Goal: Task Accomplishment & Management: Contribute content

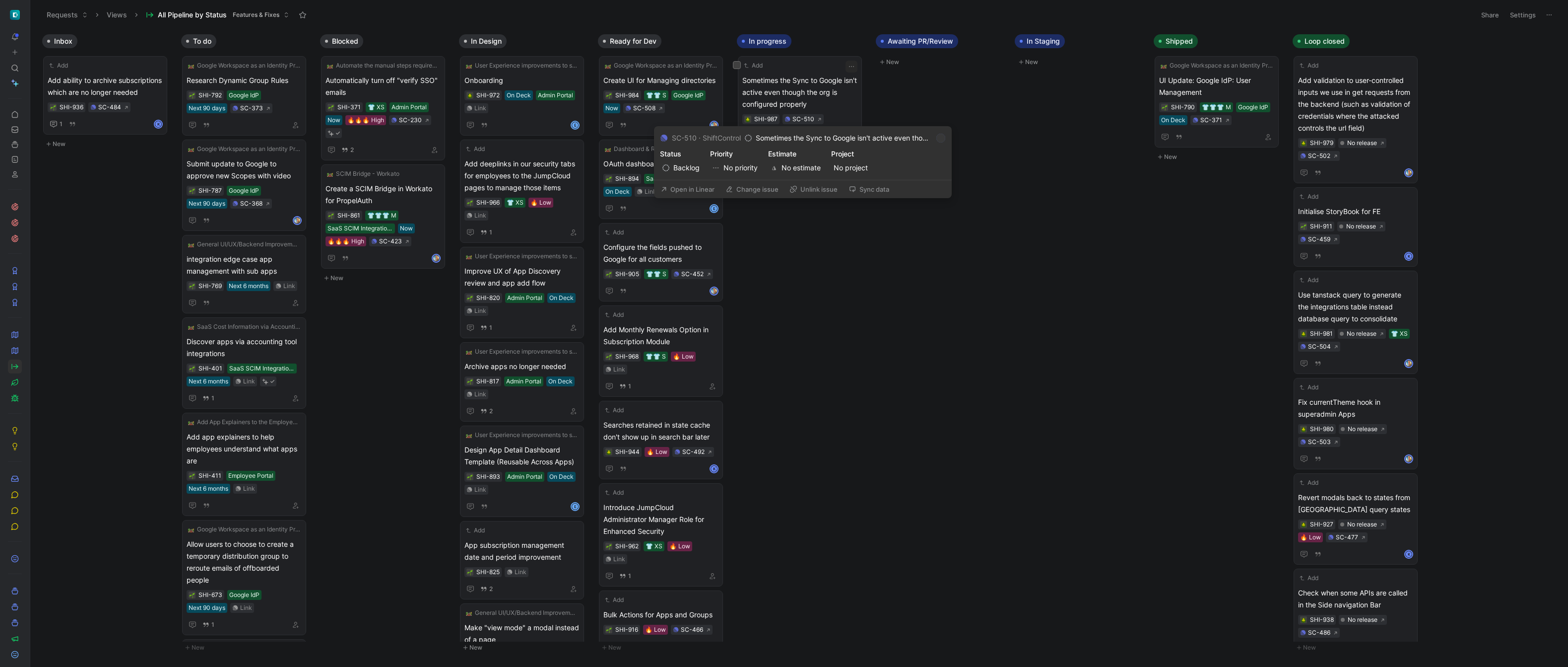
click at [694, 189] on button "Open in Linear" at bounding box center [688, 189] width 63 height 14
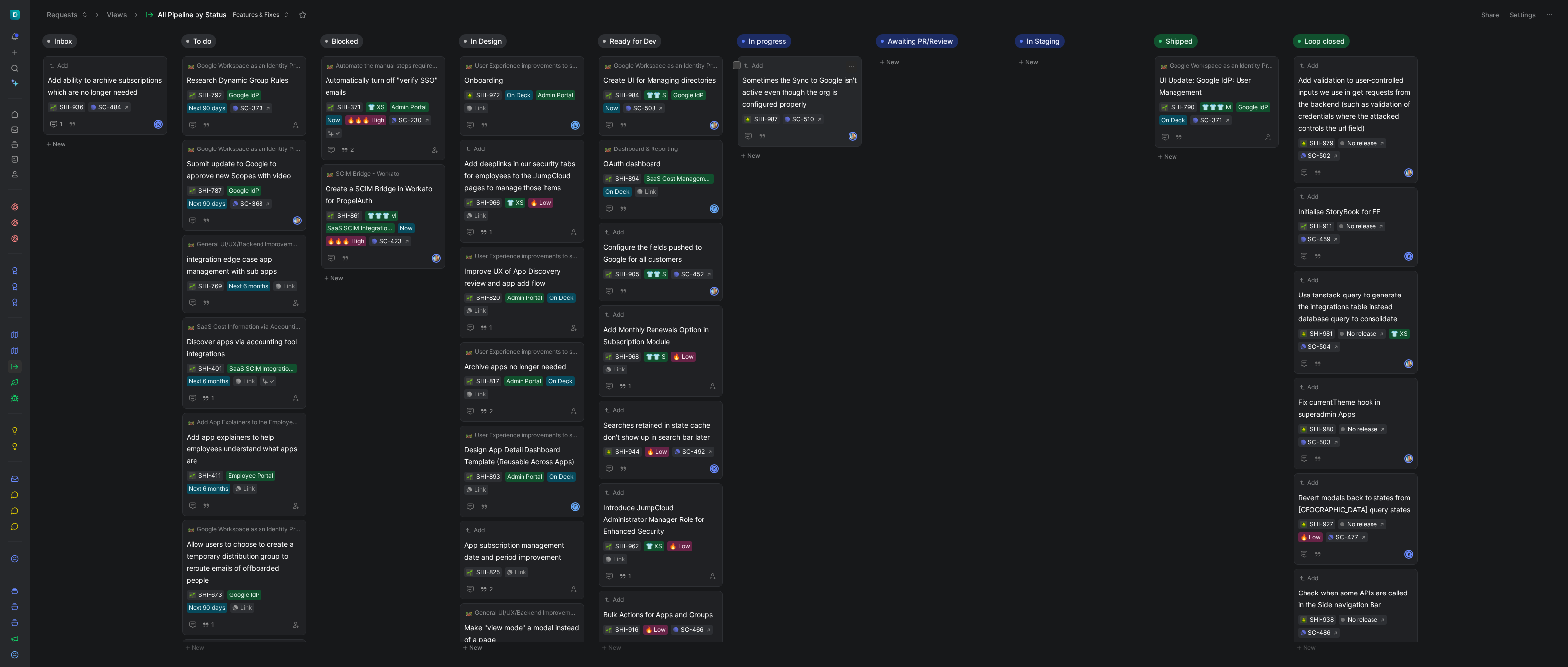
click at [758, 103] on span "Sometimes the Sync to Google isn't active even though the org is configured pro…" at bounding box center [800, 92] width 115 height 36
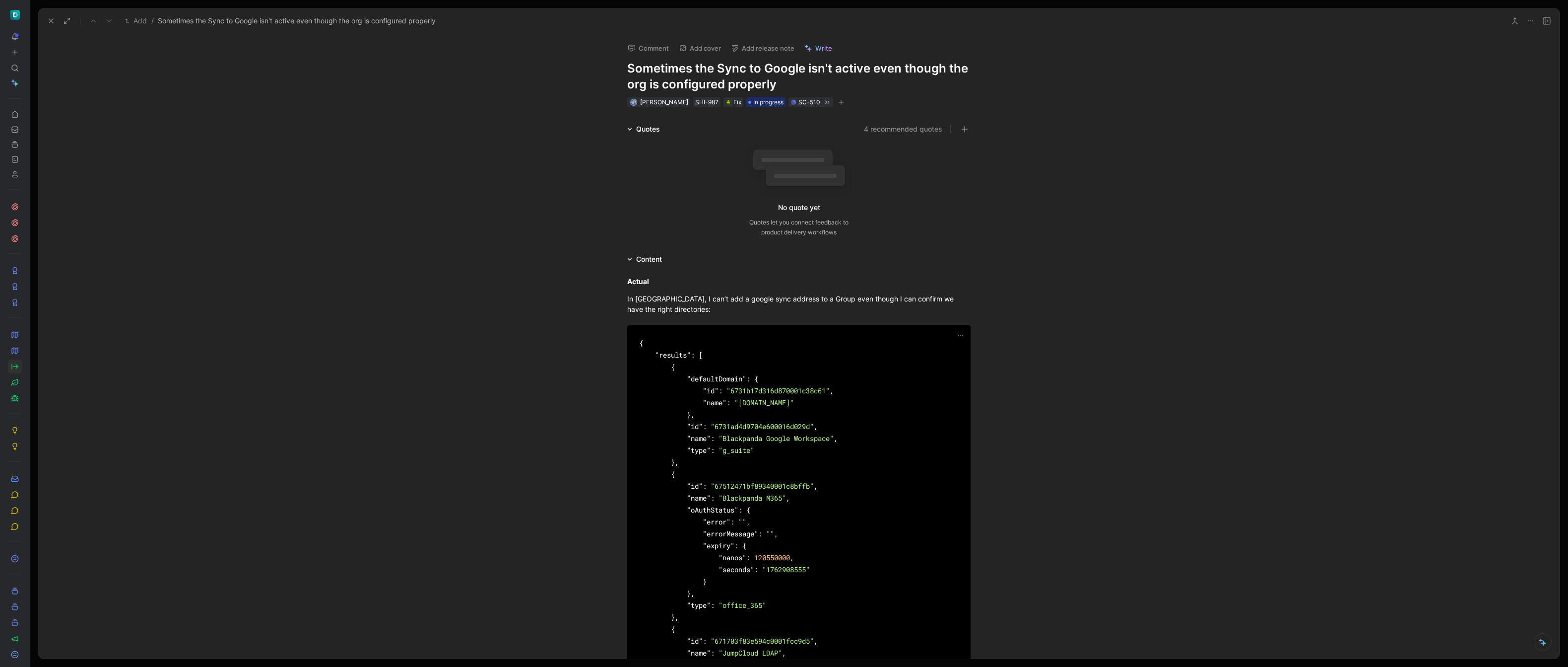
click at [647, 351] on div "{ "results" : [ { "defaultDomain" : { "id" : "6731b17d316d870001c38c61" , "name…" at bounding box center [799, 528] width 320 height 381
drag, startPoint x: 635, startPoint y: 344, endPoint x: 667, endPoint y: 432, distance: 93.6
click at [666, 428] on div "{ "results" : [ { "defaultDomain" : { "id" : "6731b17d316d870001c38c61" , "name…" at bounding box center [799, 528] width 343 height 381
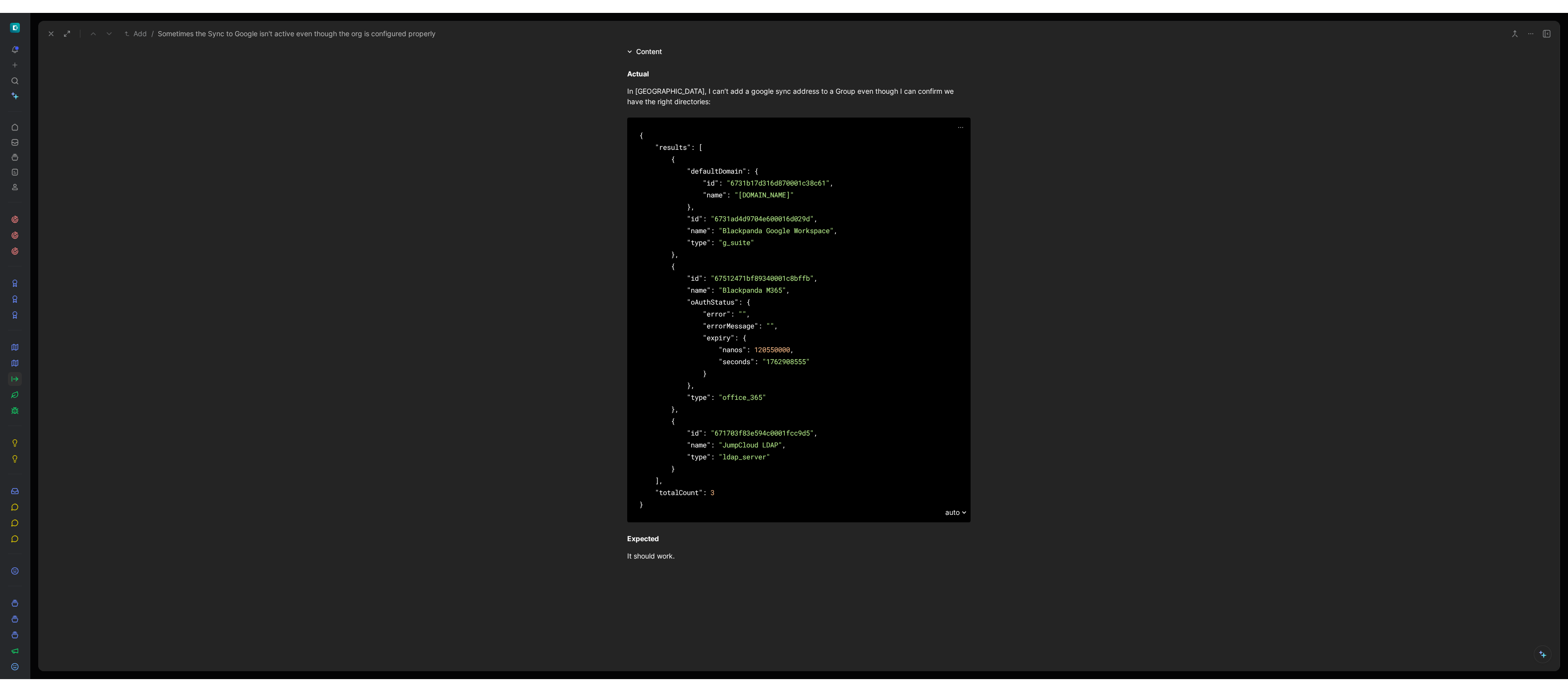
scroll to position [344, 0]
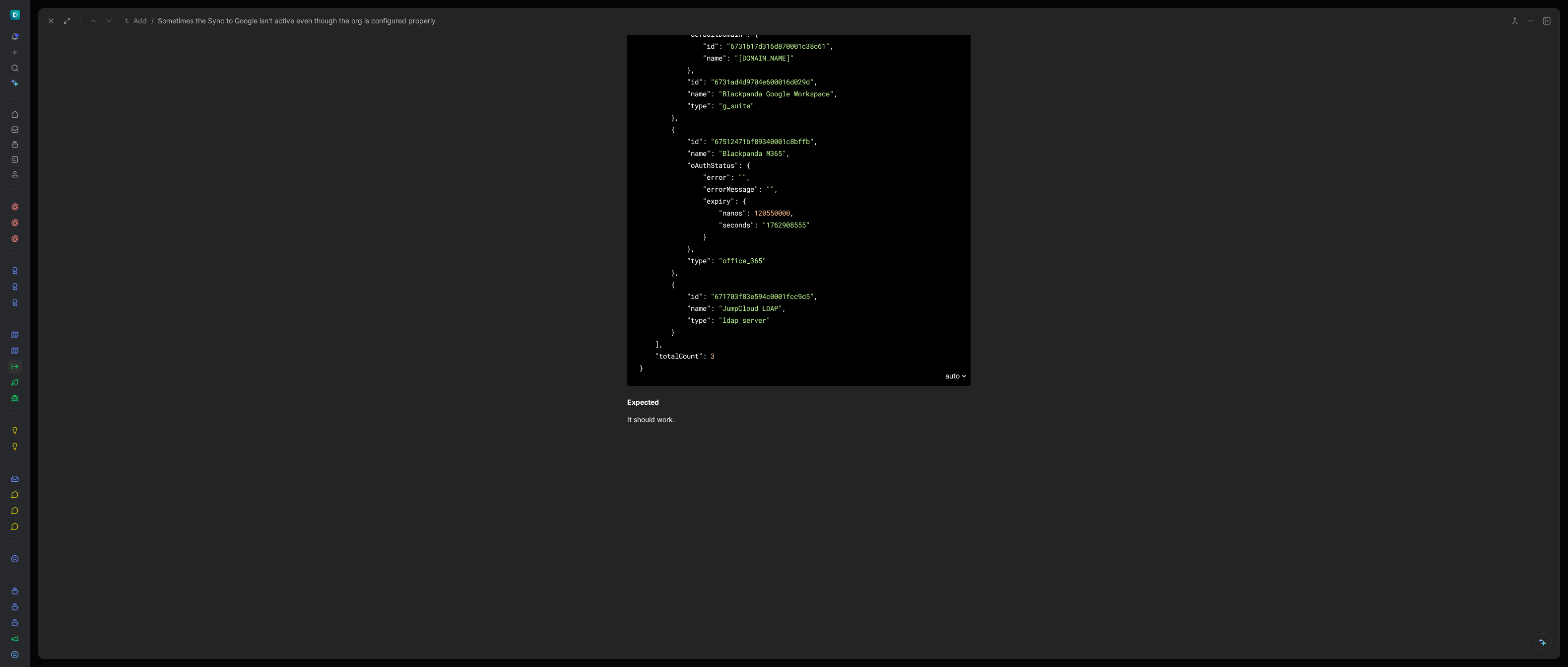
click at [714, 371] on div "{ "results" : [ { "defaultDomain" : { "id" : "6731b17d316d870001c38c61" , "name…" at bounding box center [799, 183] width 320 height 381
copy div "{ "results" : [ { "defaultDomain" : { "id" : "6731b17d316d870001c38c61" , "name…"
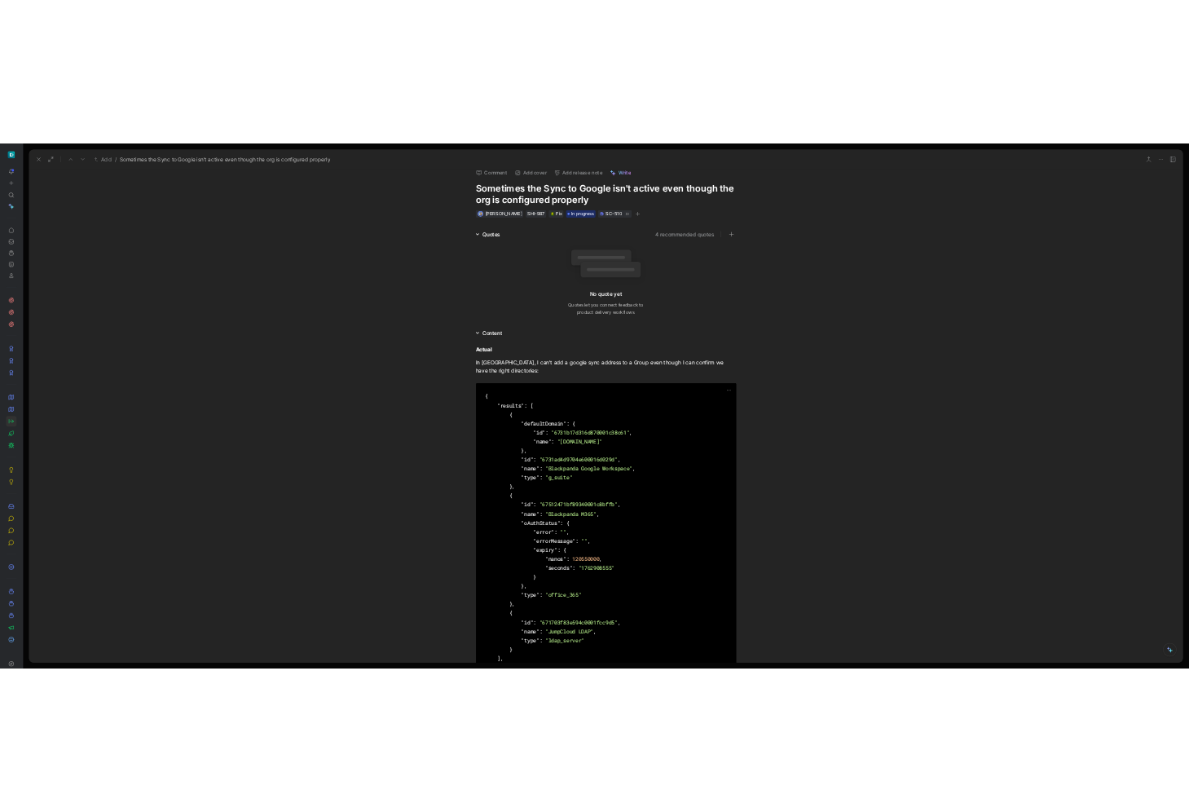
scroll to position [15, 0]
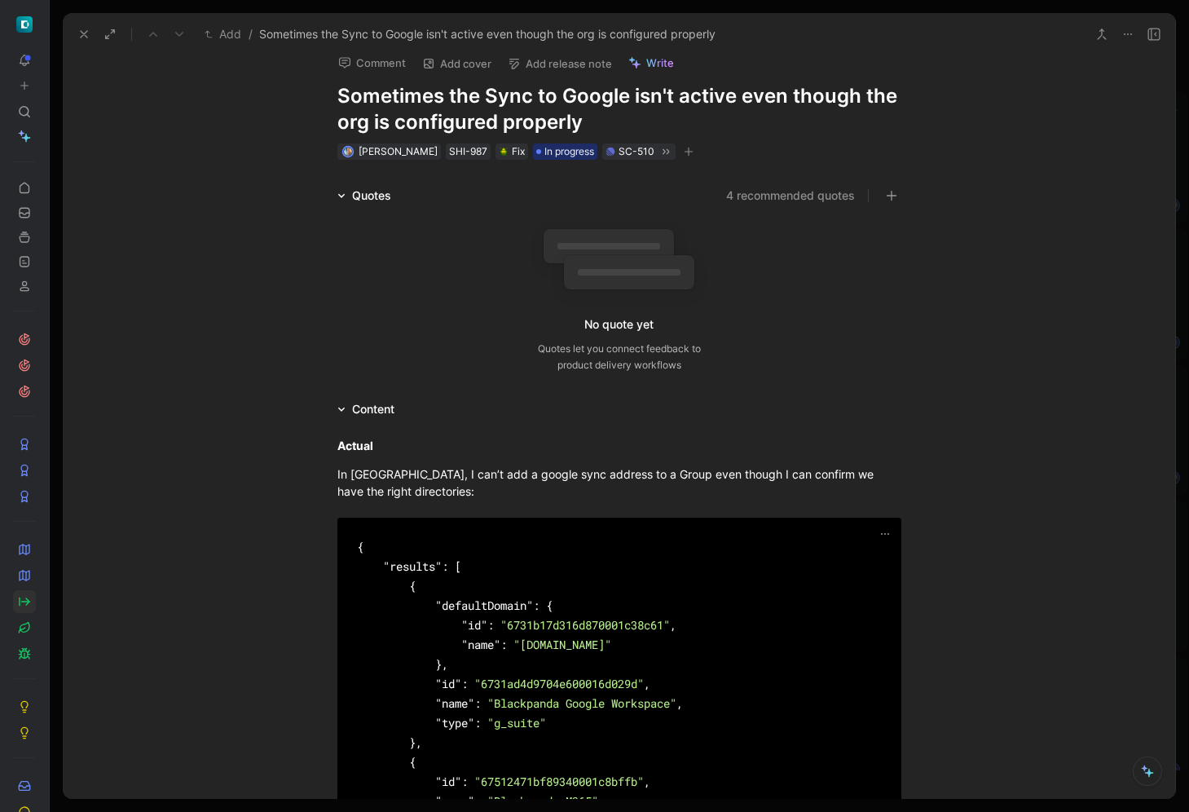
click at [85, 39] on icon at bounding box center [83, 34] width 13 height 13
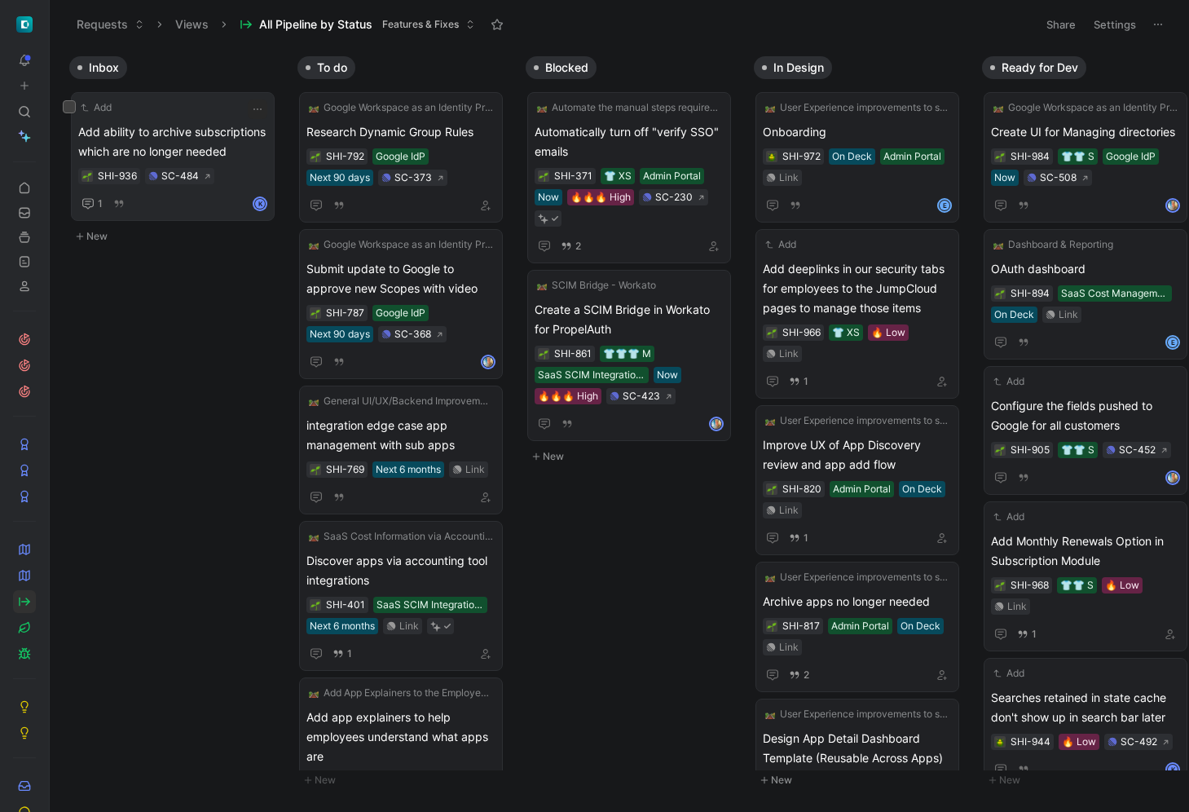
click at [156, 138] on span "Add ability to archive subscriptions which are no longer needed" at bounding box center [172, 141] width 189 height 39
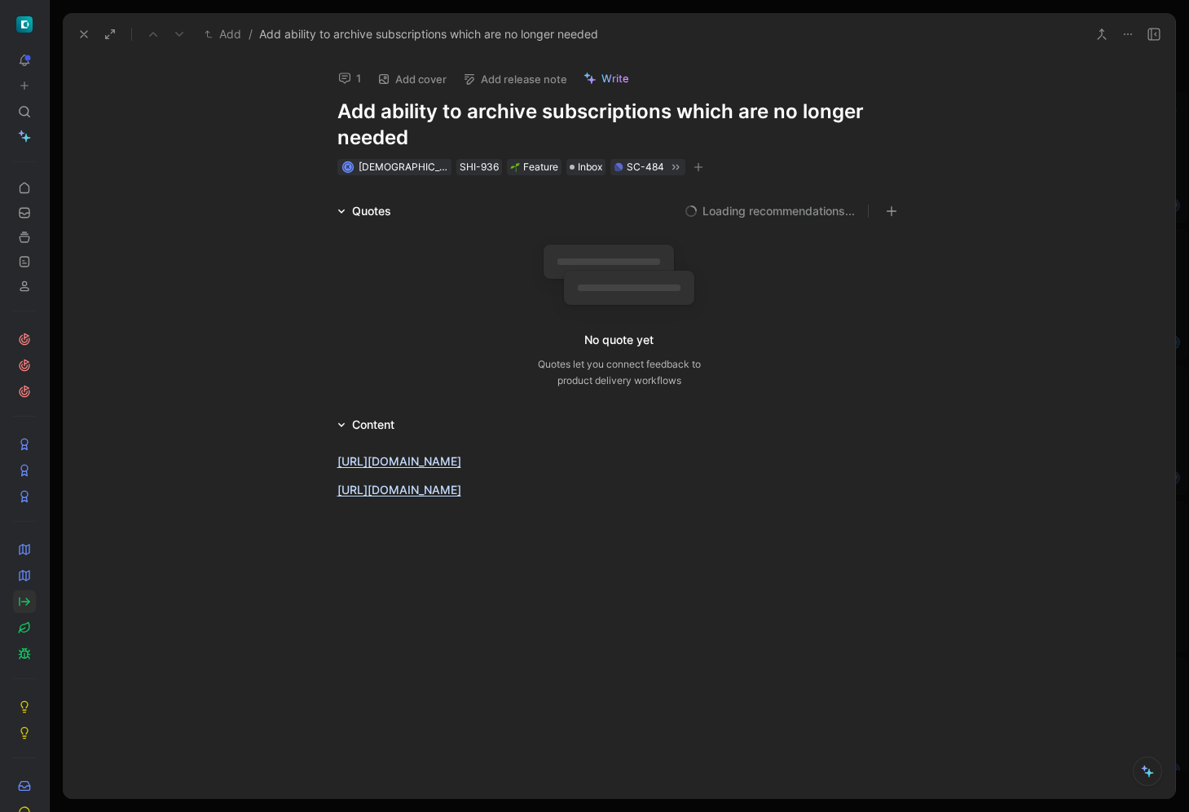
click at [346, 73] on icon at bounding box center [344, 78] width 13 height 13
click at [90, 29] on button at bounding box center [84, 34] width 23 height 23
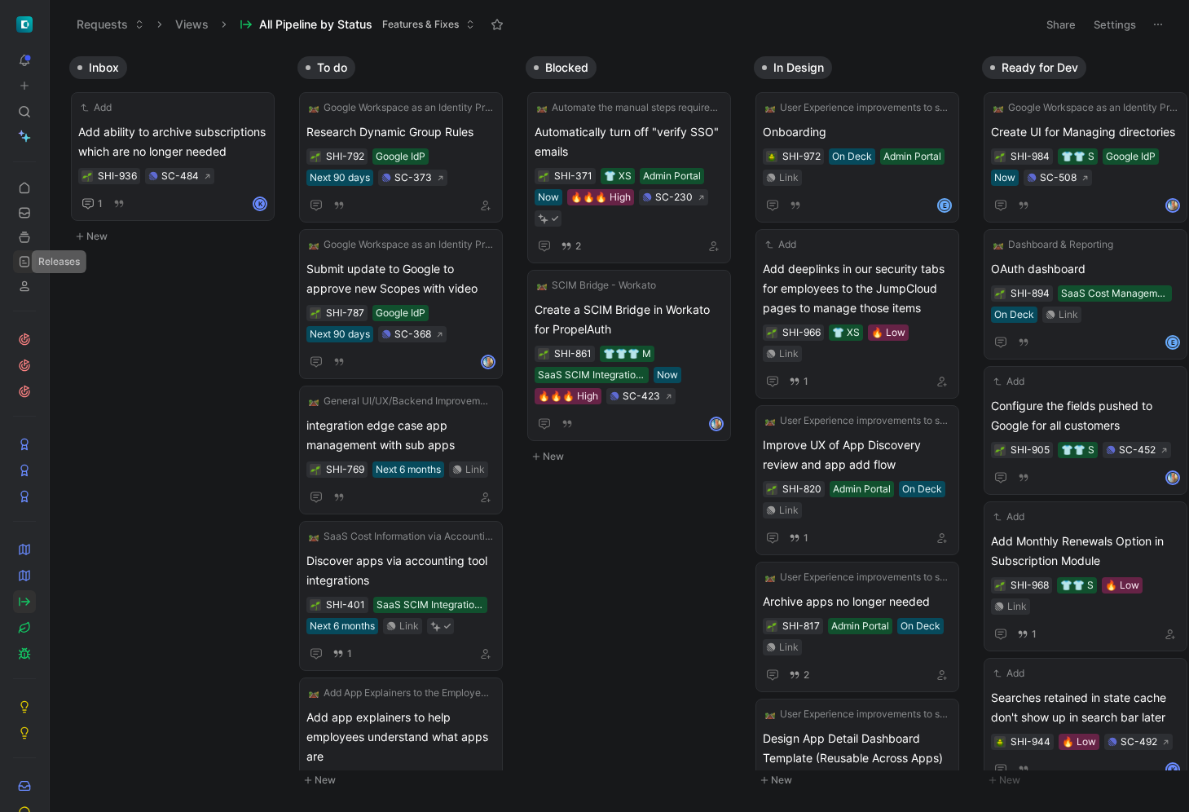
click at [22, 259] on icon at bounding box center [24, 261] width 13 height 13
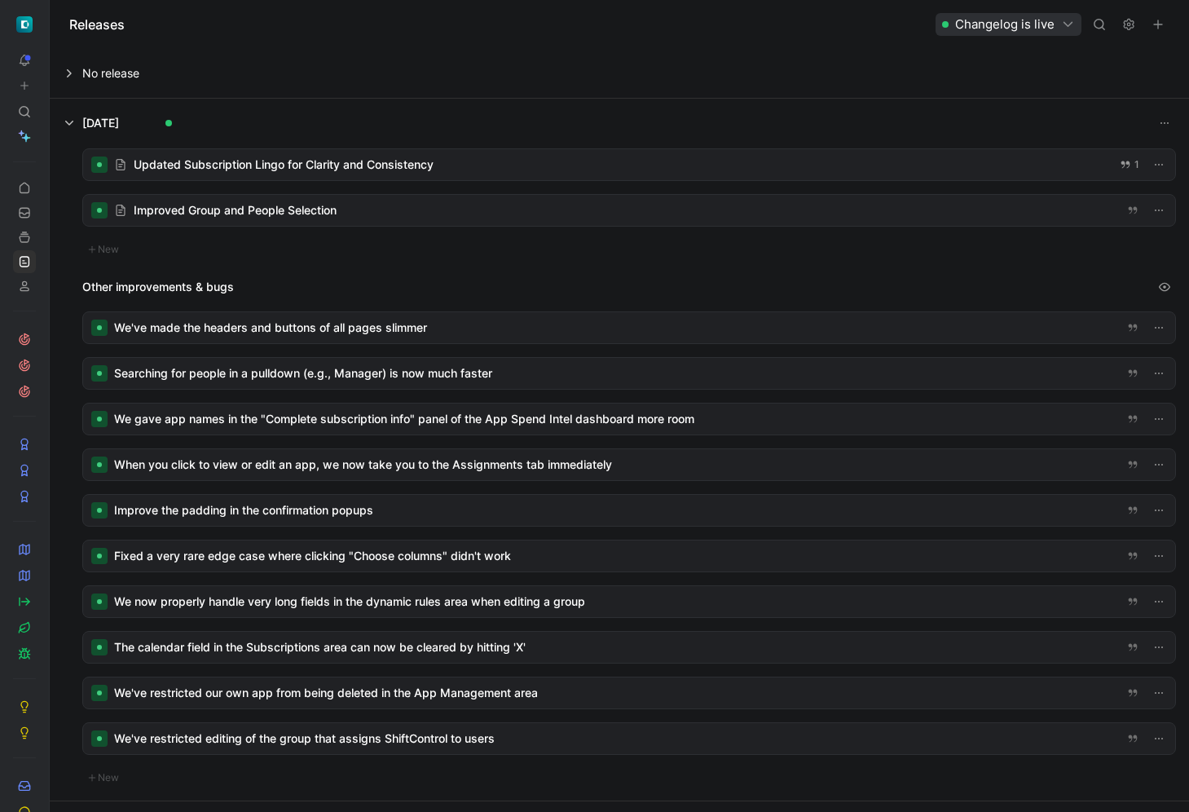
click at [1134, 23] on use at bounding box center [1129, 25] width 10 height 11
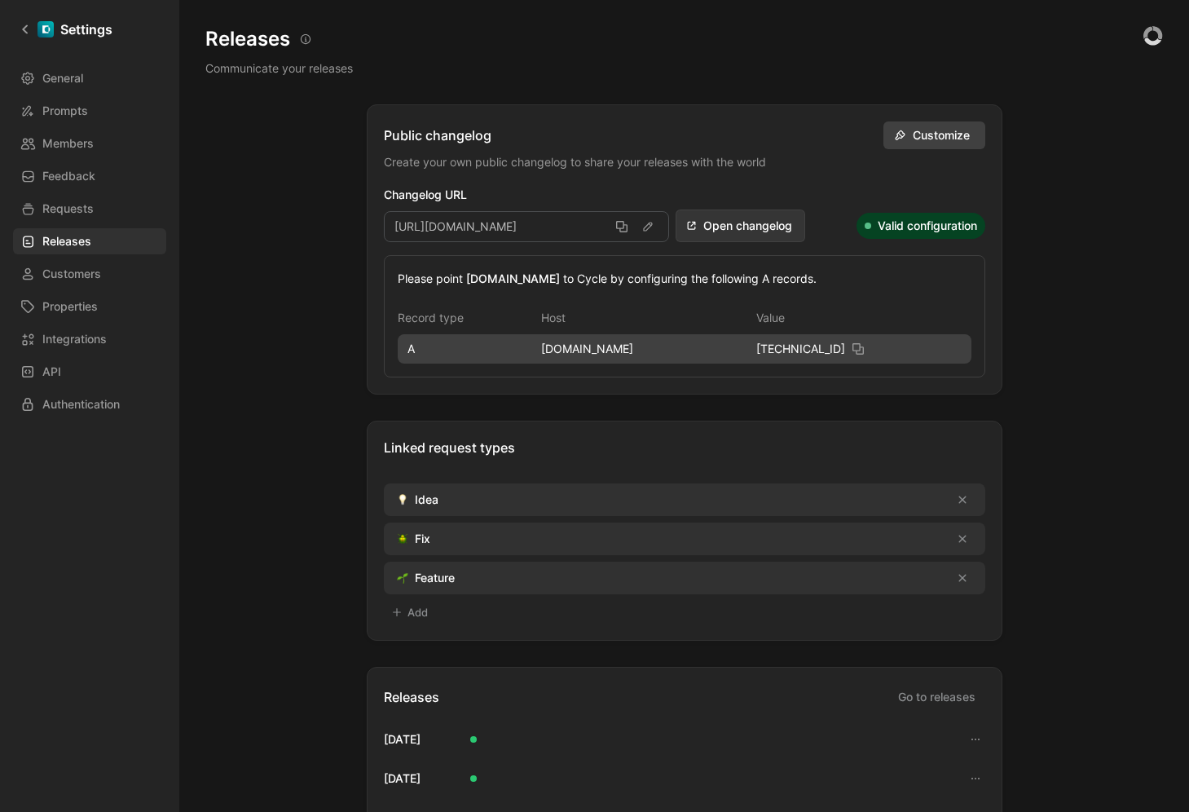
click at [936, 130] on span "Customize" at bounding box center [943, 136] width 61 height 20
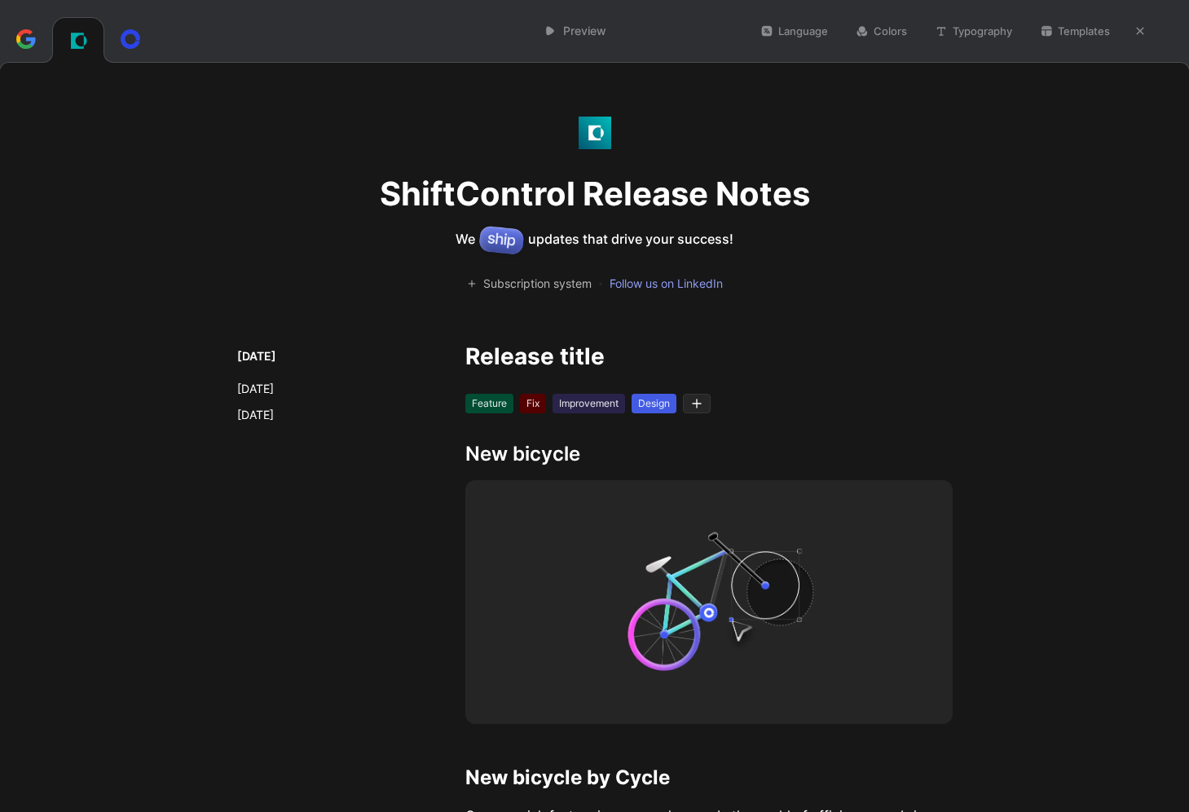
click at [287, 366] on ul "Aug 14, 2025 Aug 07, 2025 Jul 14, 2025" at bounding box center [282, 385] width 91 height 78
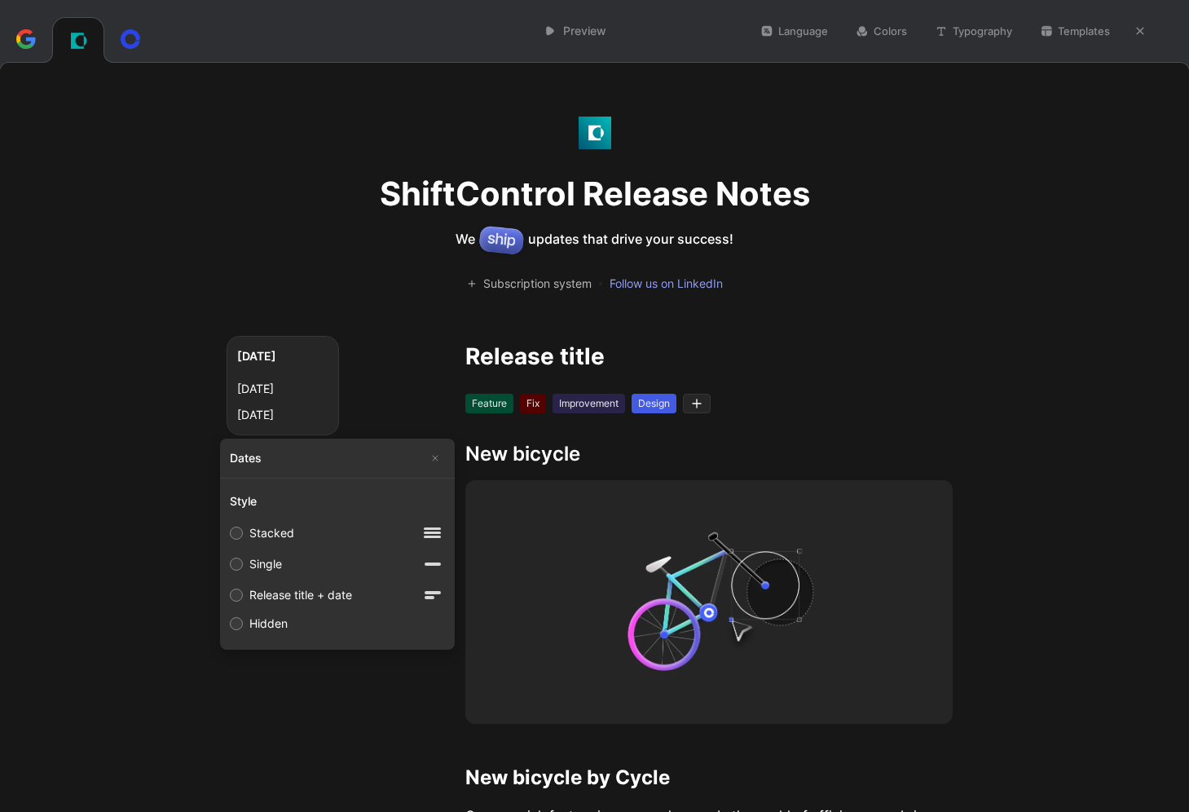
click at [290, 554] on label "Single" at bounding box center [337, 564] width 228 height 31
click at [243, 558] on input "Single" at bounding box center [236, 564] width 13 height 13
radio input "true"
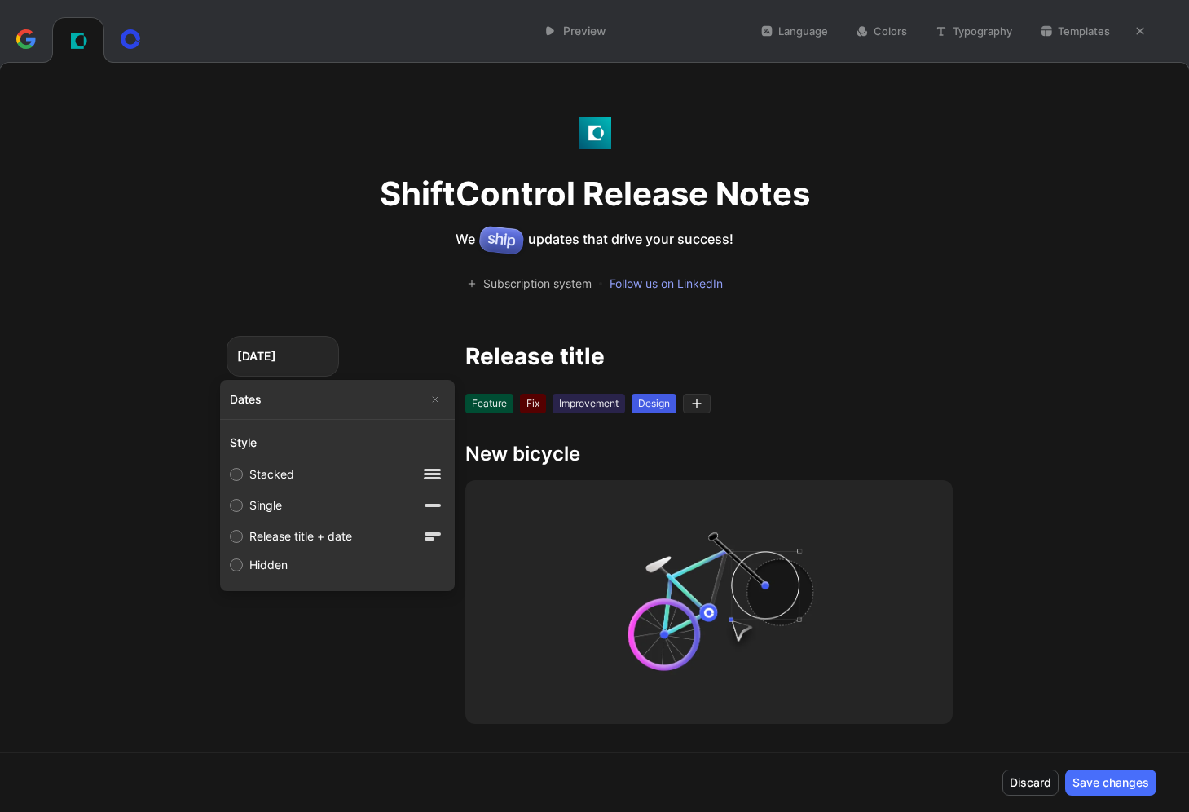
click at [292, 535] on div "Release title + date" at bounding box center [300, 537] width 103 height 20
click at [243, 535] on input "Release title + date" at bounding box center [236, 536] width 13 height 13
radio input "true"
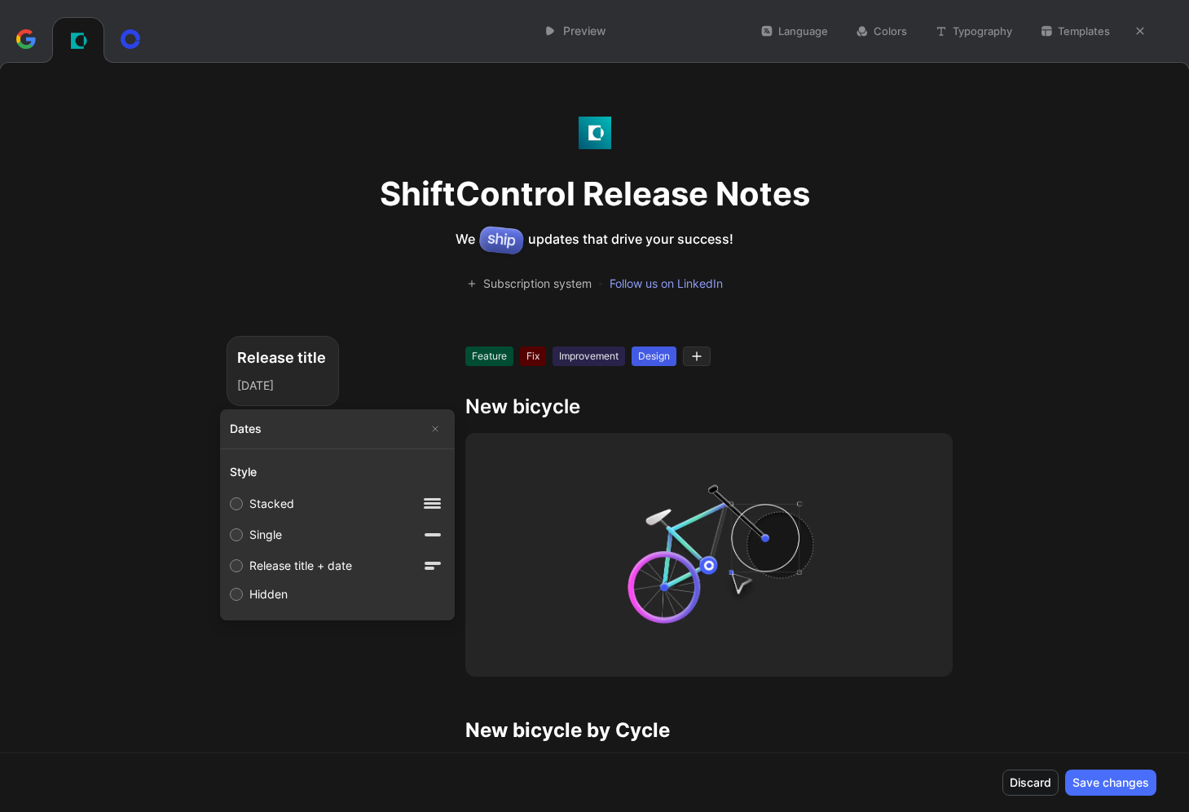
click at [290, 580] on label "Release title + date" at bounding box center [337, 565] width 228 height 31
click at [243, 572] on input "Release title + date" at bounding box center [236, 565] width 13 height 13
click at [288, 598] on label "Hidden" at bounding box center [337, 594] width 228 height 26
click at [243, 598] on input "Hidden" at bounding box center [236, 594] width 13 height 13
radio input "true"
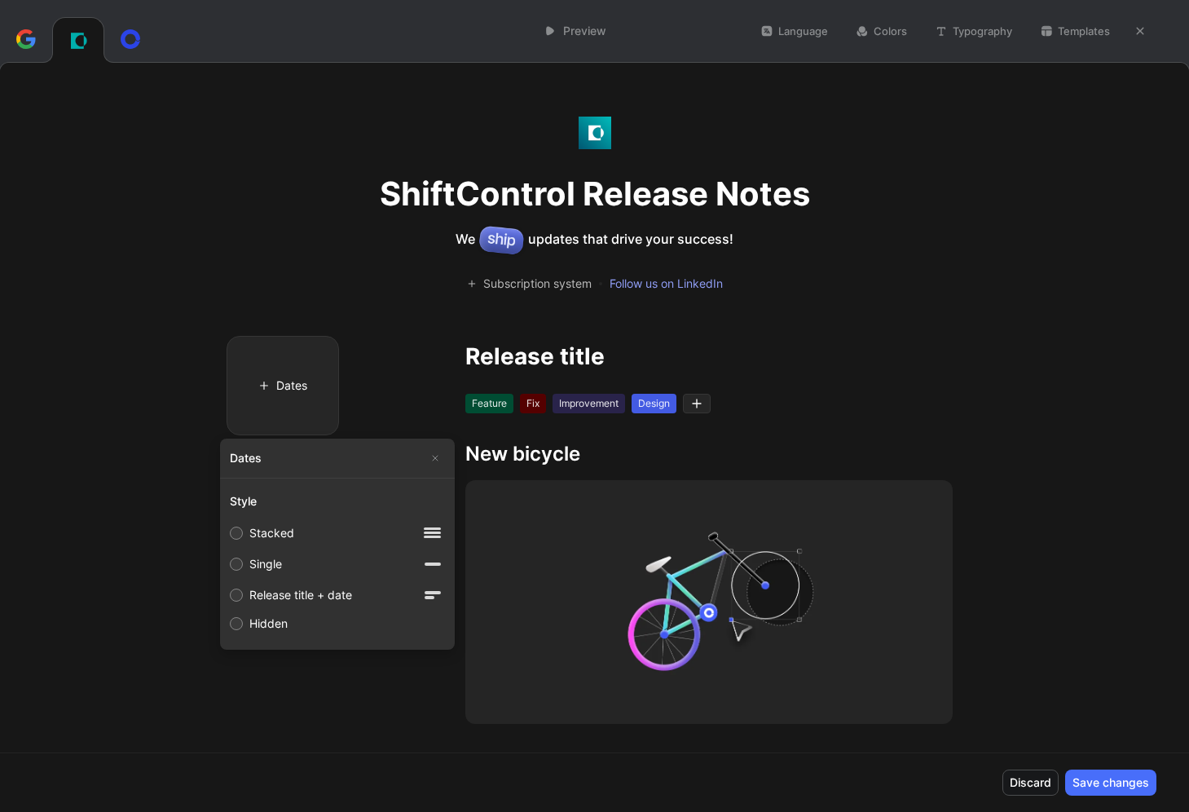
click at [287, 529] on div "Stacked" at bounding box center [271, 533] width 45 height 20
click at [243, 529] on input "Stacked" at bounding box center [236, 533] width 13 height 13
radio input "true"
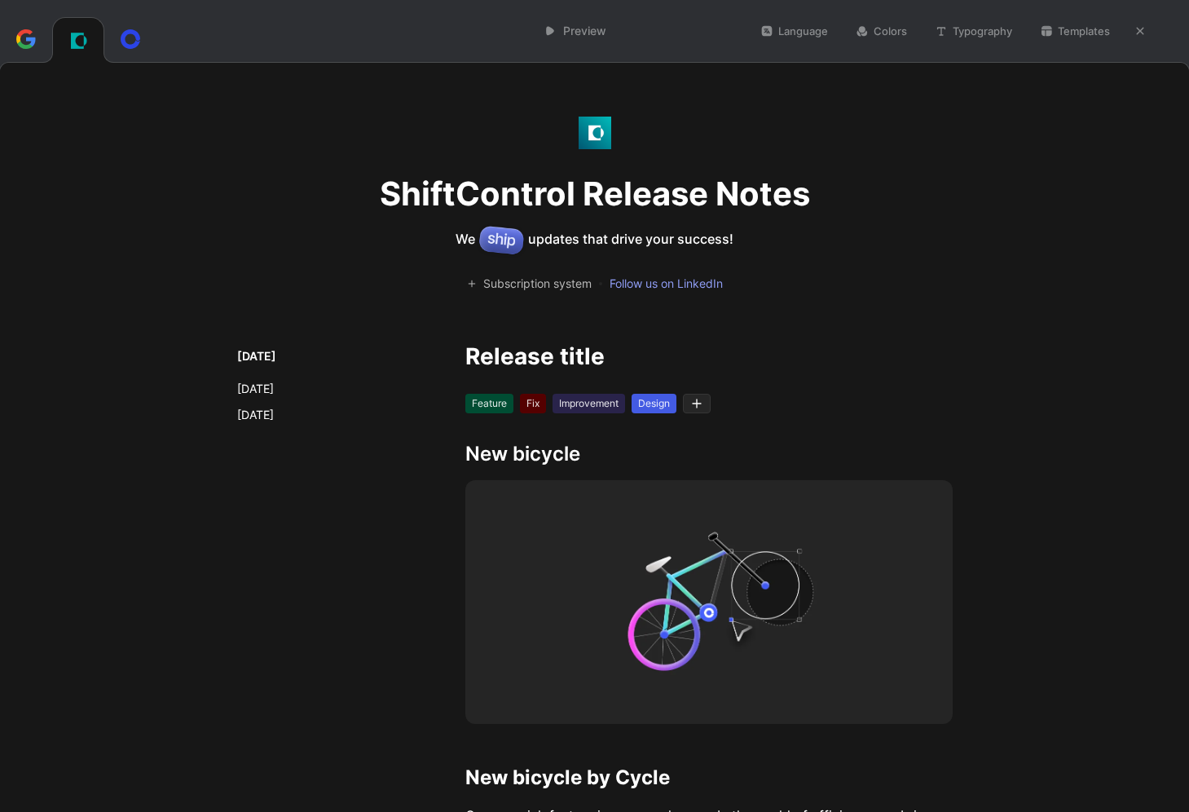
click at [771, 406] on div "Feature Fix Improvement Design" at bounding box center [708, 404] width 487 height 20
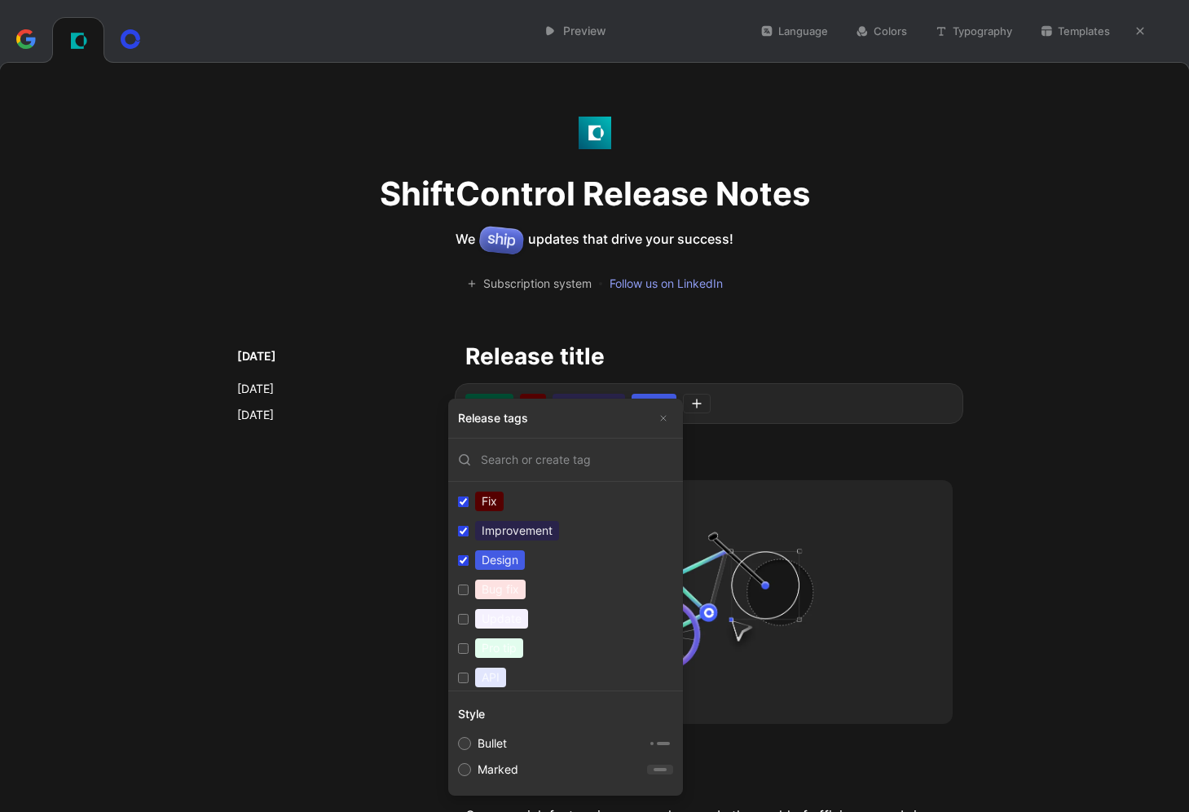
scroll to position [62, 0]
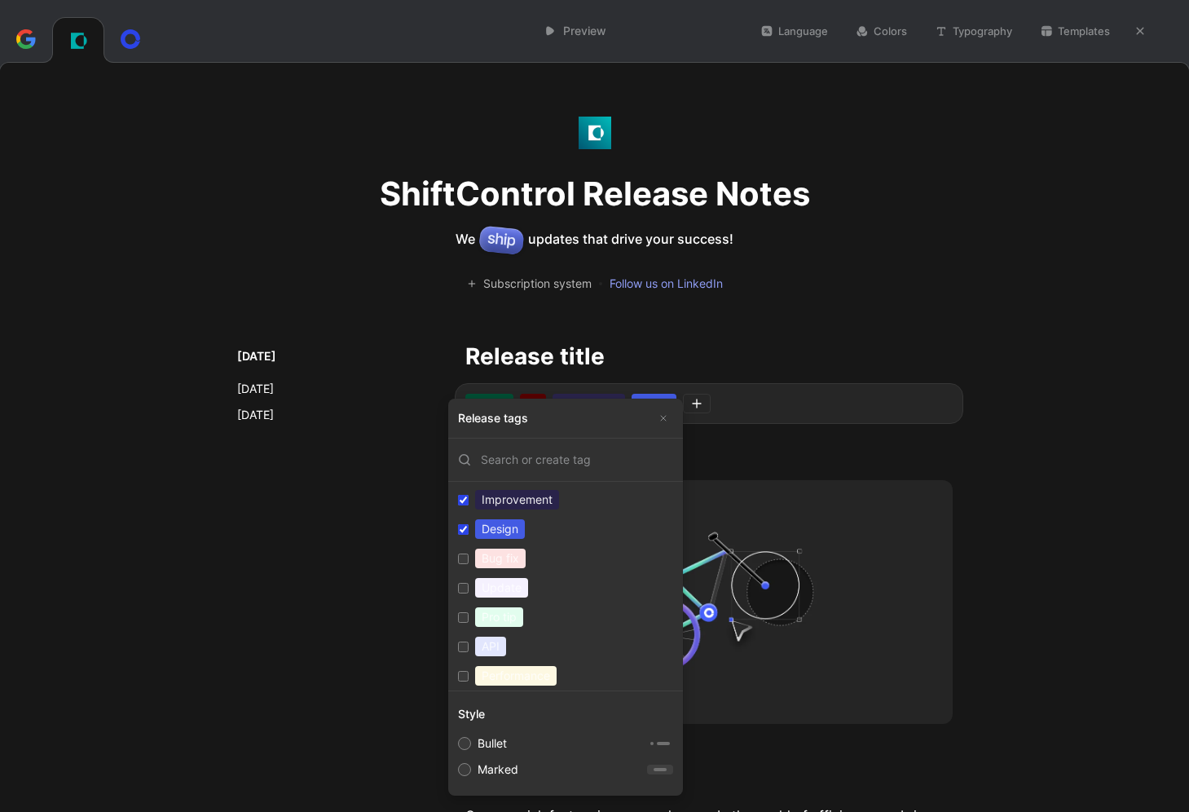
click at [483, 740] on label "Bullet" at bounding box center [566, 743] width 228 height 26
click at [471, 740] on input "Bullet" at bounding box center [464, 743] width 13 height 13
radio input "true"
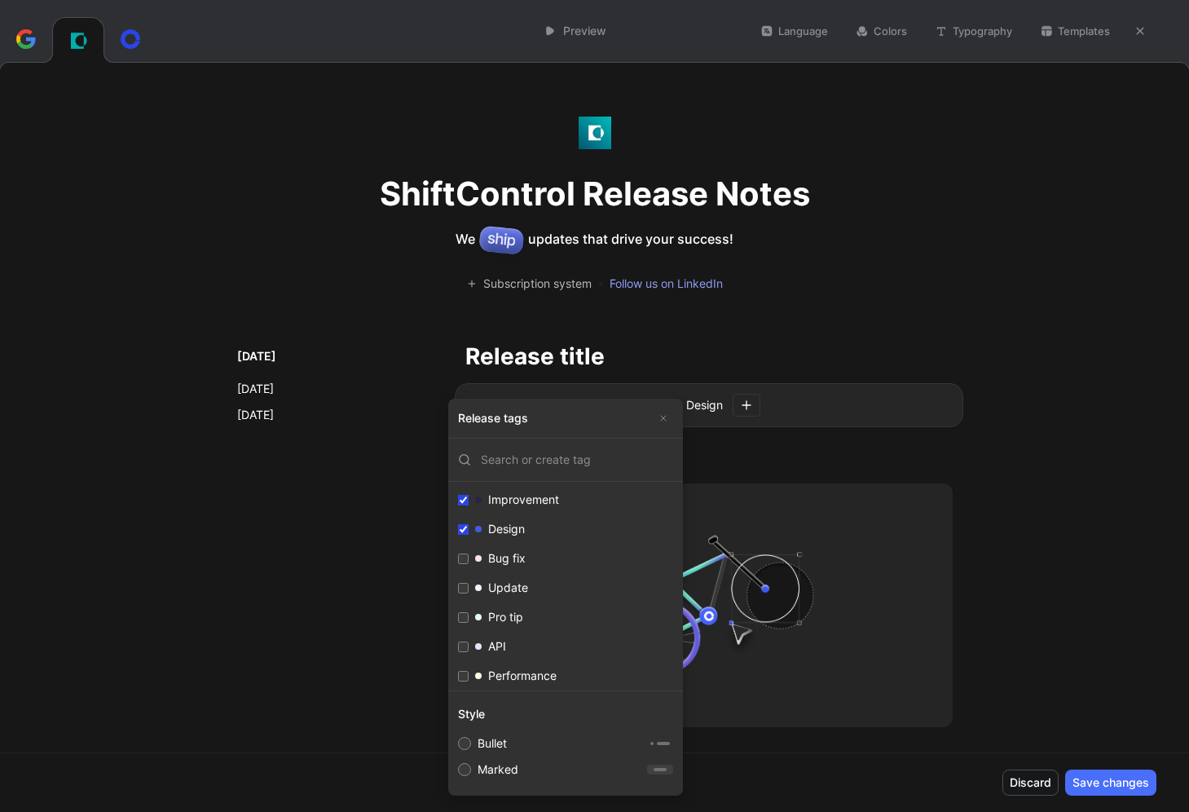
click at [496, 767] on label "Marked" at bounding box center [566, 769] width 228 height 26
click at [471, 767] on input "Marked" at bounding box center [464, 769] width 13 height 13
radio input "true"
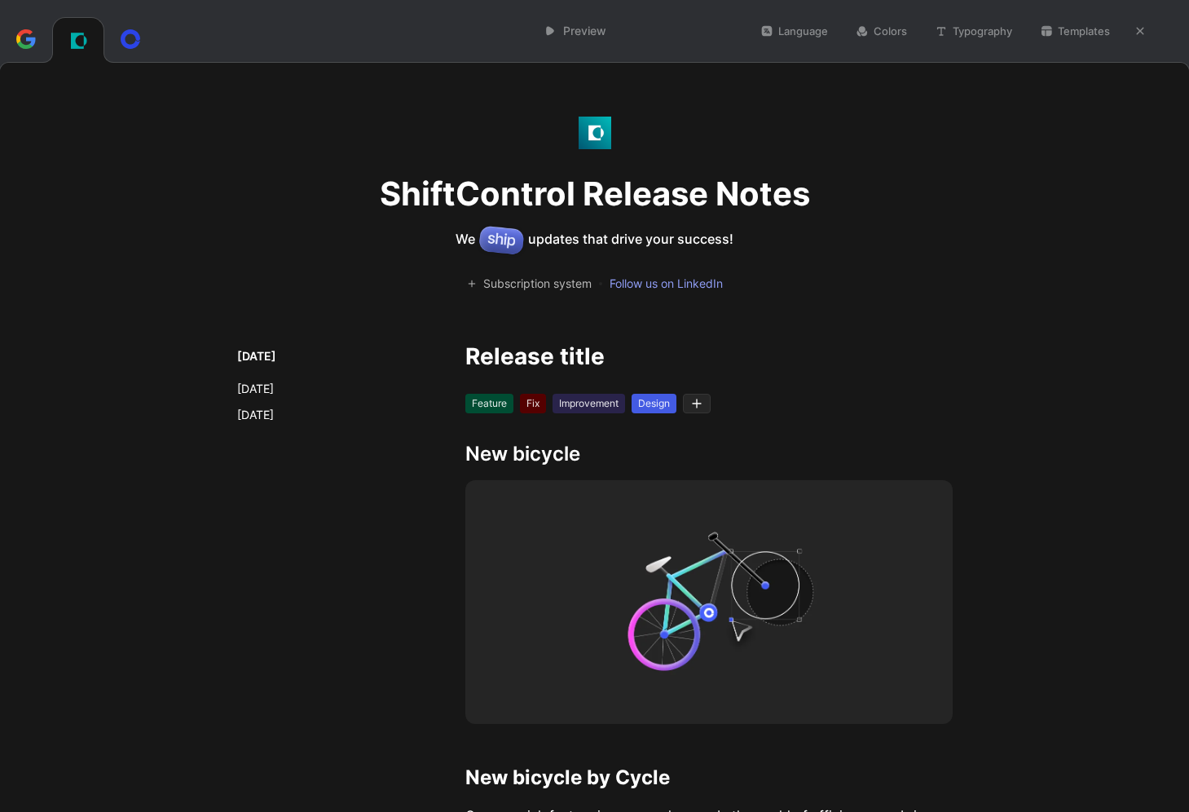
click at [989, 37] on button "Typography" at bounding box center [974, 31] width 92 height 23
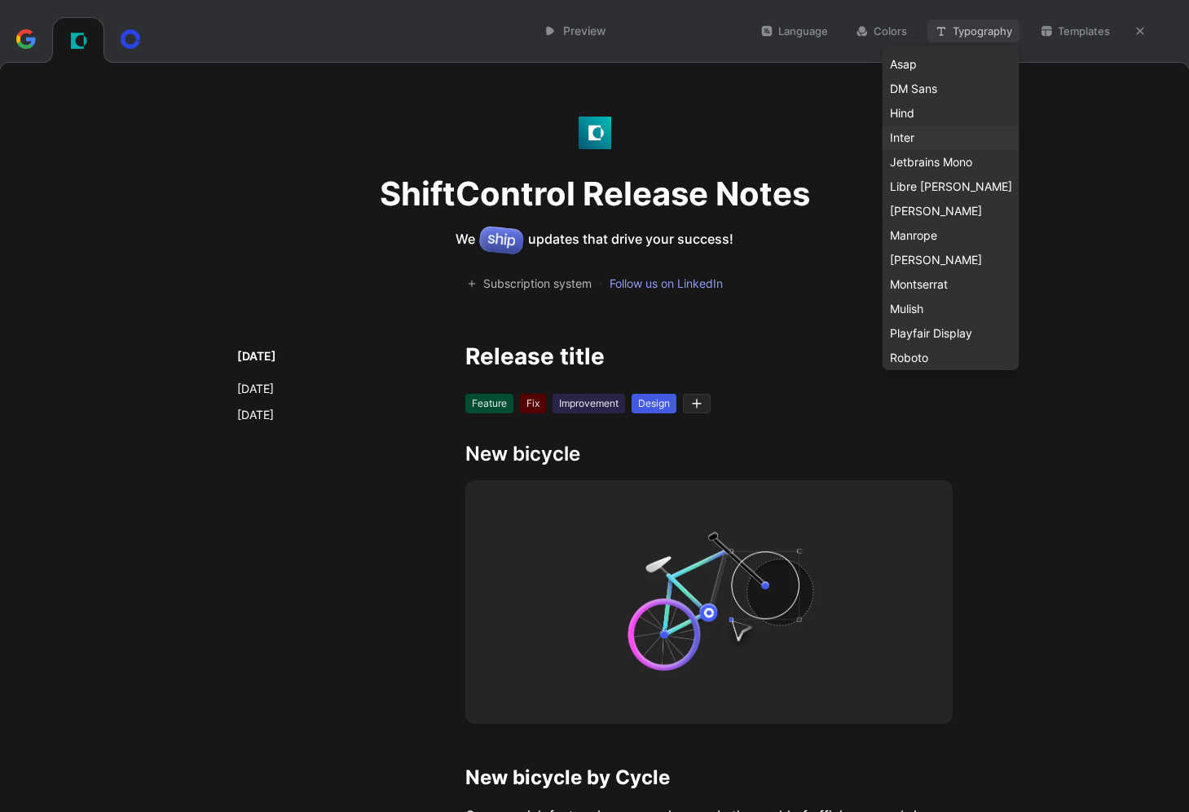
click at [947, 139] on div "Inter" at bounding box center [951, 138] width 122 height 20
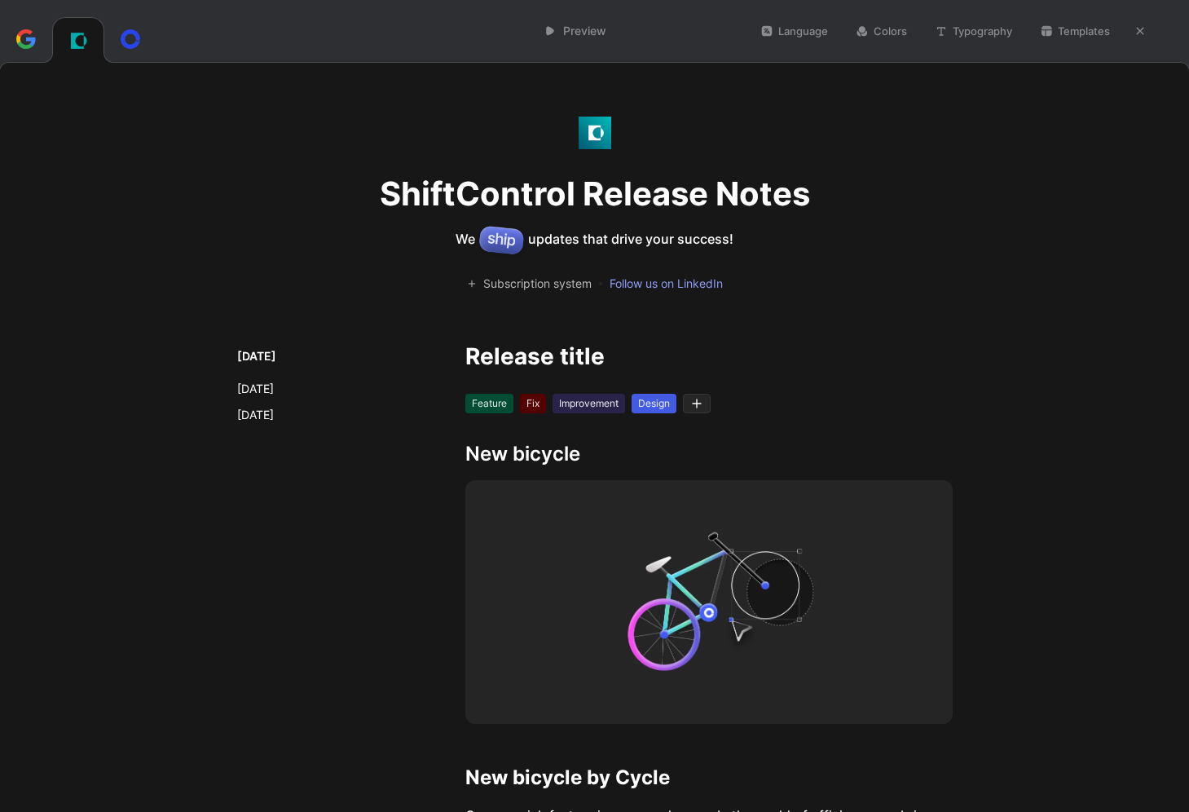
click at [1131, 168] on div "ShiftControl Release Notes We updates that drive your success! Subscription sys…" at bounding box center [594, 437] width 1191 height 750
click at [1140, 27] on icon "button" at bounding box center [1141, 31] width 10 height 10
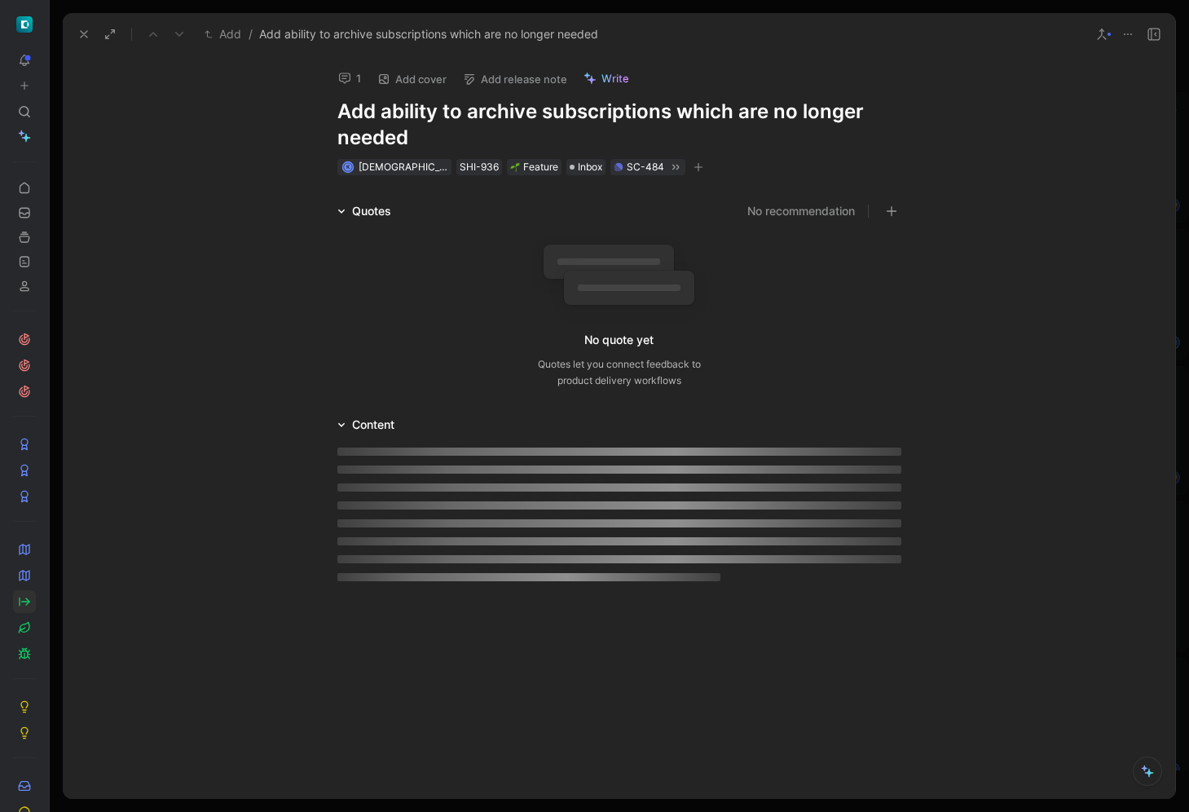
click at [84, 31] on icon at bounding box center [83, 34] width 13 height 13
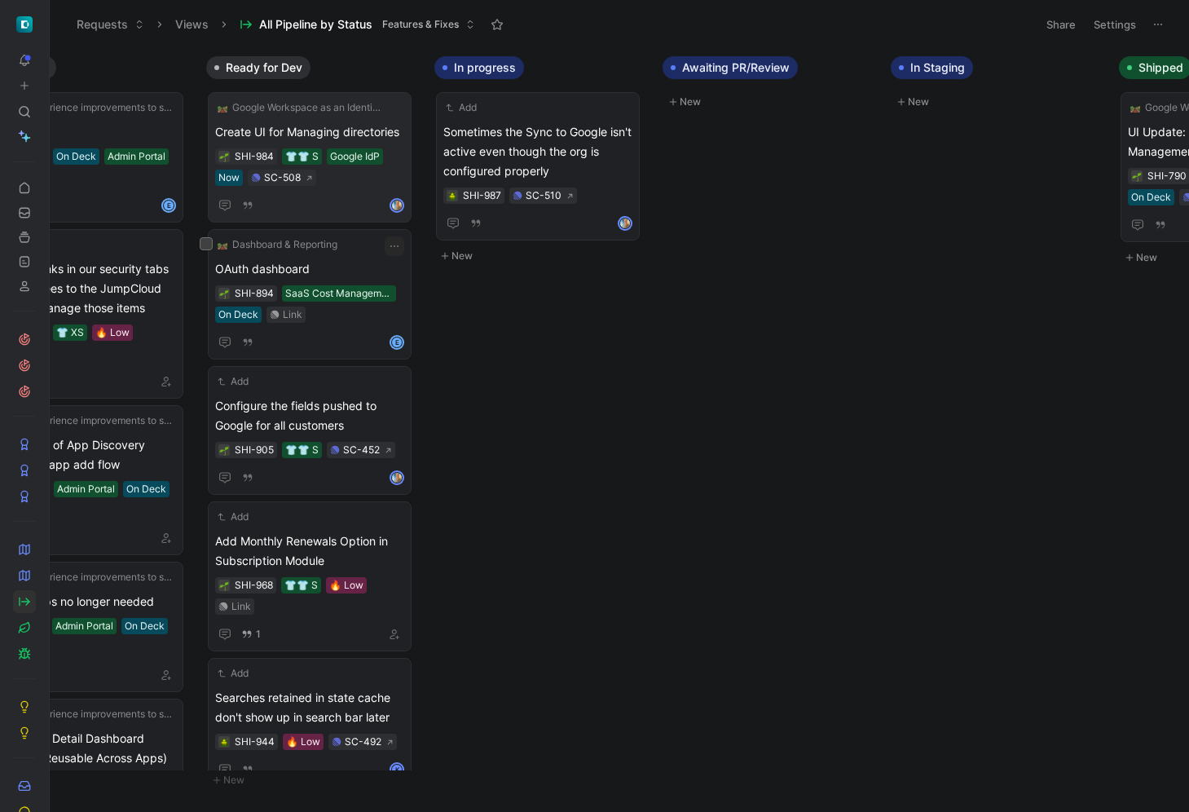
scroll to position [0, 767]
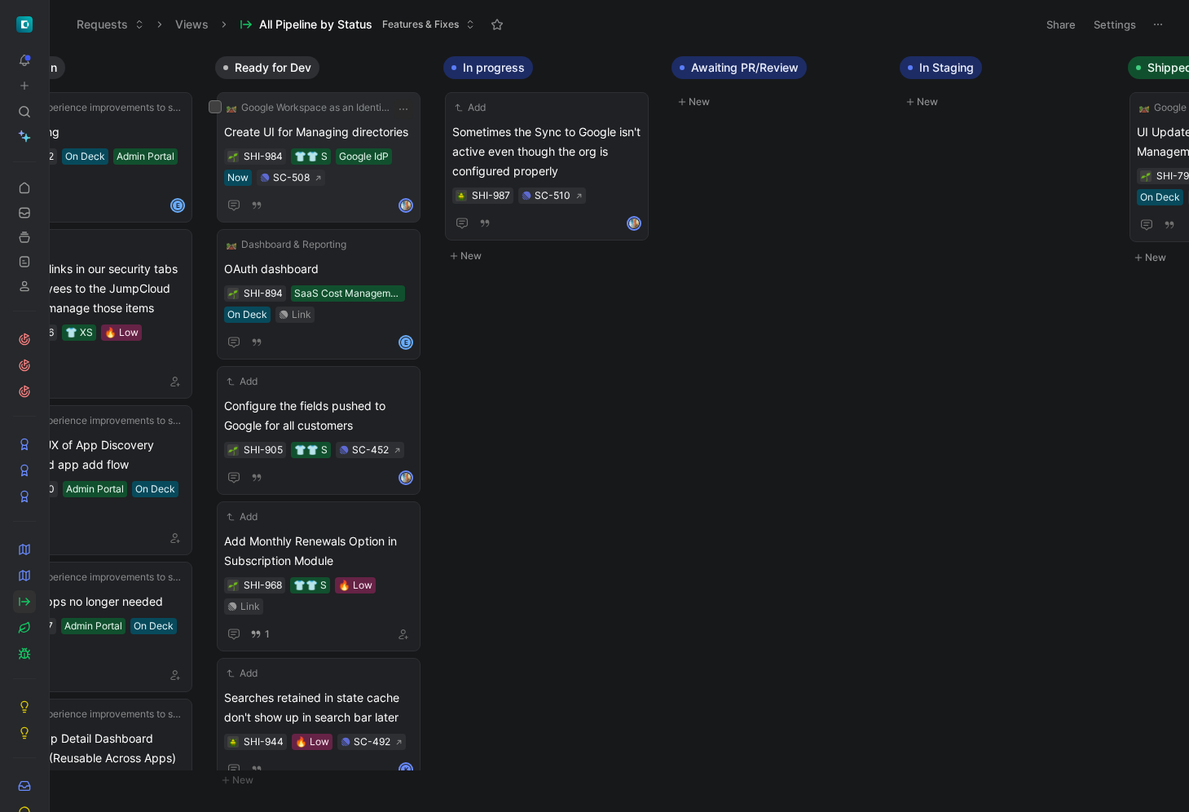
click at [384, 134] on span "Create UI for Managing directories" at bounding box center [318, 132] width 189 height 20
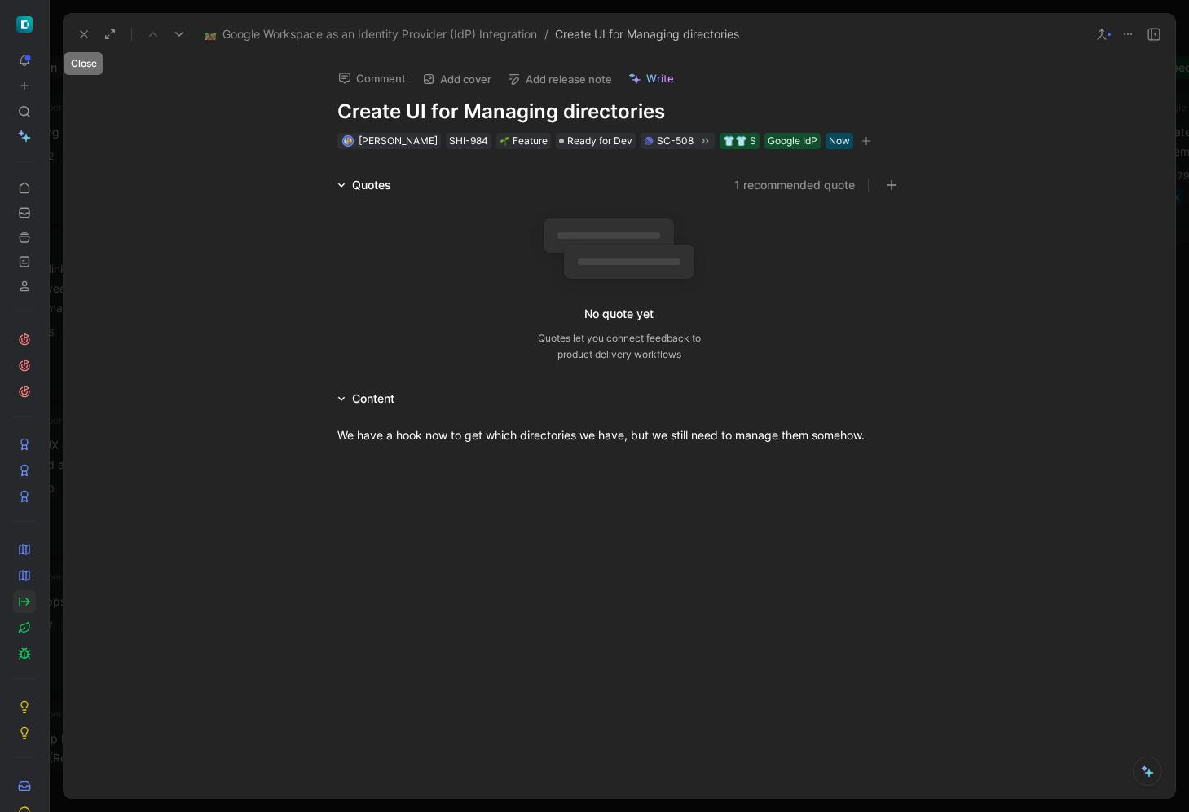
click at [85, 33] on icon at bounding box center [83, 34] width 13 height 13
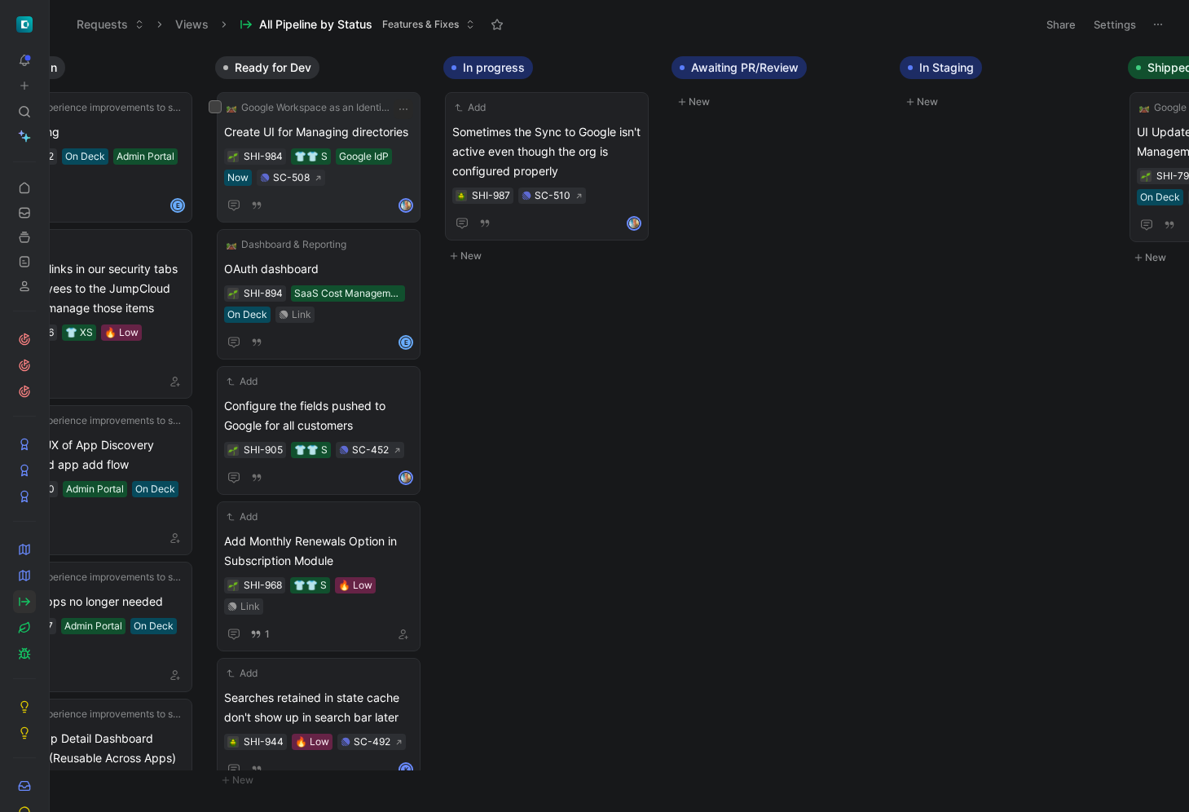
click at [372, 130] on span "Create UI for Managing directories" at bounding box center [318, 132] width 189 height 20
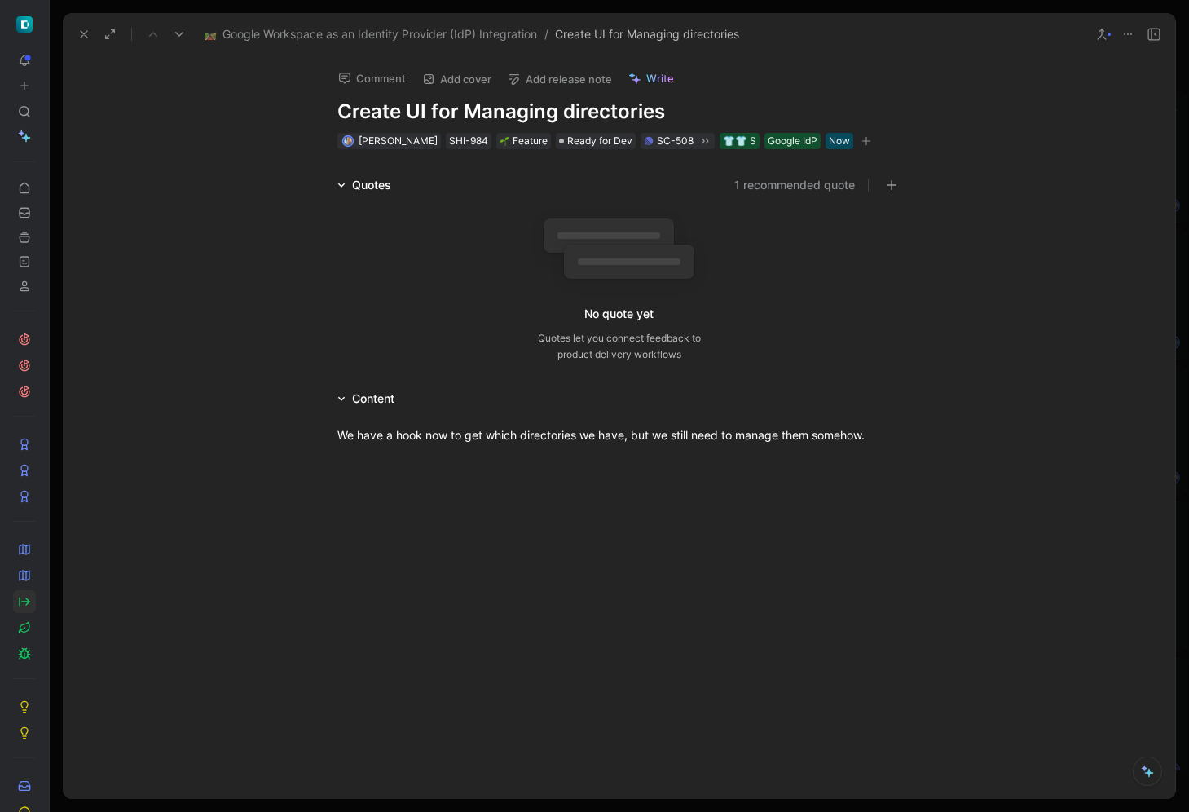
click at [83, 32] on icon at bounding box center [83, 34] width 13 height 13
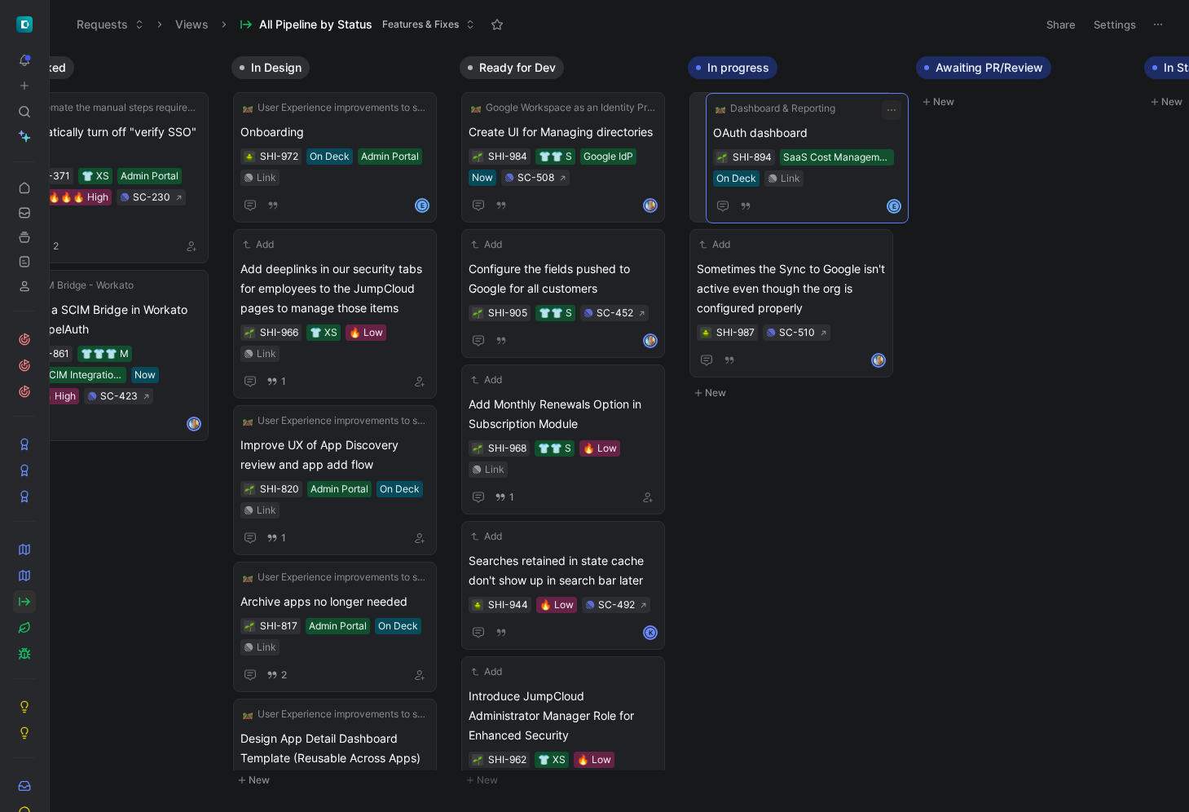
drag, startPoint x: 593, startPoint y: 257, endPoint x: 838, endPoint y: 121, distance: 279.9
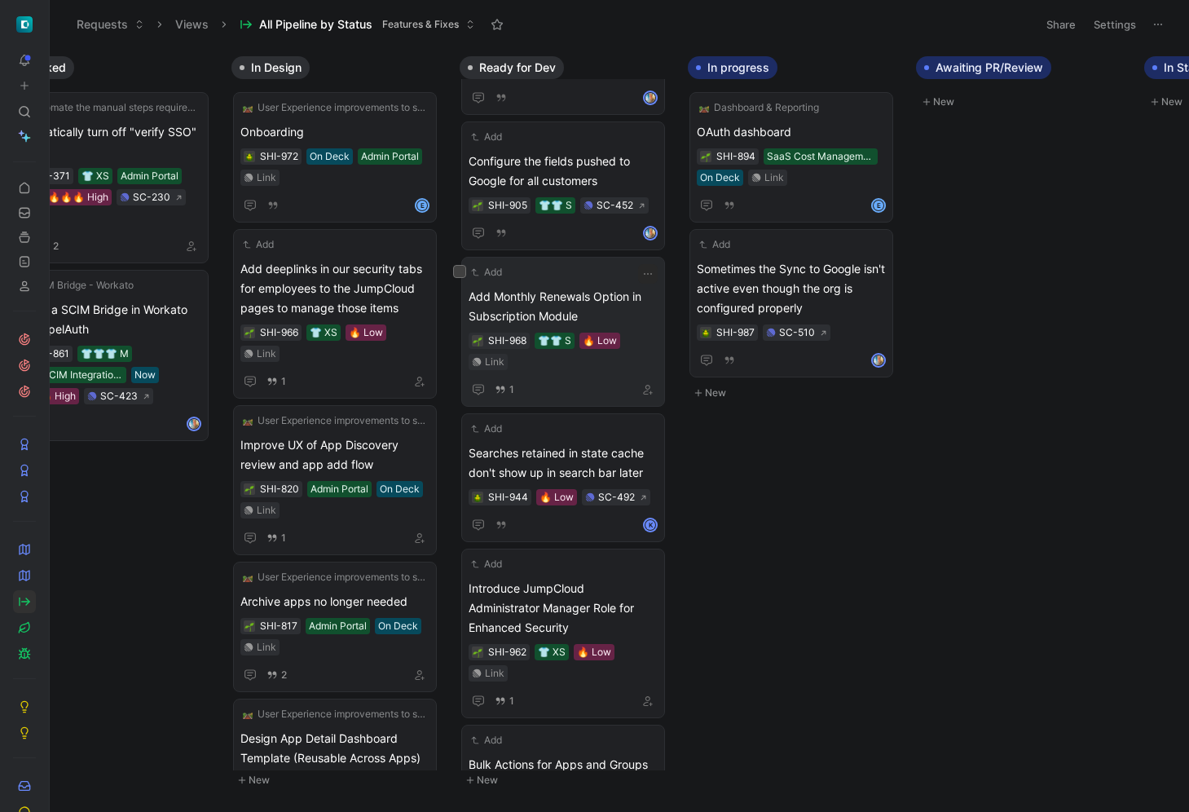
scroll to position [144, 0]
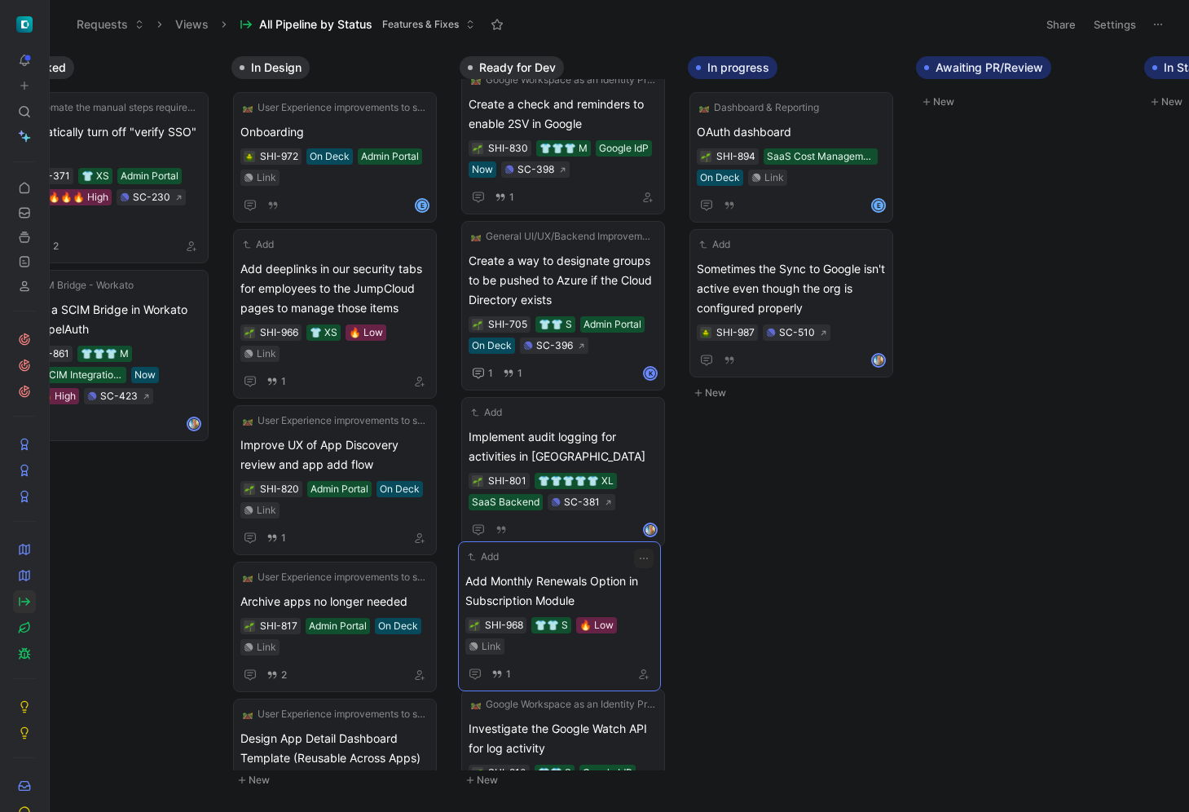
drag, startPoint x: 607, startPoint y: 262, endPoint x: 604, endPoint y: 582, distance: 320.4
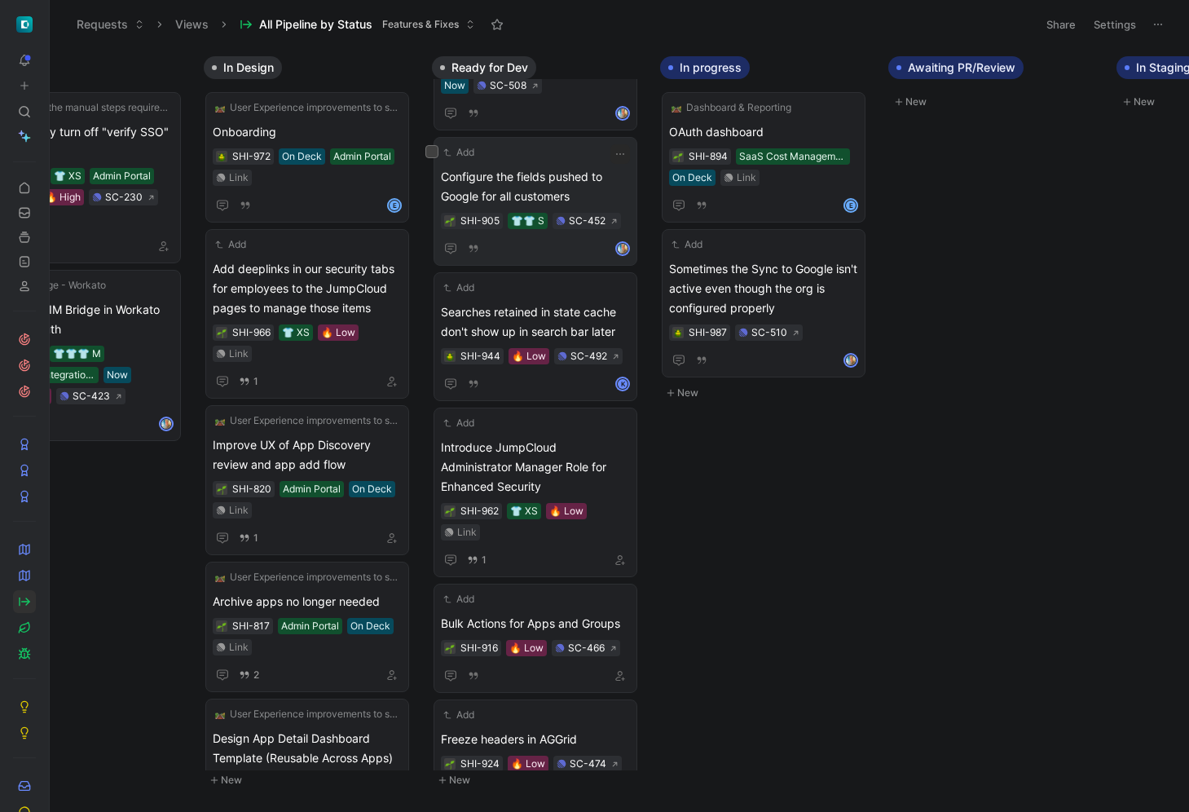
scroll to position [0, 0]
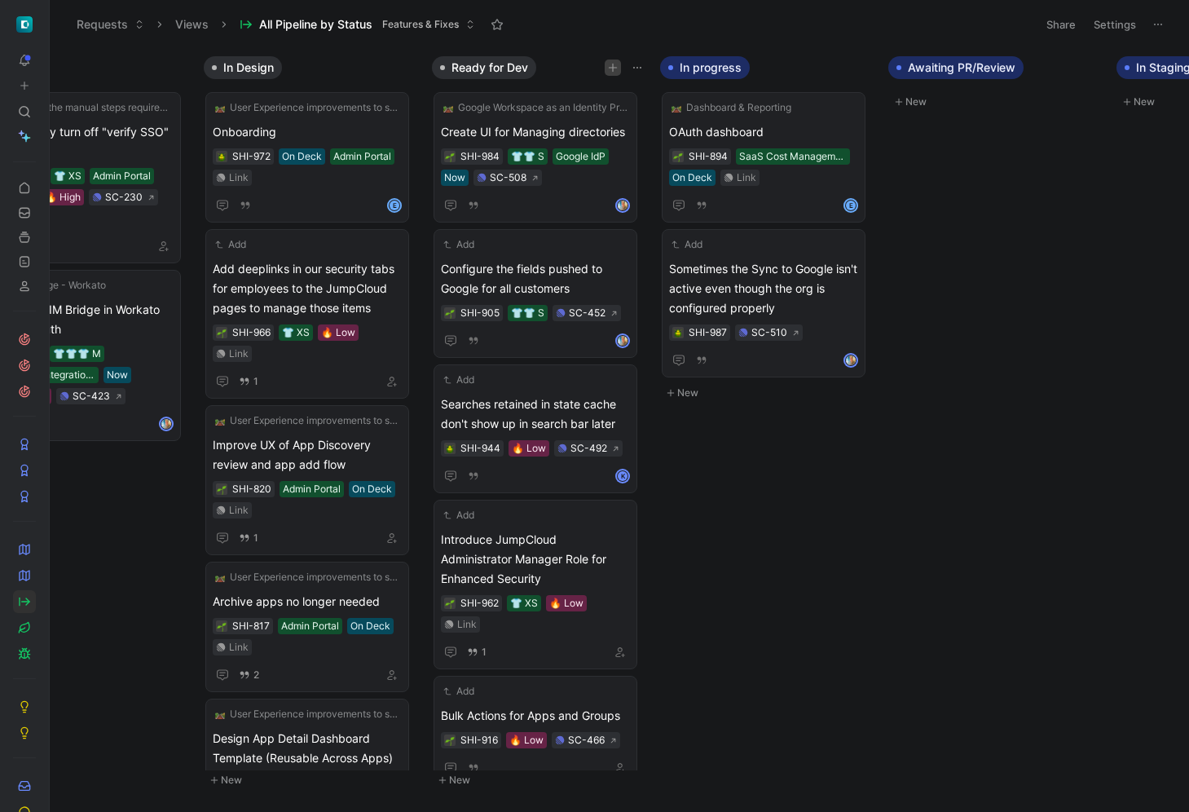
click at [620, 68] on button "button" at bounding box center [613, 68] width 16 height 16
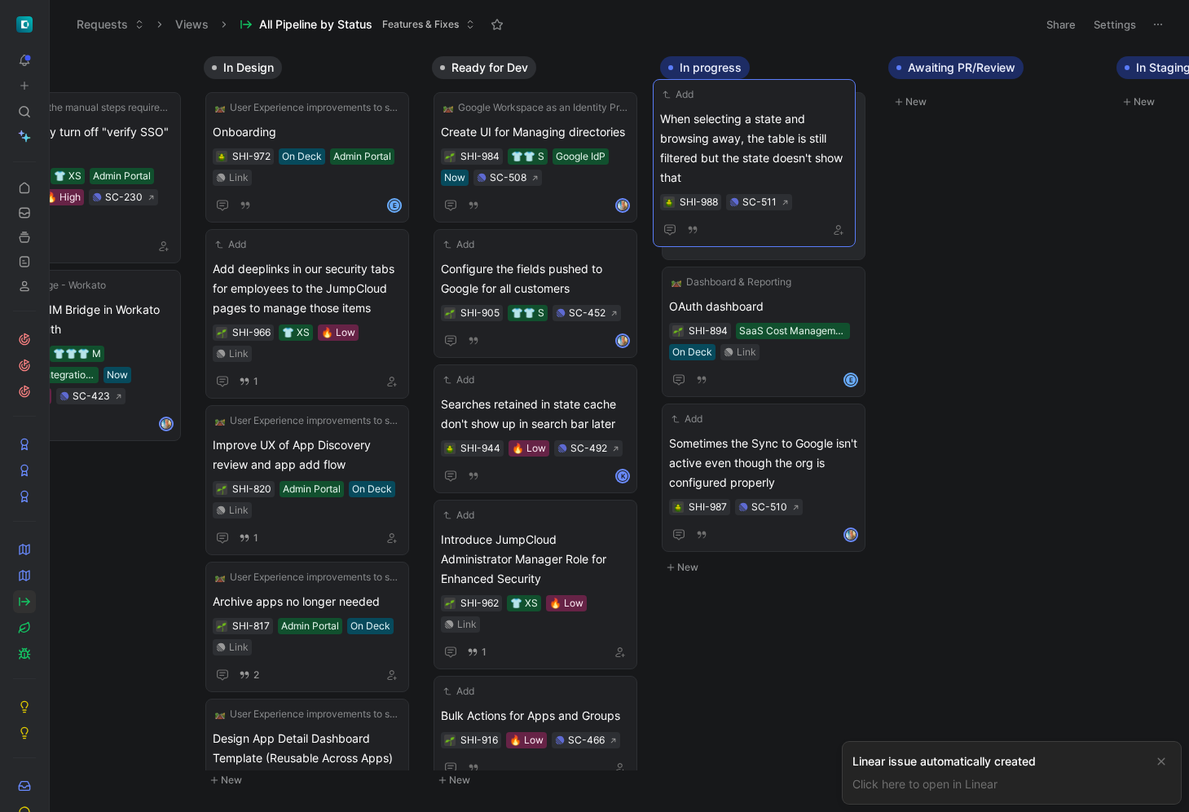
drag, startPoint x: 549, startPoint y: 144, endPoint x: 769, endPoint y: 131, distance: 219.7
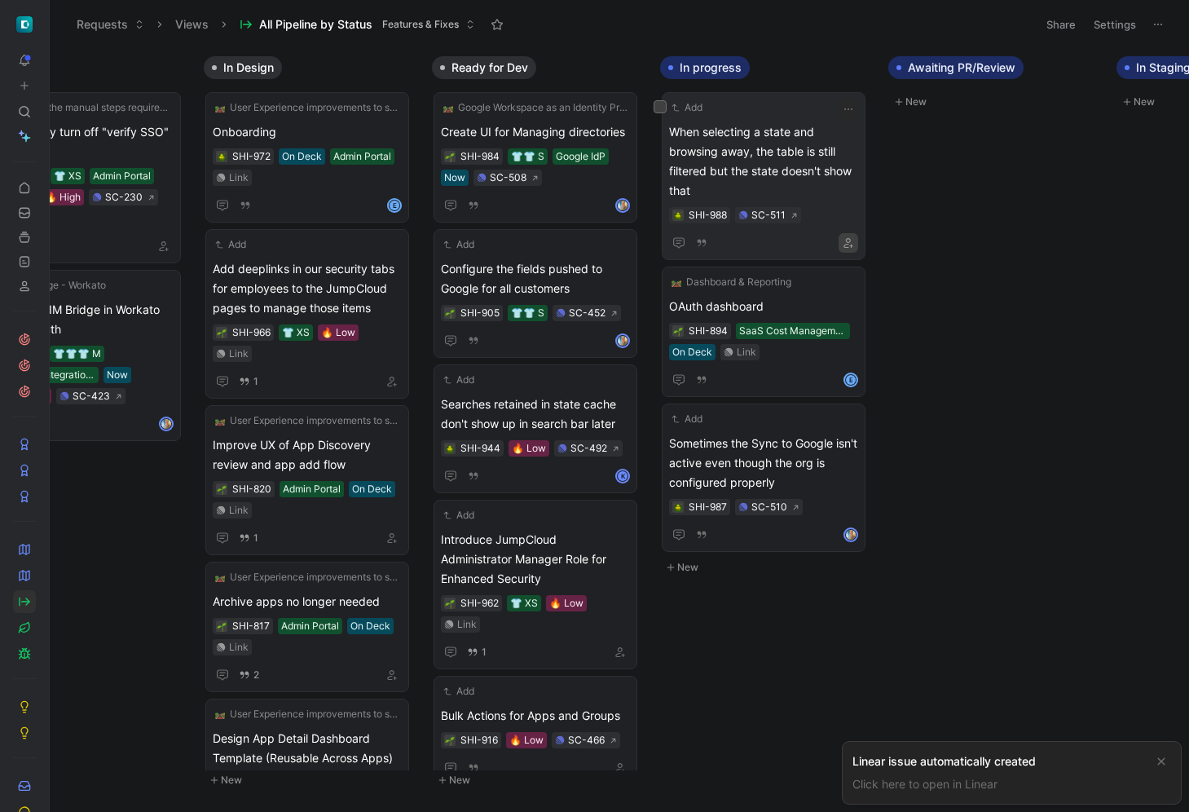
click at [856, 240] on button "button" at bounding box center [849, 243] width 20 height 20
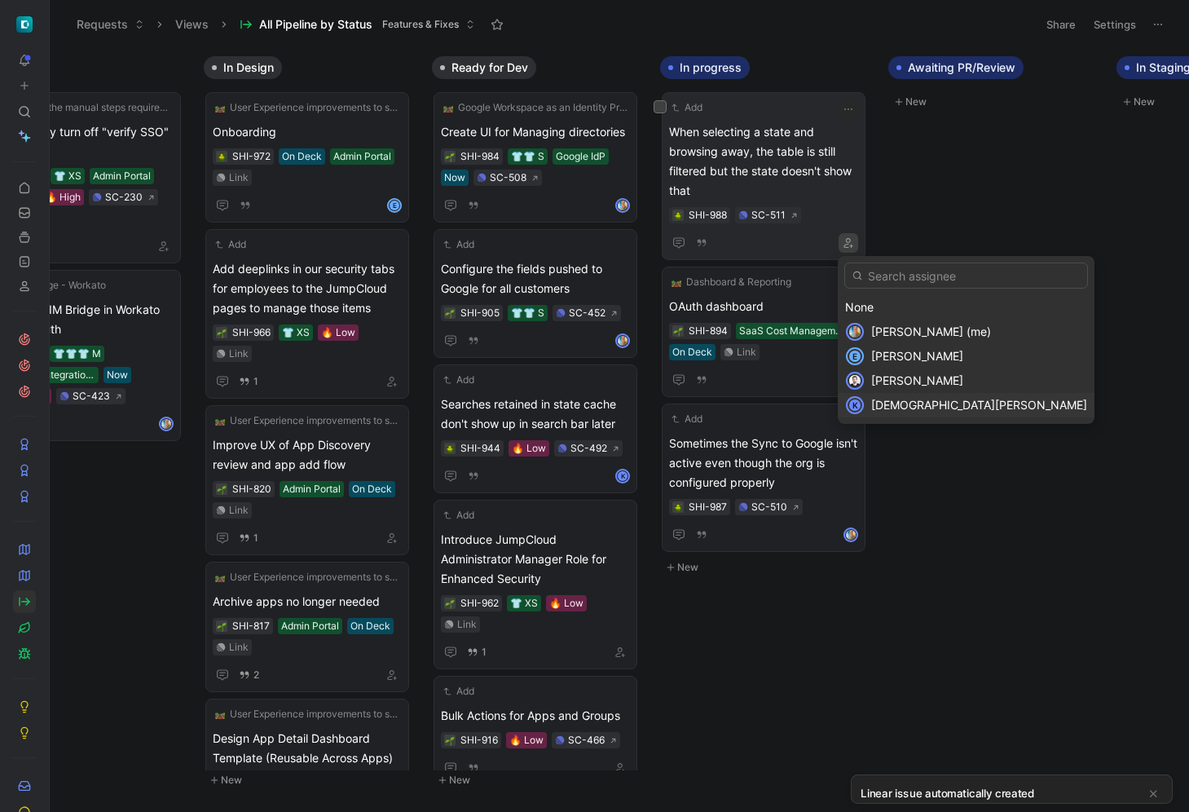
click at [915, 404] on span "[DEMOGRAPHIC_DATA][PERSON_NAME]" at bounding box center [979, 405] width 216 height 14
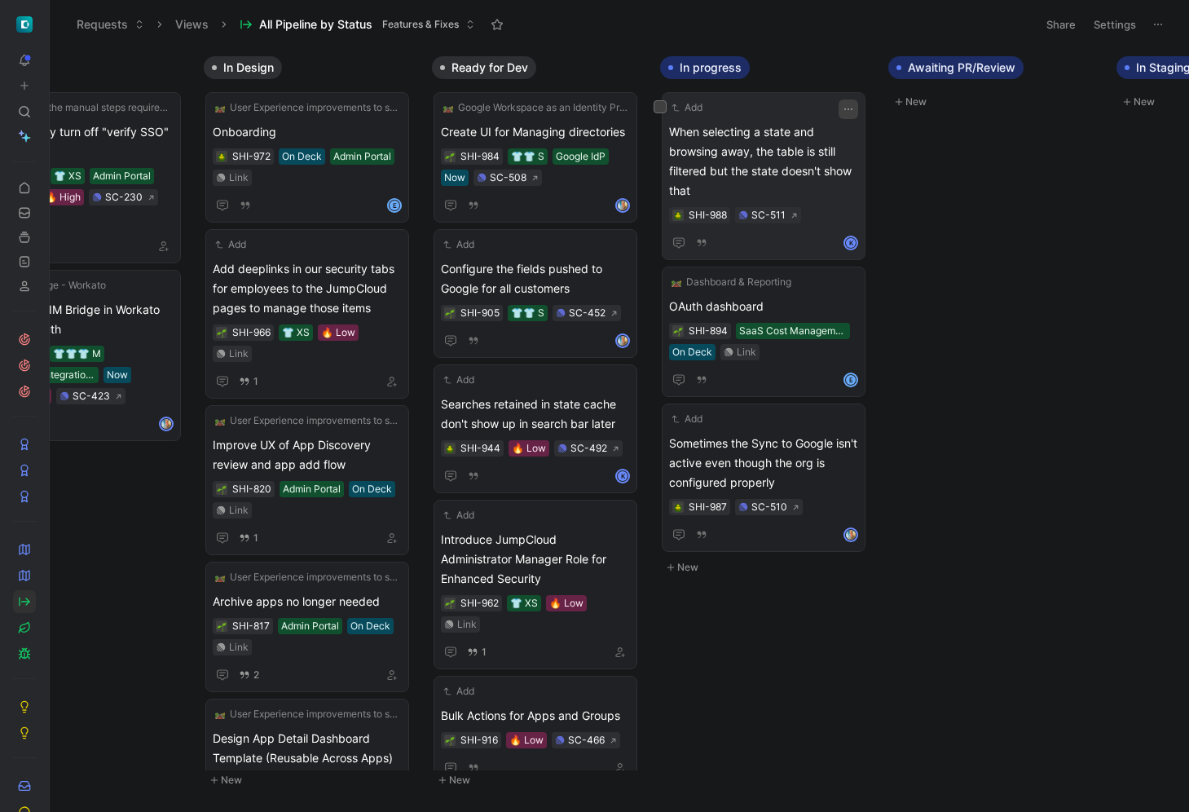
click at [852, 106] on icon "button" at bounding box center [848, 109] width 13 height 13
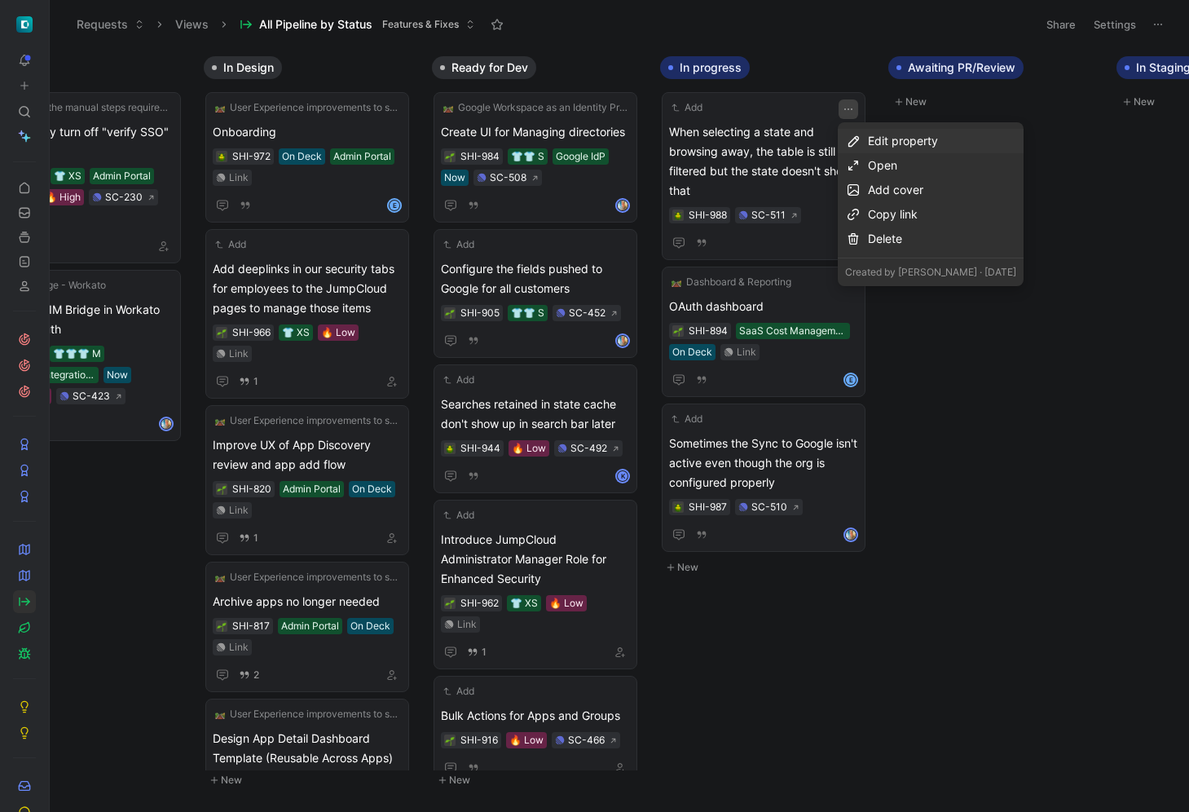
click at [904, 139] on div "Edit property" at bounding box center [942, 141] width 148 height 20
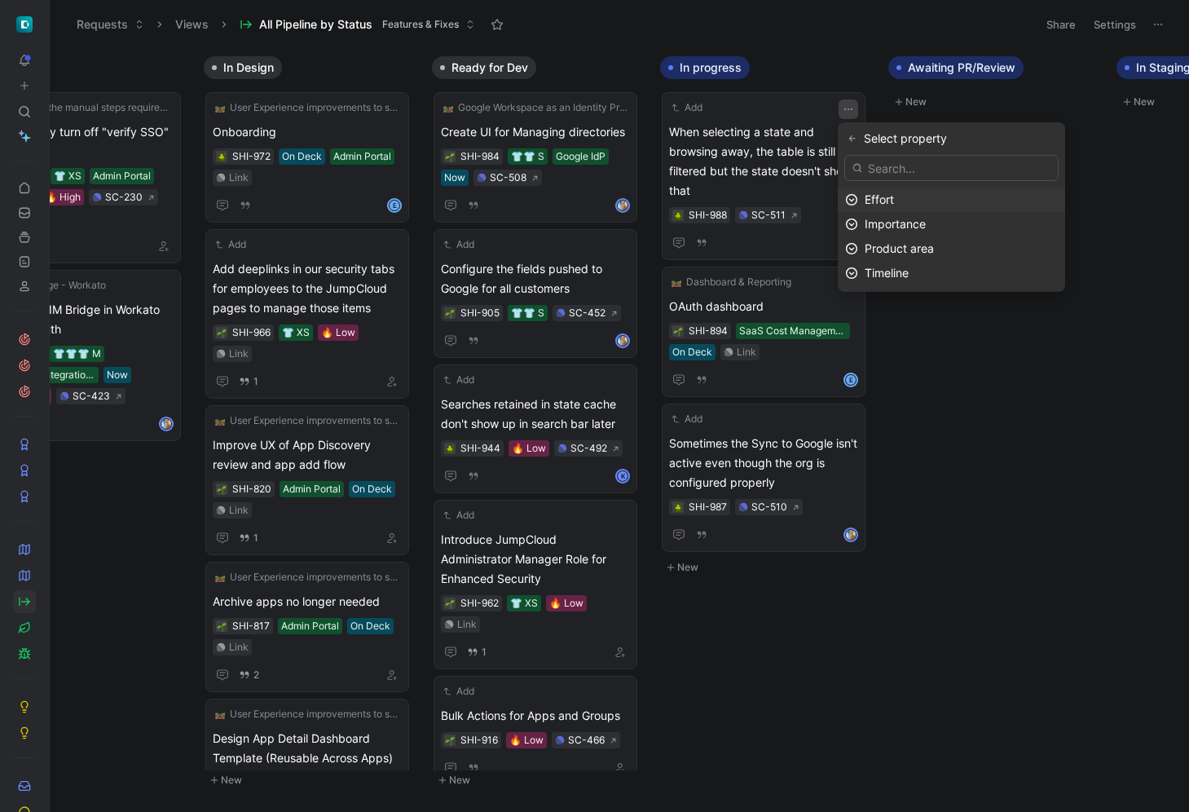
click at [889, 199] on span "Effort" at bounding box center [879, 199] width 29 height 14
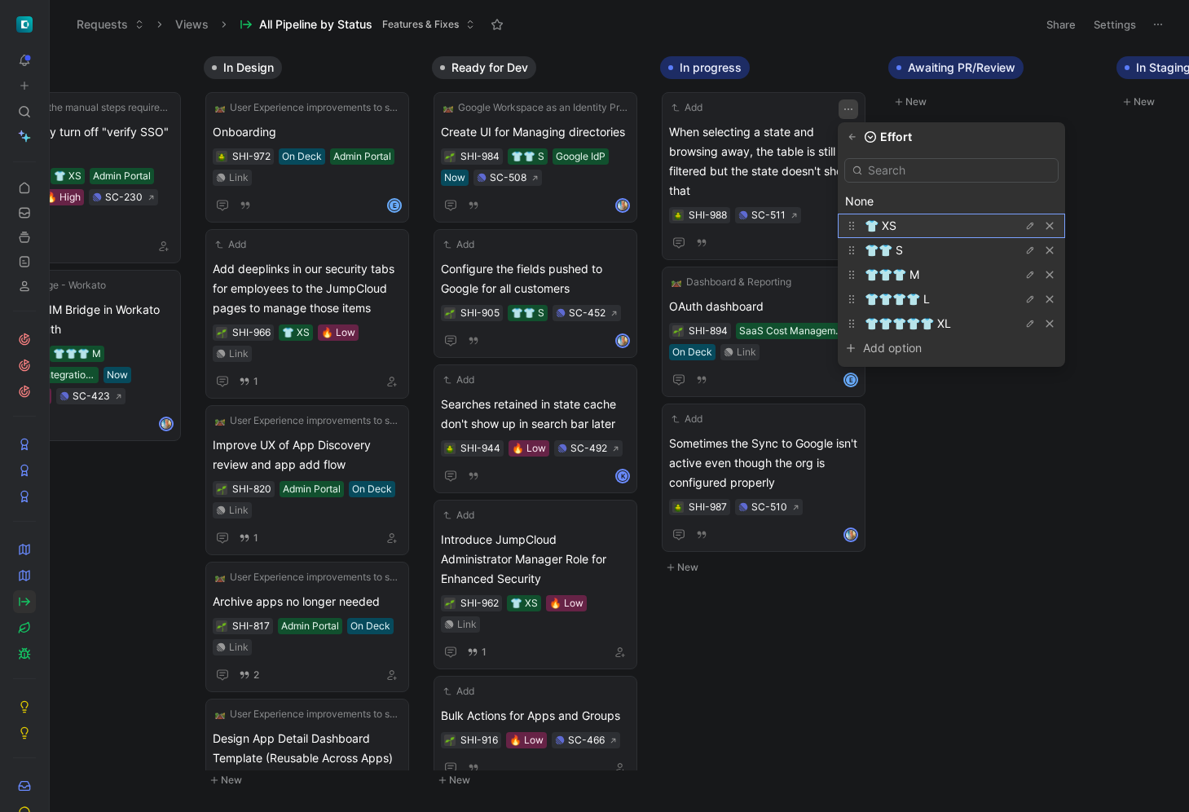
click at [893, 225] on span "👕 XS" at bounding box center [881, 225] width 32 height 14
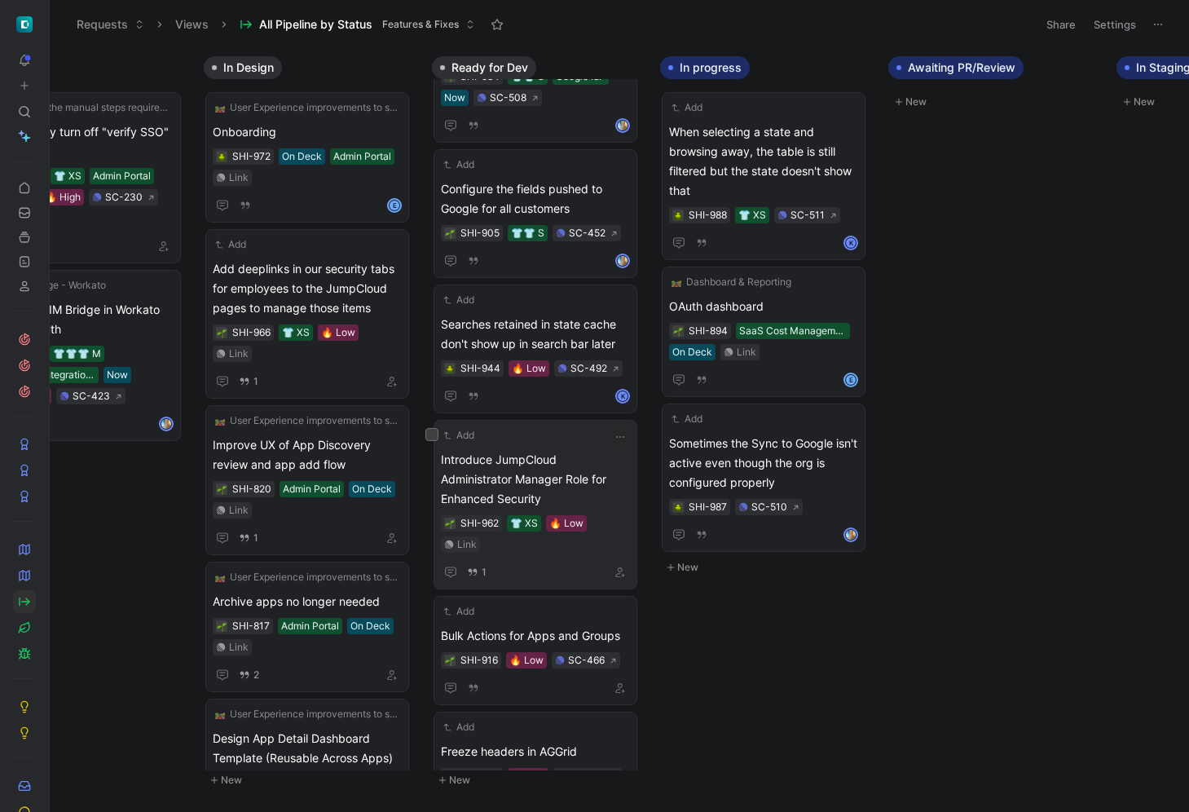
scroll to position [88, 0]
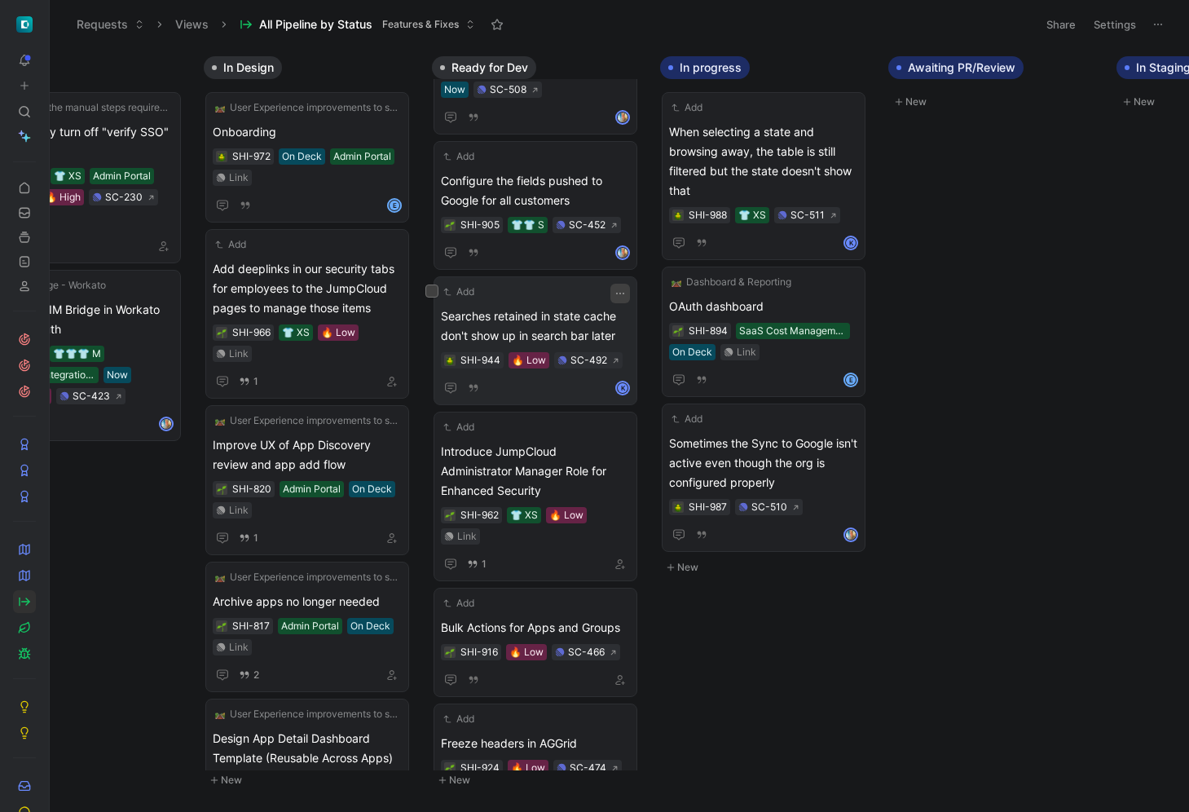
click at [615, 292] on icon "button" at bounding box center [620, 293] width 13 height 13
click at [566, 324] on span "Searches retained in state cache don't show up in search bar later" at bounding box center [535, 326] width 189 height 39
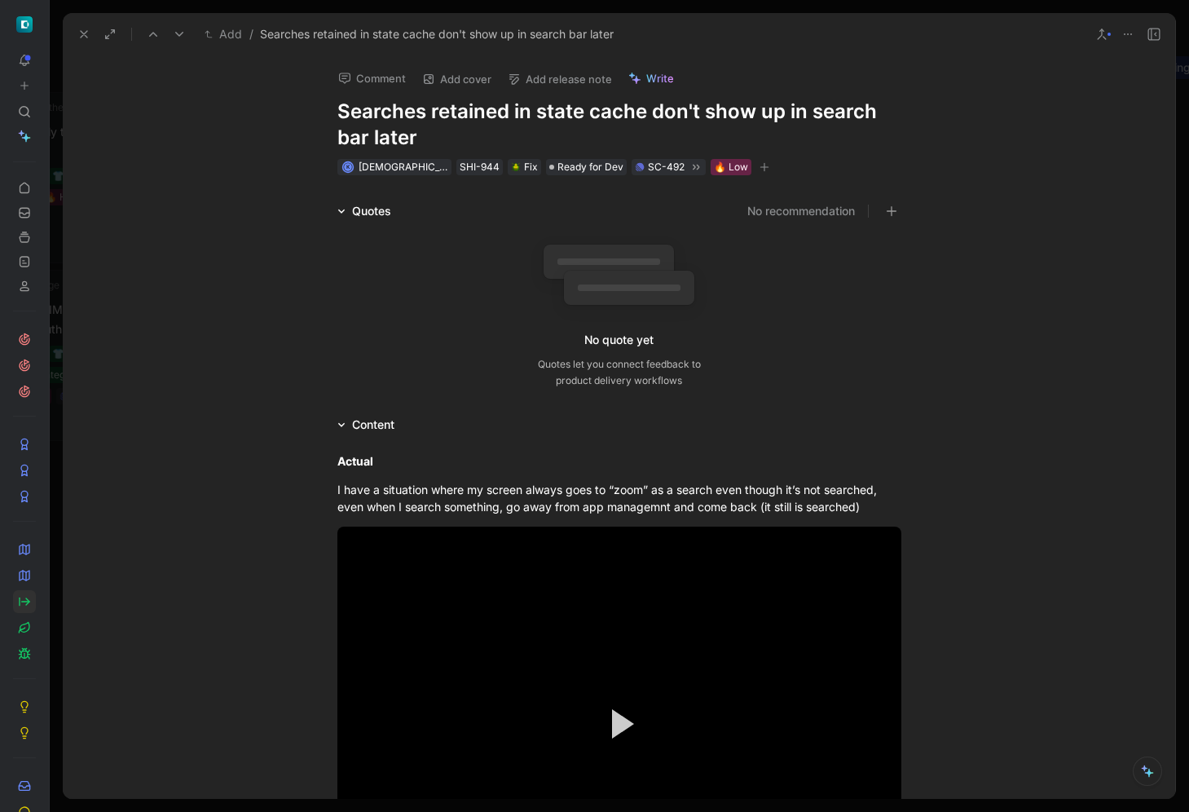
click at [88, 35] on icon at bounding box center [83, 34] width 13 height 13
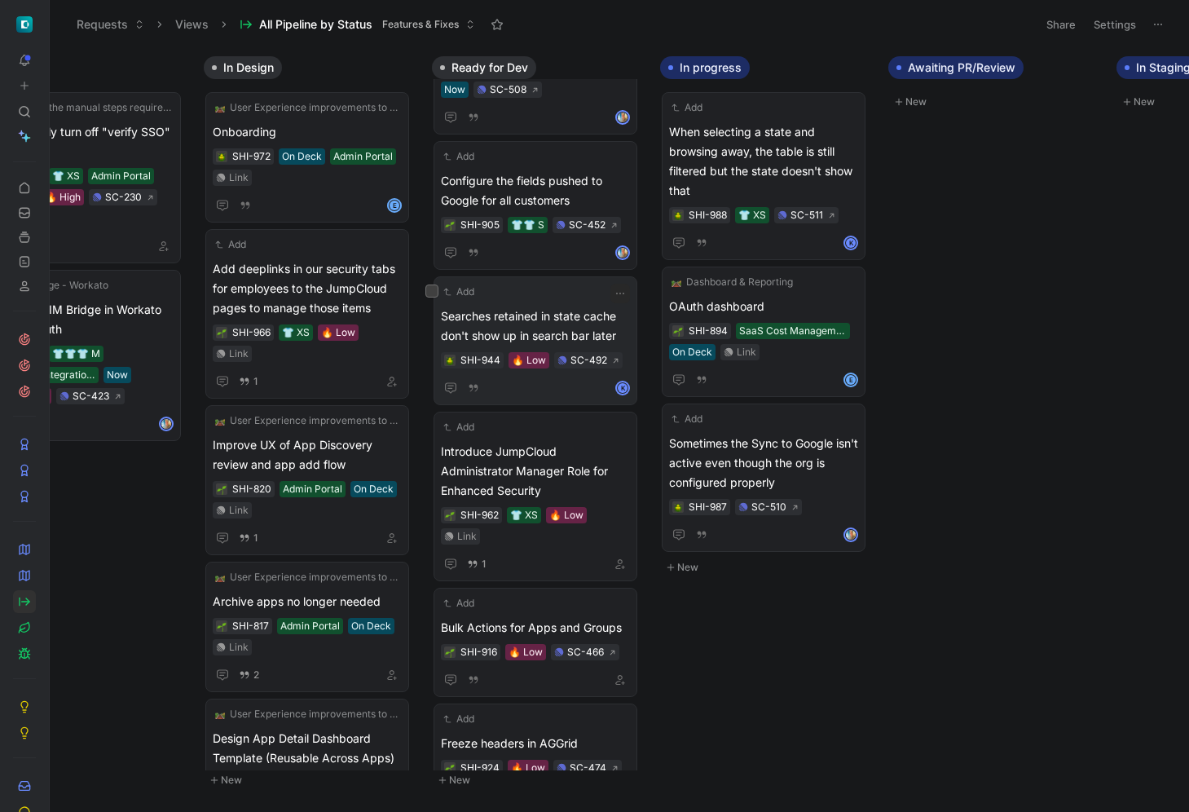
click at [576, 328] on span "Searches retained in state cache don't show up in search bar later" at bounding box center [535, 326] width 189 height 39
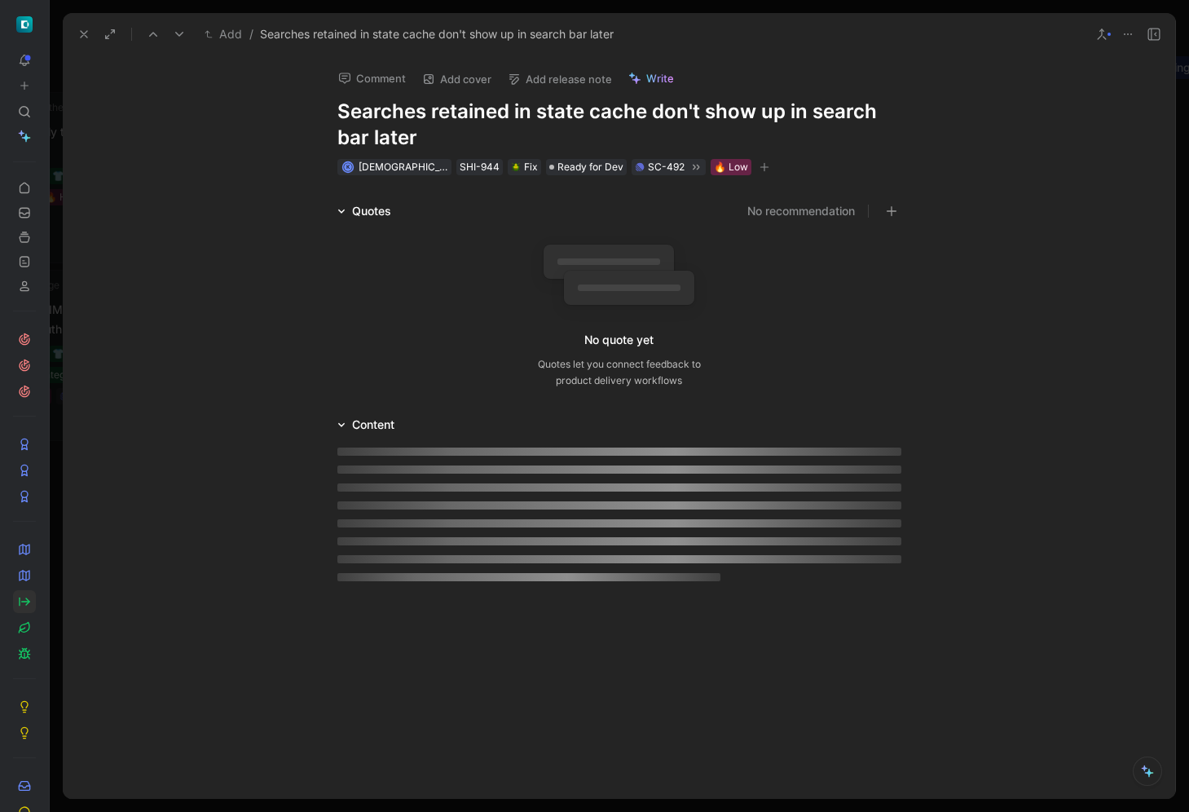
click at [379, 86] on button "Comment" at bounding box center [372, 78] width 82 height 23
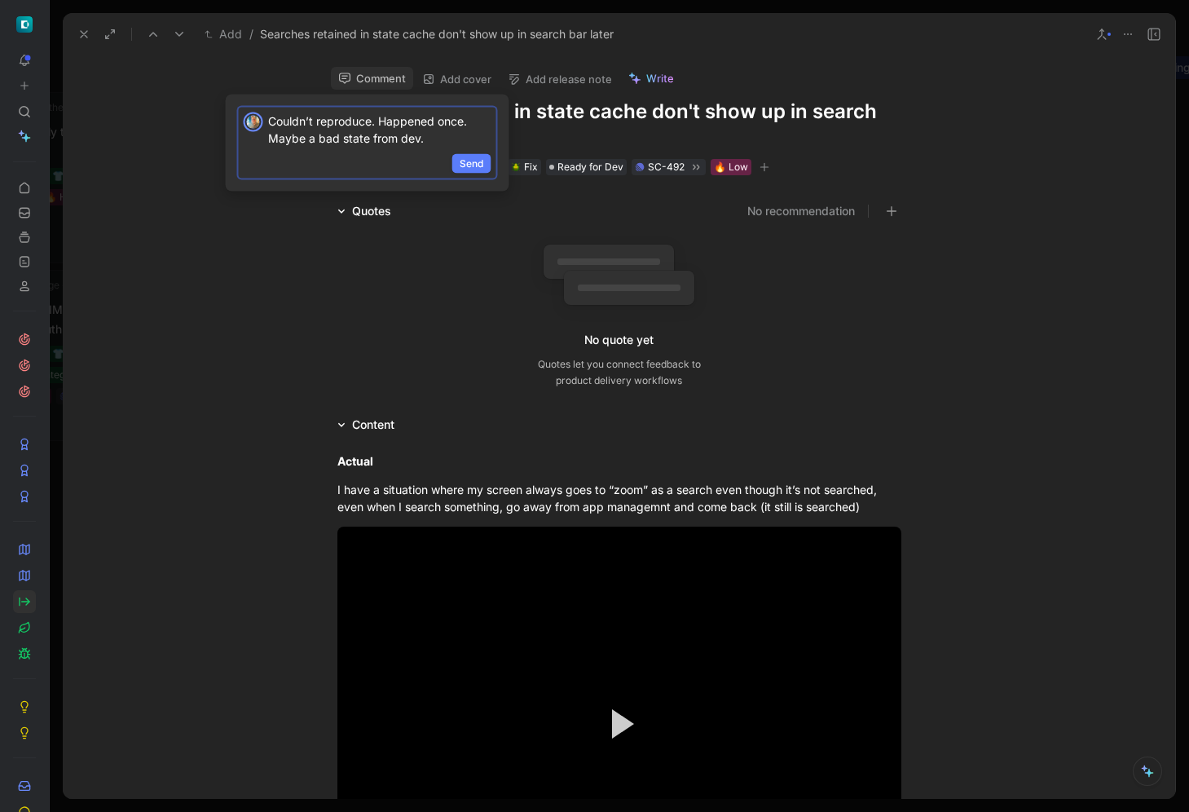
click at [472, 169] on span "Send" at bounding box center [472, 164] width 24 height 16
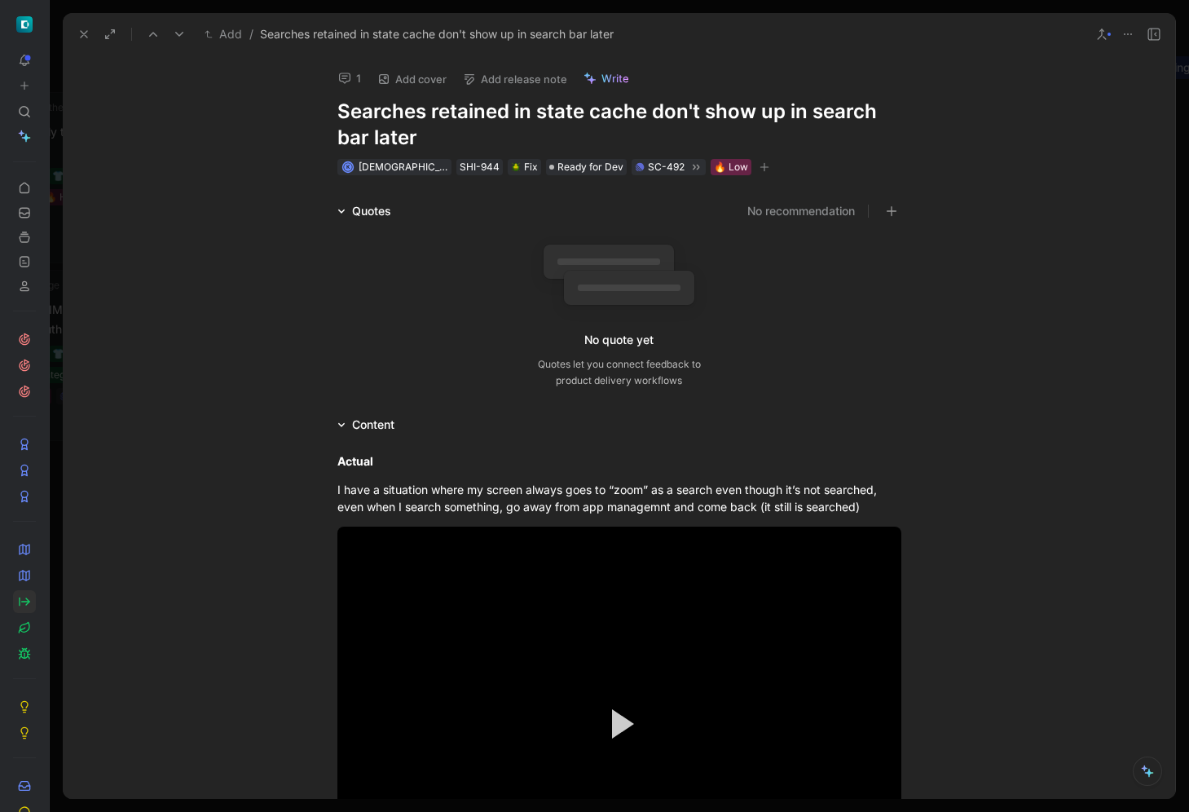
click at [527, 178] on div "1 Add cover Add release note Write Searches retained in state cache don't show …" at bounding box center [619, 426] width 1113 height 743
click at [558, 168] on span "Ready for Dev" at bounding box center [591, 167] width 66 height 16
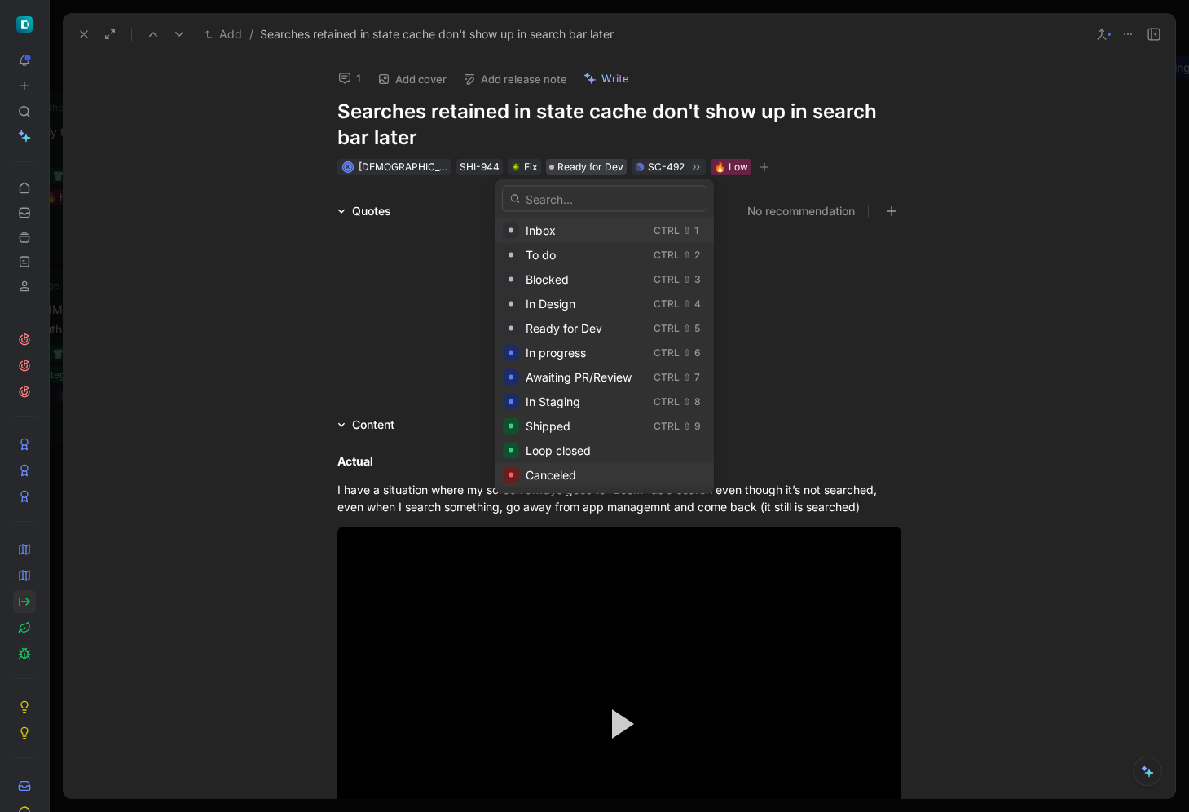
click at [572, 478] on span "Canceled" at bounding box center [551, 475] width 51 height 14
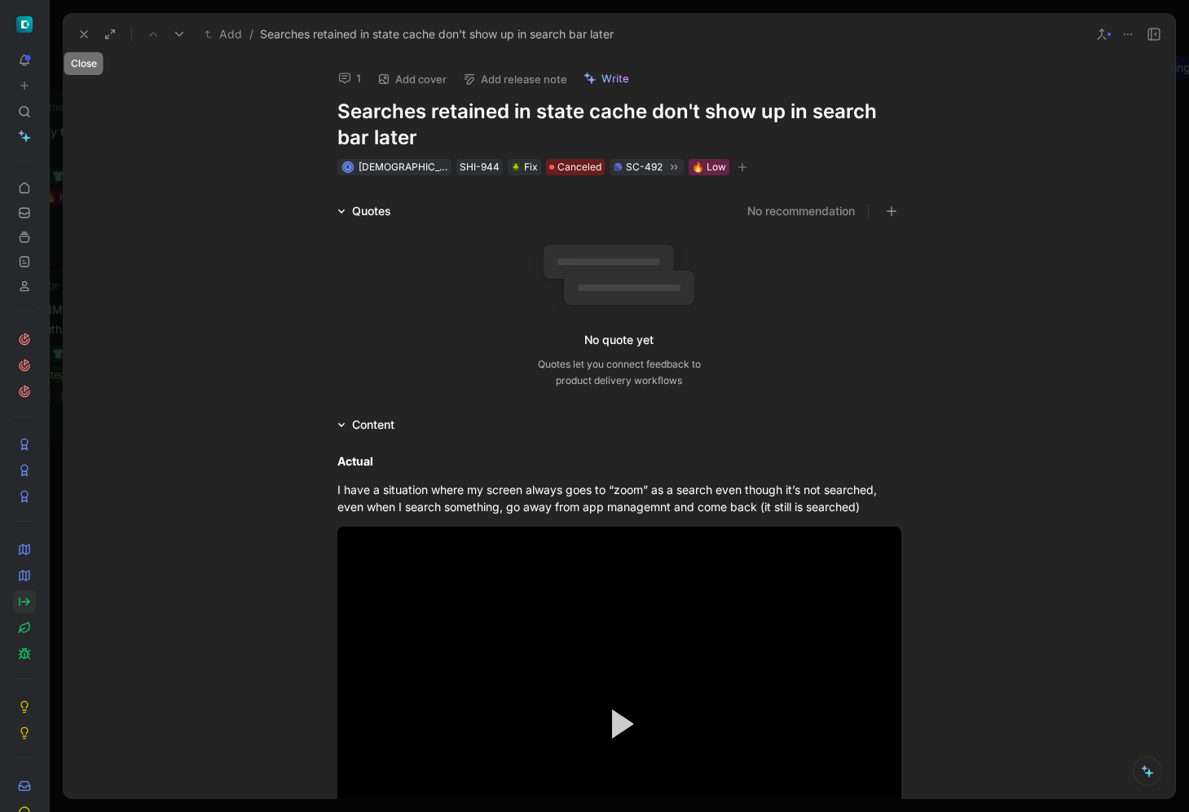
click at [85, 30] on icon at bounding box center [83, 34] width 13 height 13
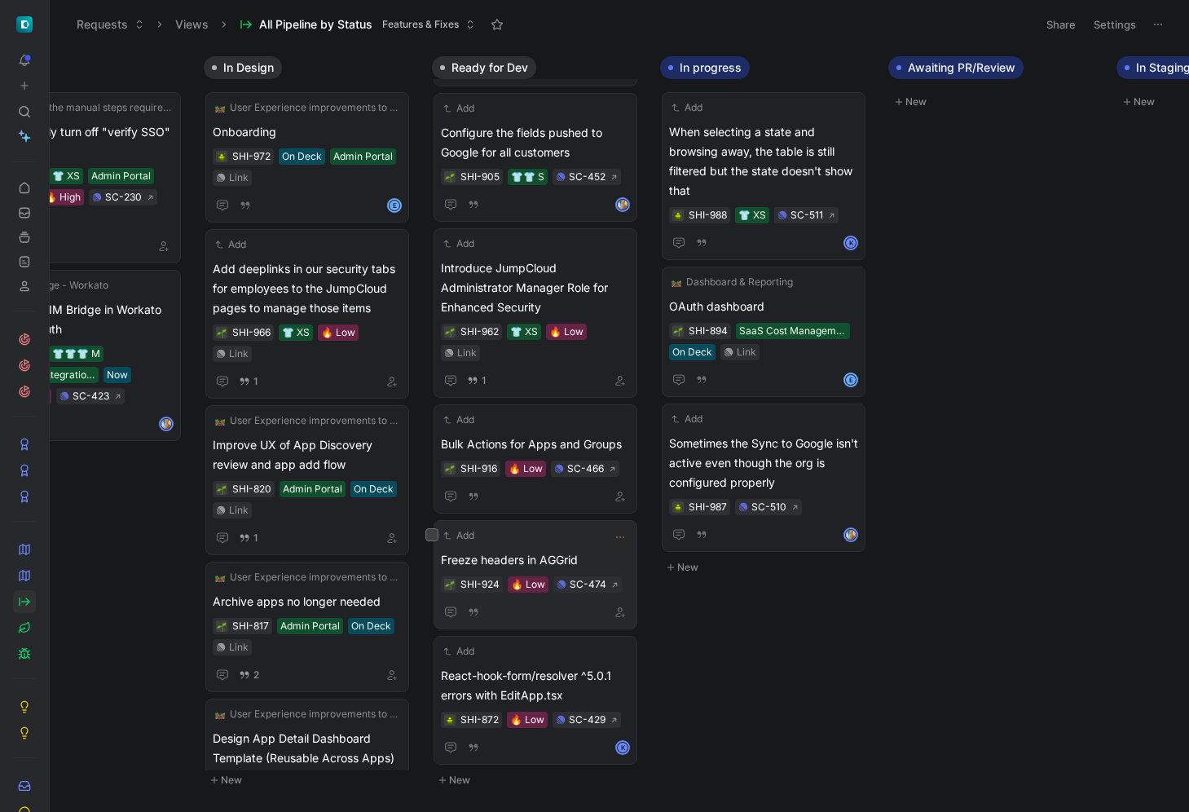
scroll to position [139, 0]
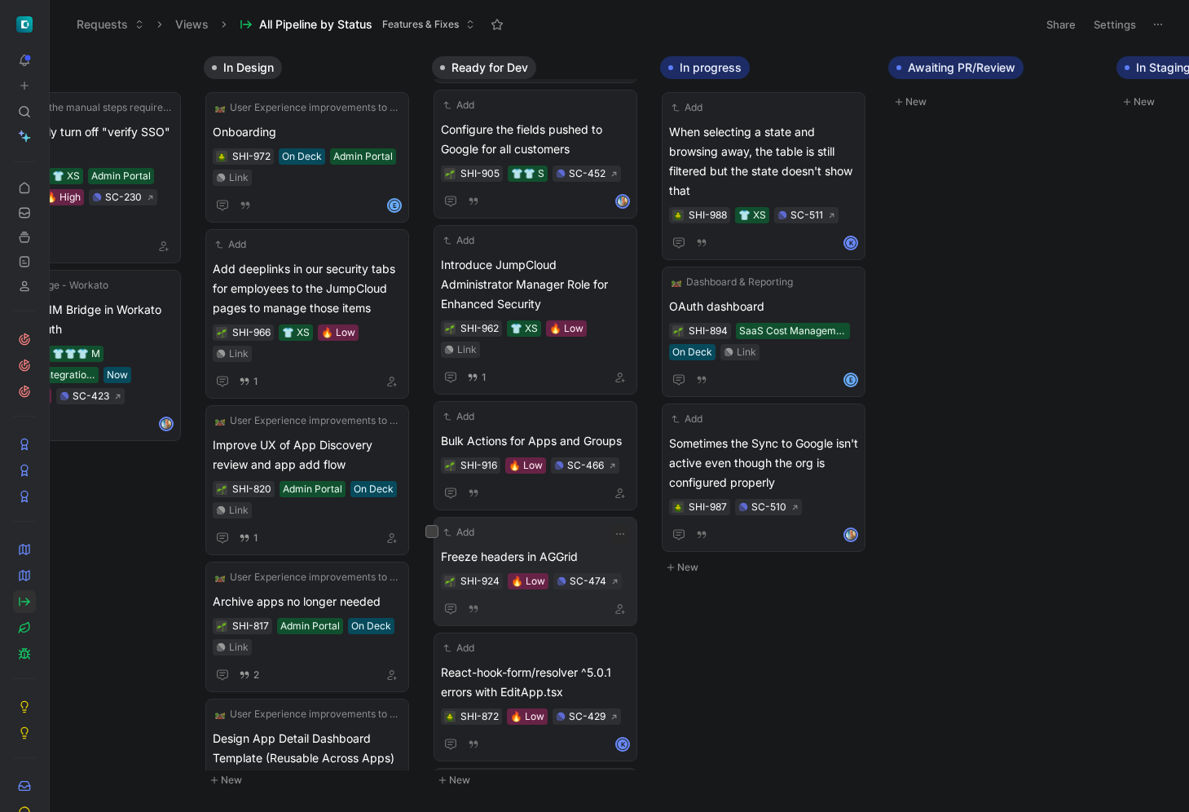
click at [536, 547] on span "Freeze headers in AGGrid" at bounding box center [535, 557] width 189 height 20
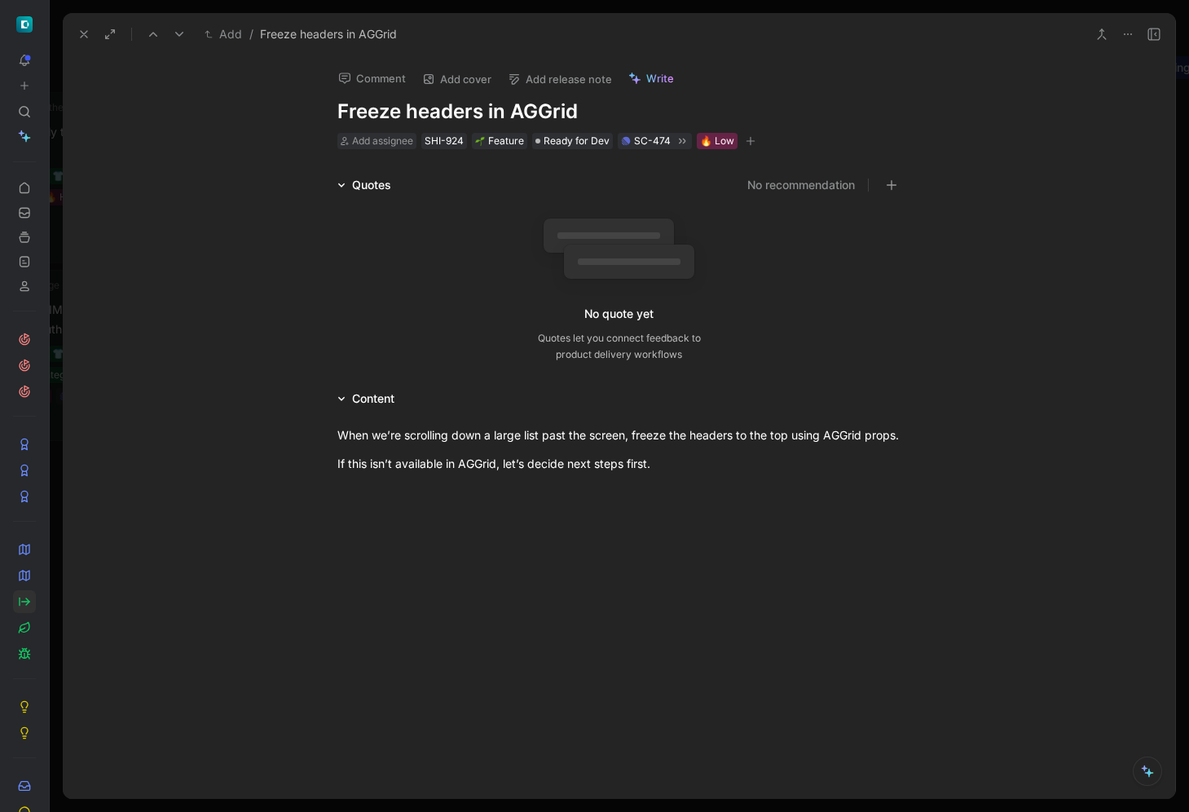
scroll to position [140, 0]
click at [80, 34] on icon at bounding box center [83, 34] width 13 height 13
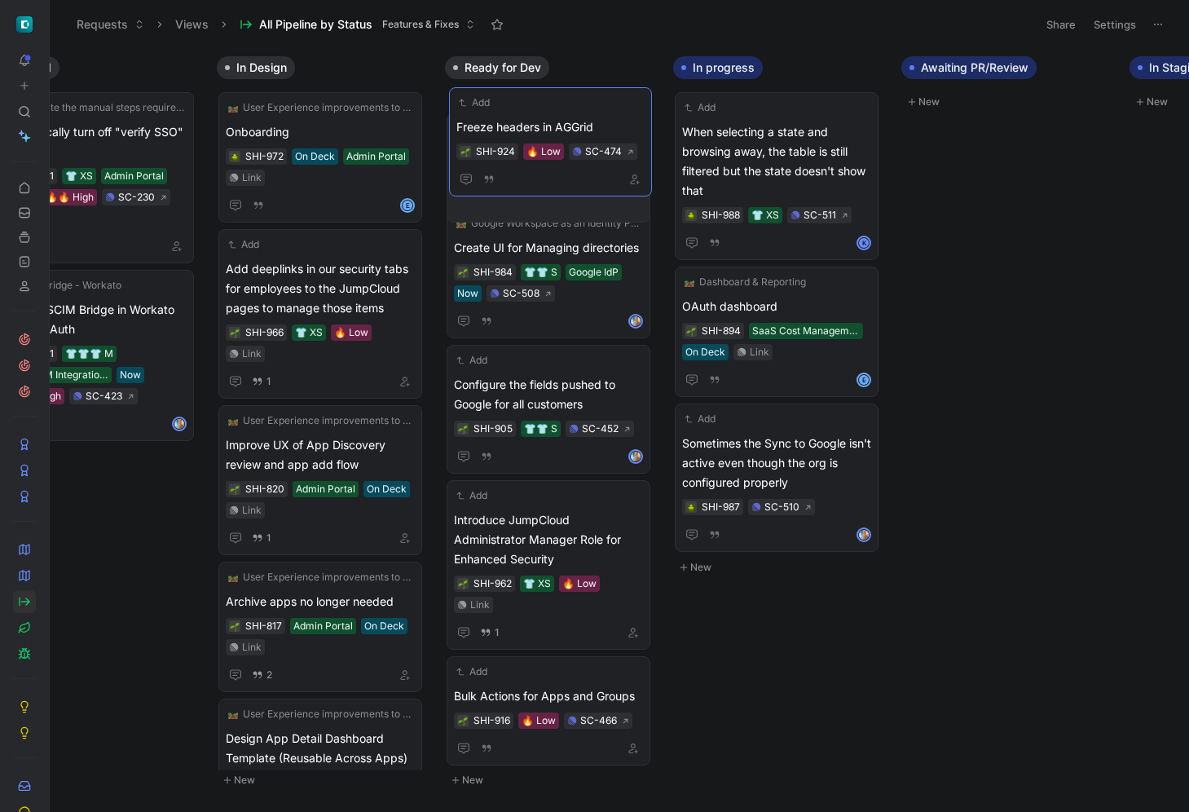
drag, startPoint x: 563, startPoint y: 533, endPoint x: 566, endPoint y: 126, distance: 407.6
click at [629, 183] on icon "button" at bounding box center [634, 184] width 10 height 10
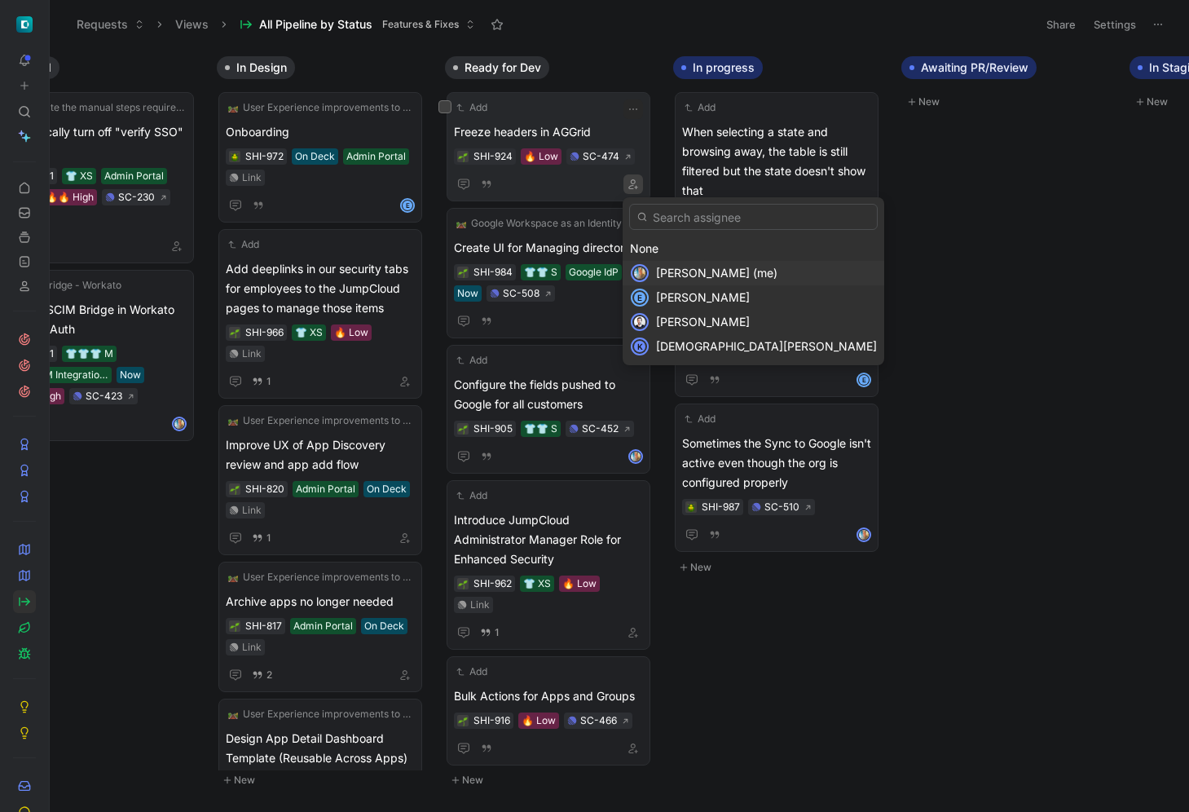
click at [657, 267] on span "[PERSON_NAME] (me)" at bounding box center [716, 273] width 121 height 14
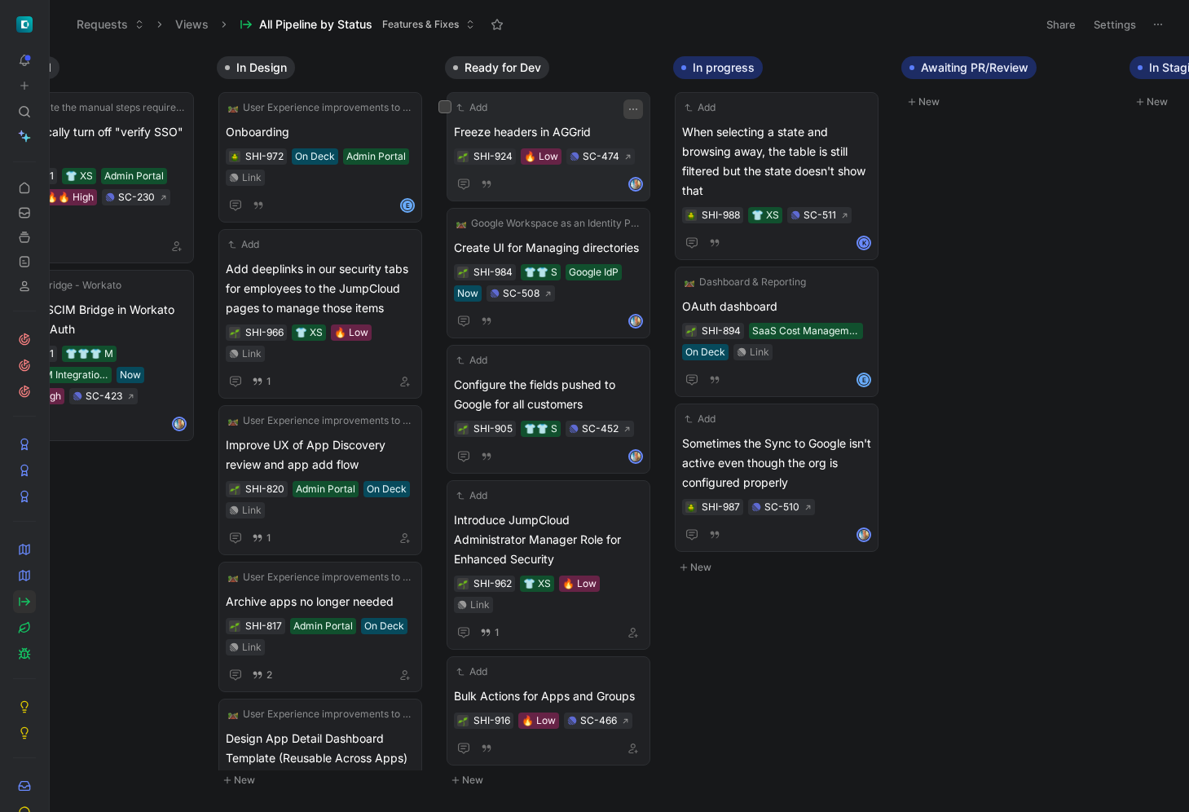
click at [632, 112] on icon "button" at bounding box center [633, 109] width 13 height 13
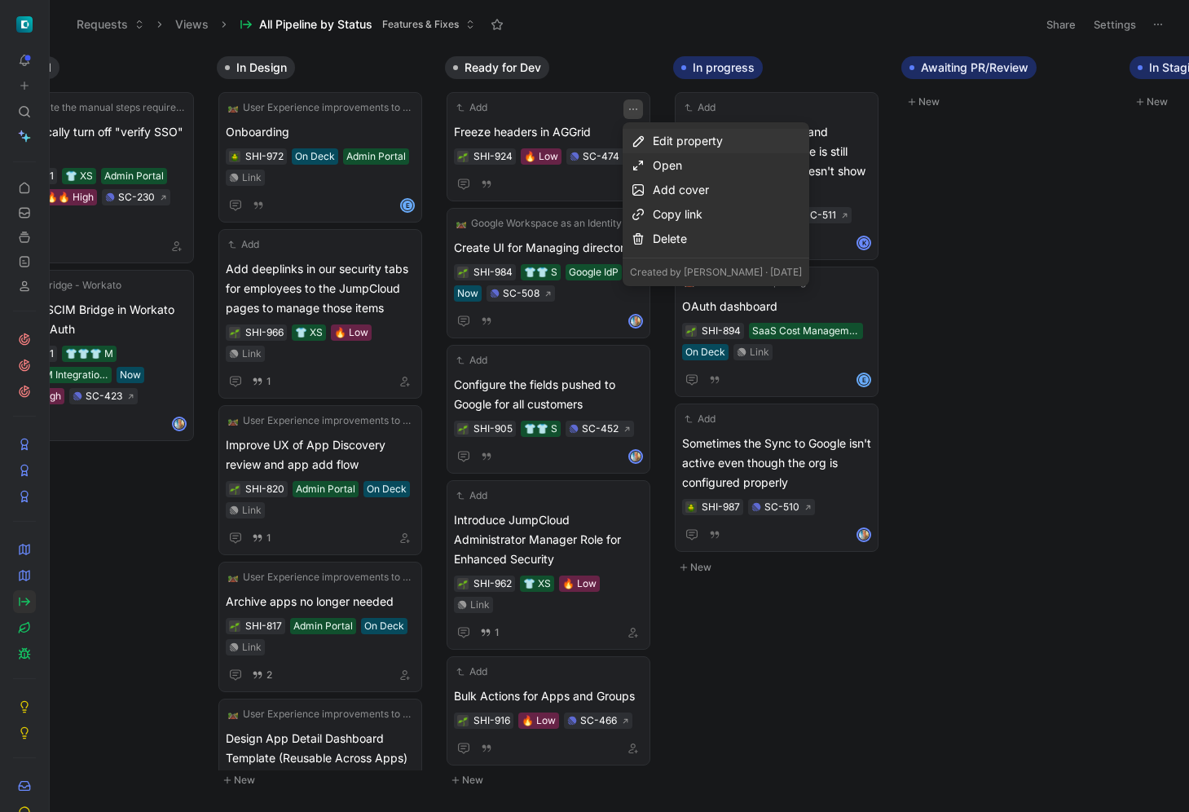
click at [691, 143] on div "Edit property" at bounding box center [727, 141] width 149 height 20
click at [682, 200] on div "Effort" at bounding box center [742, 200] width 184 height 20
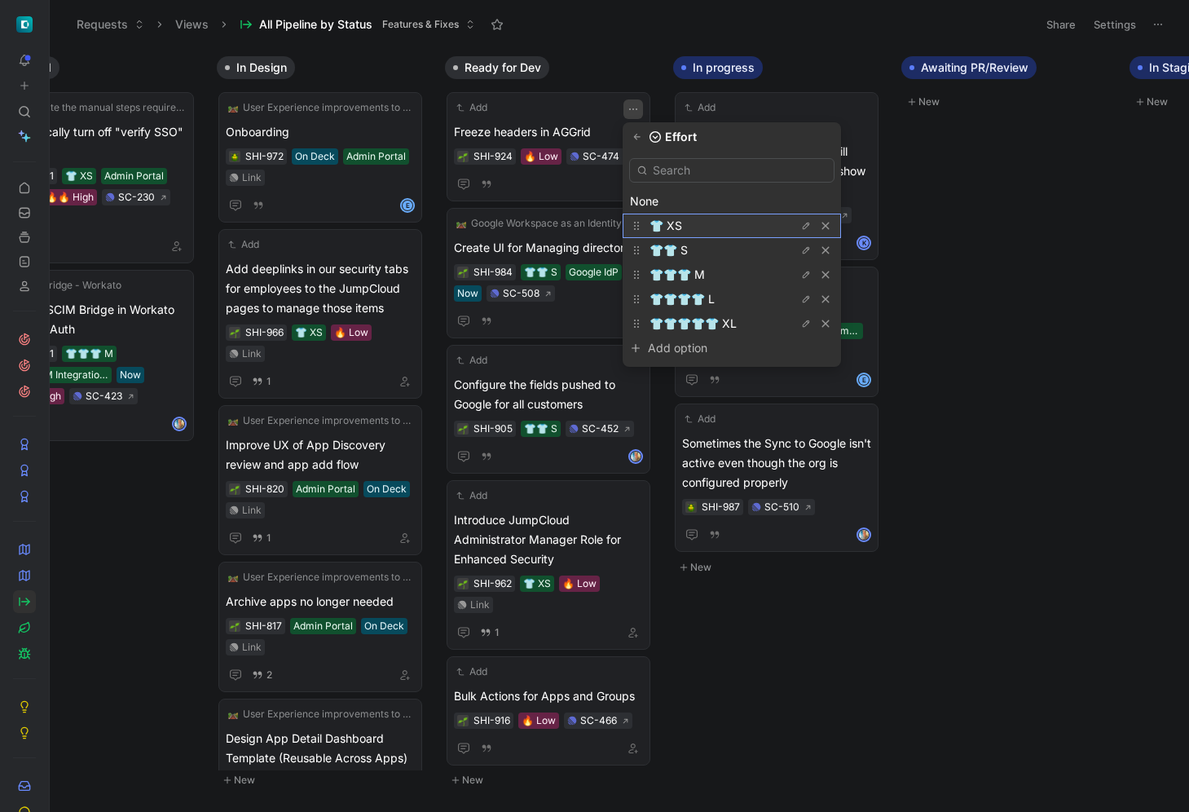
click at [690, 227] on div "👕 XS" at bounding box center [711, 226] width 122 height 20
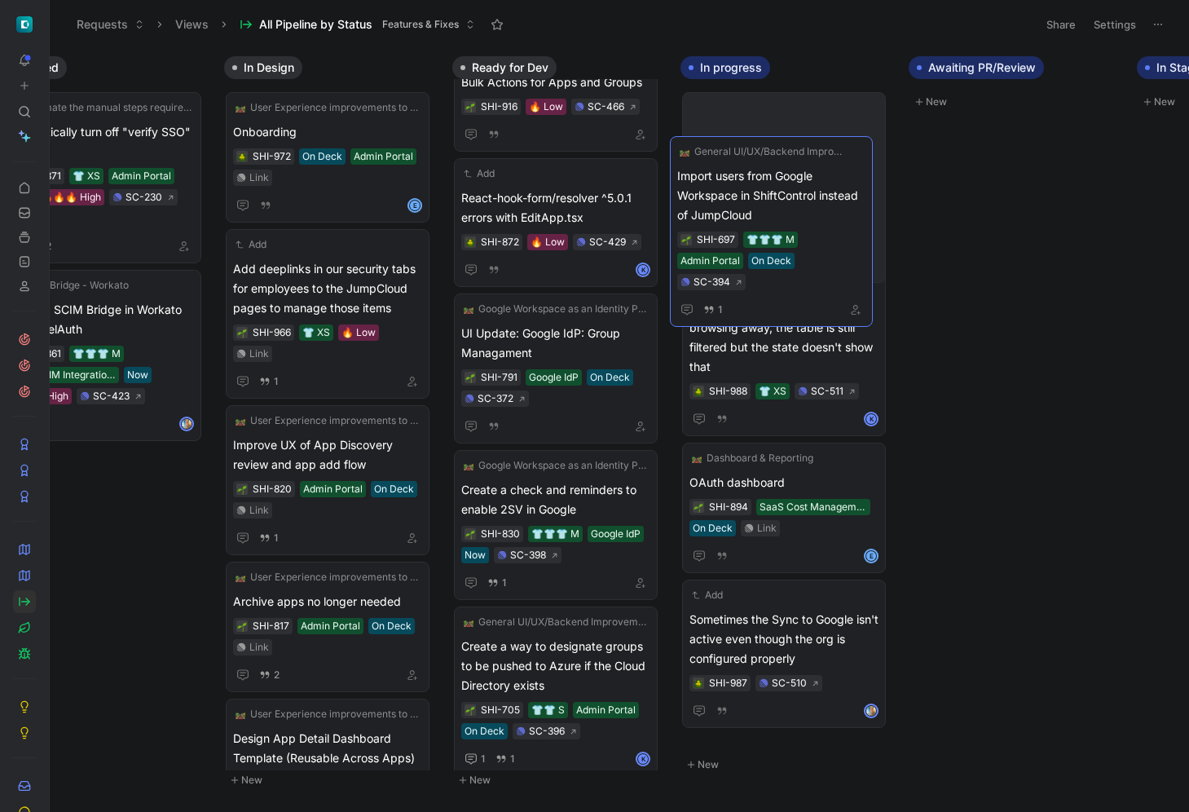
scroll to position [614, 0]
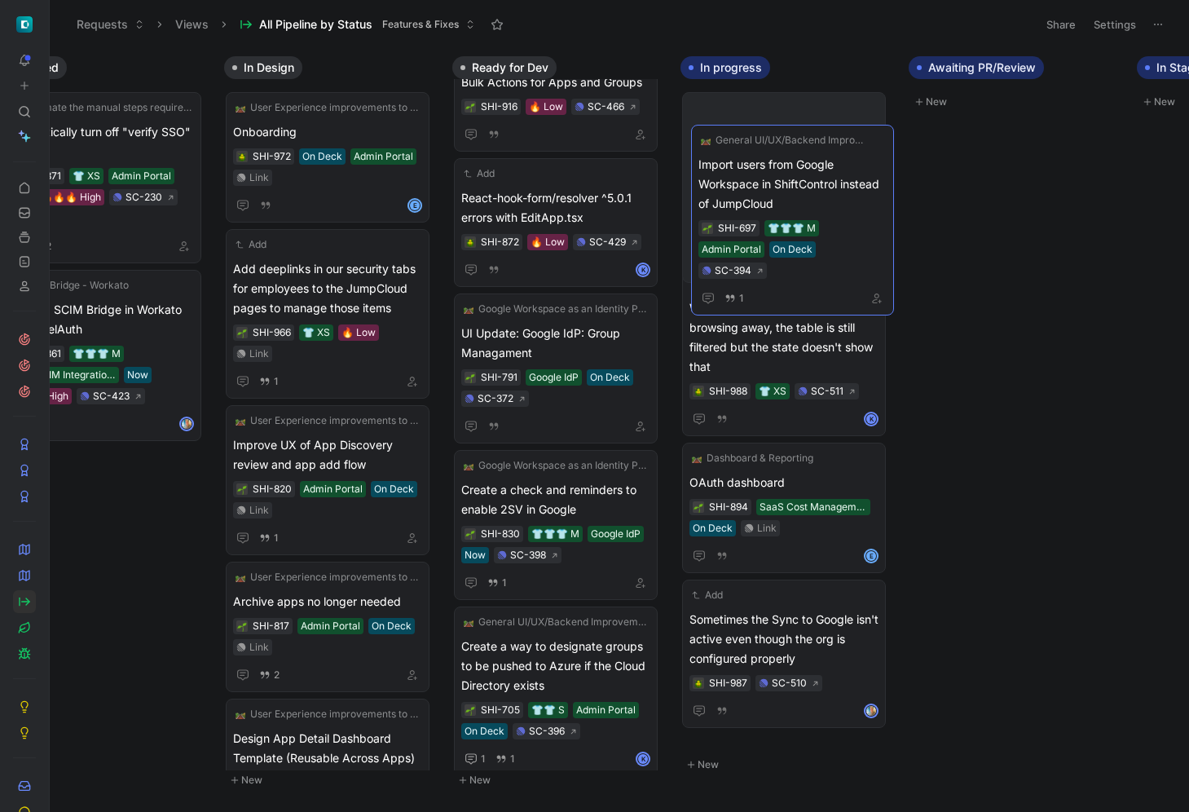
drag, startPoint x: 562, startPoint y: 332, endPoint x: 799, endPoint y: 184, distance: 279.4
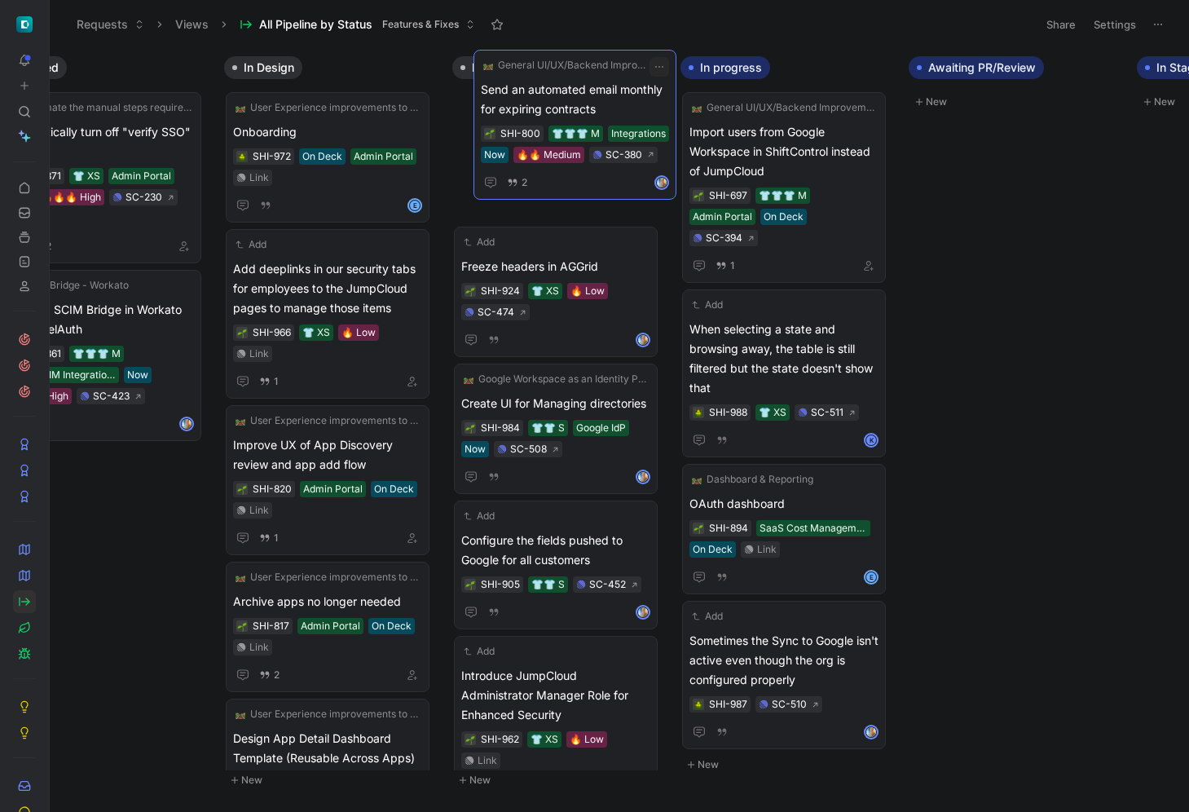
scroll to position [0, 0]
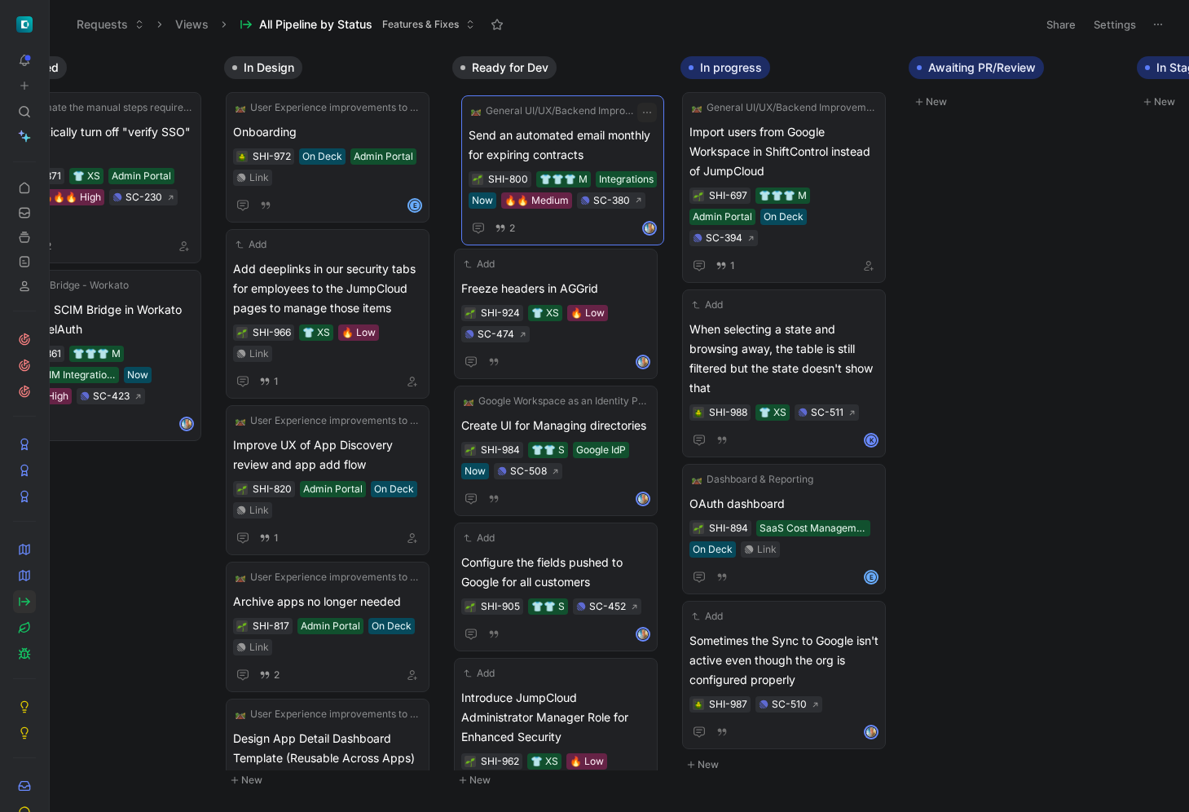
drag, startPoint x: 593, startPoint y: 457, endPoint x: 601, endPoint y: 152, distance: 304.2
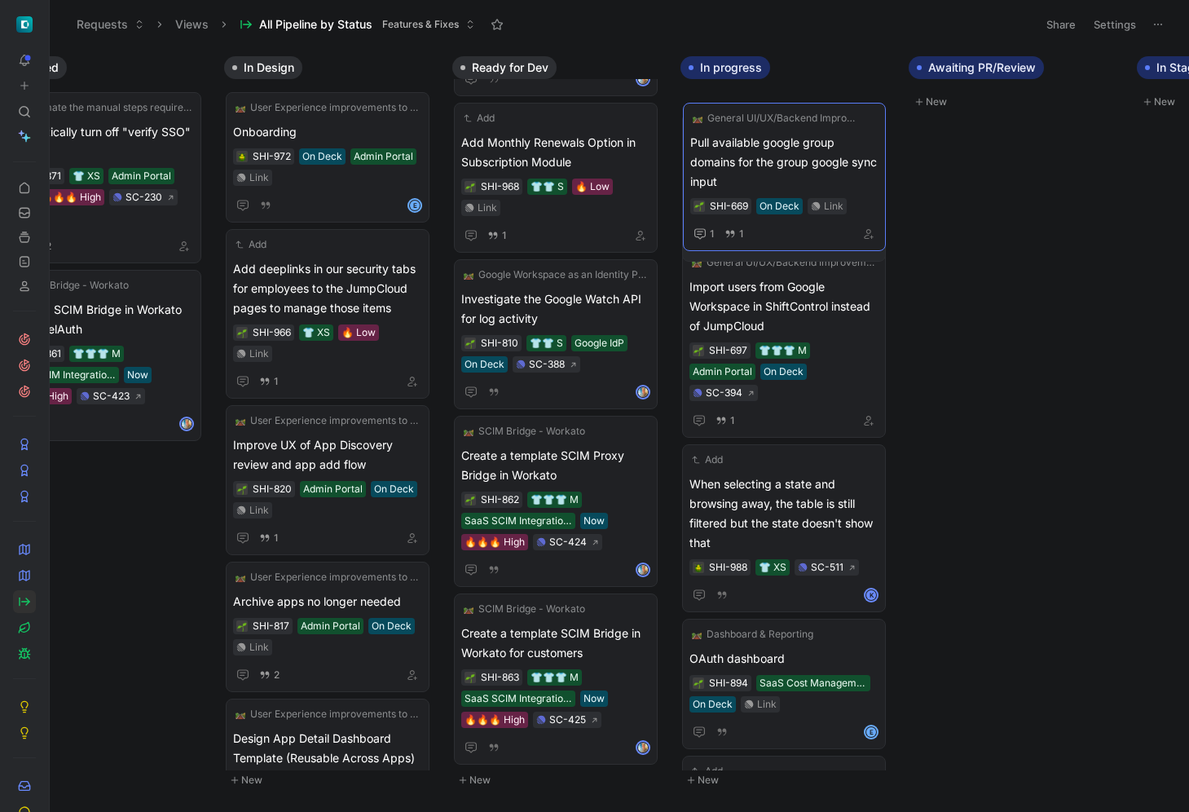
drag, startPoint x: 663, startPoint y: 358, endPoint x: 801, endPoint y: 164, distance: 238.0
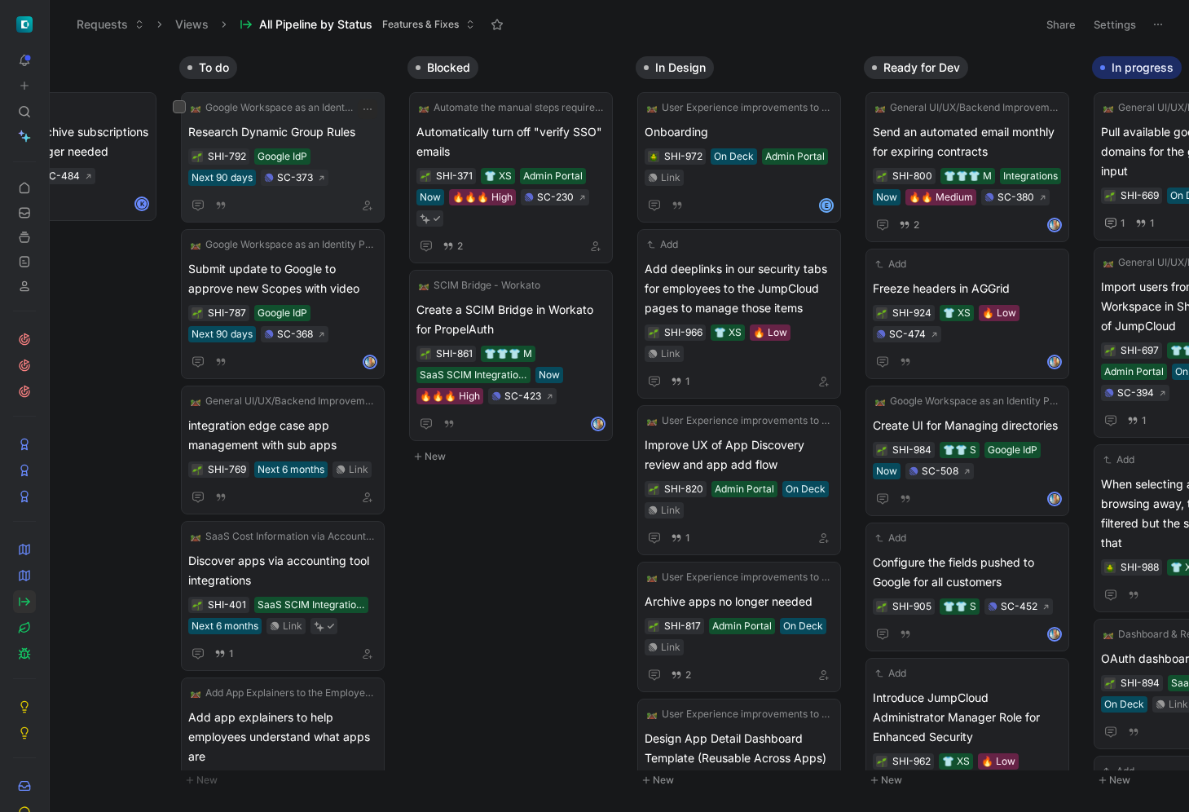
click at [346, 140] on span "Research Dynamic Group Rules" at bounding box center [282, 132] width 189 height 20
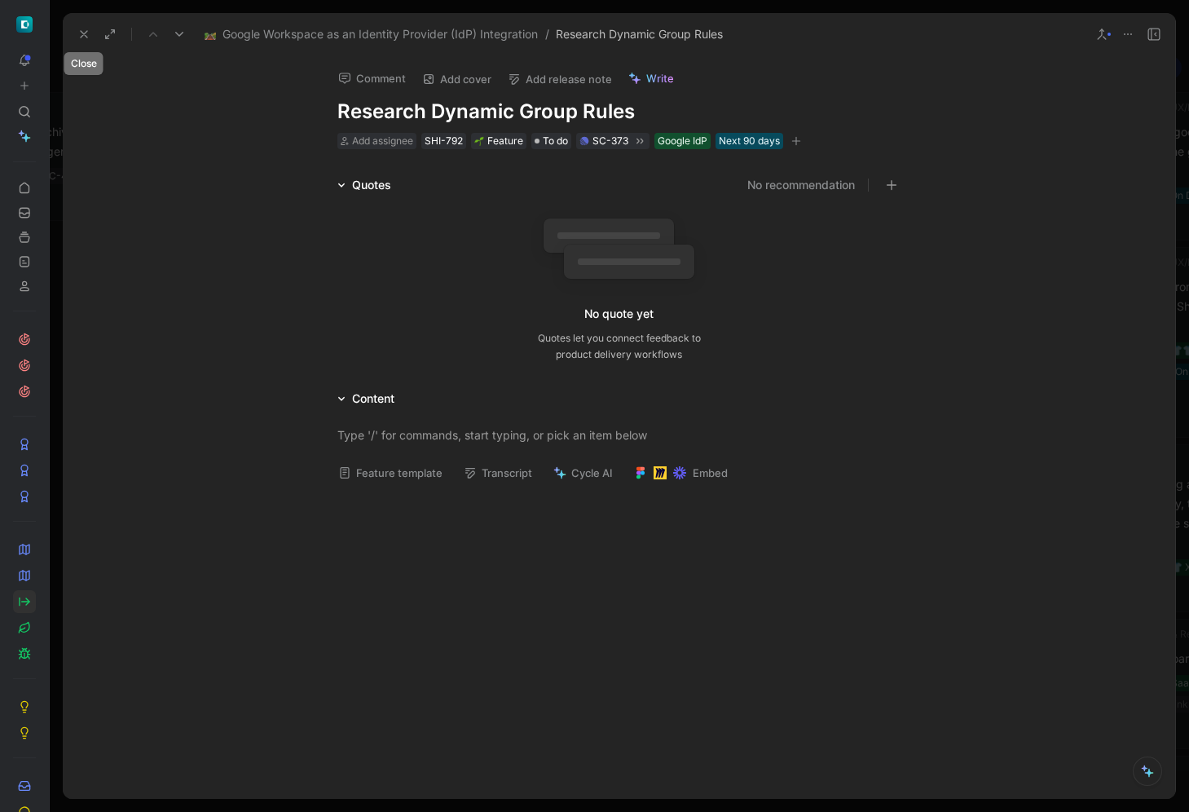
click at [83, 37] on icon at bounding box center [83, 34] width 13 height 13
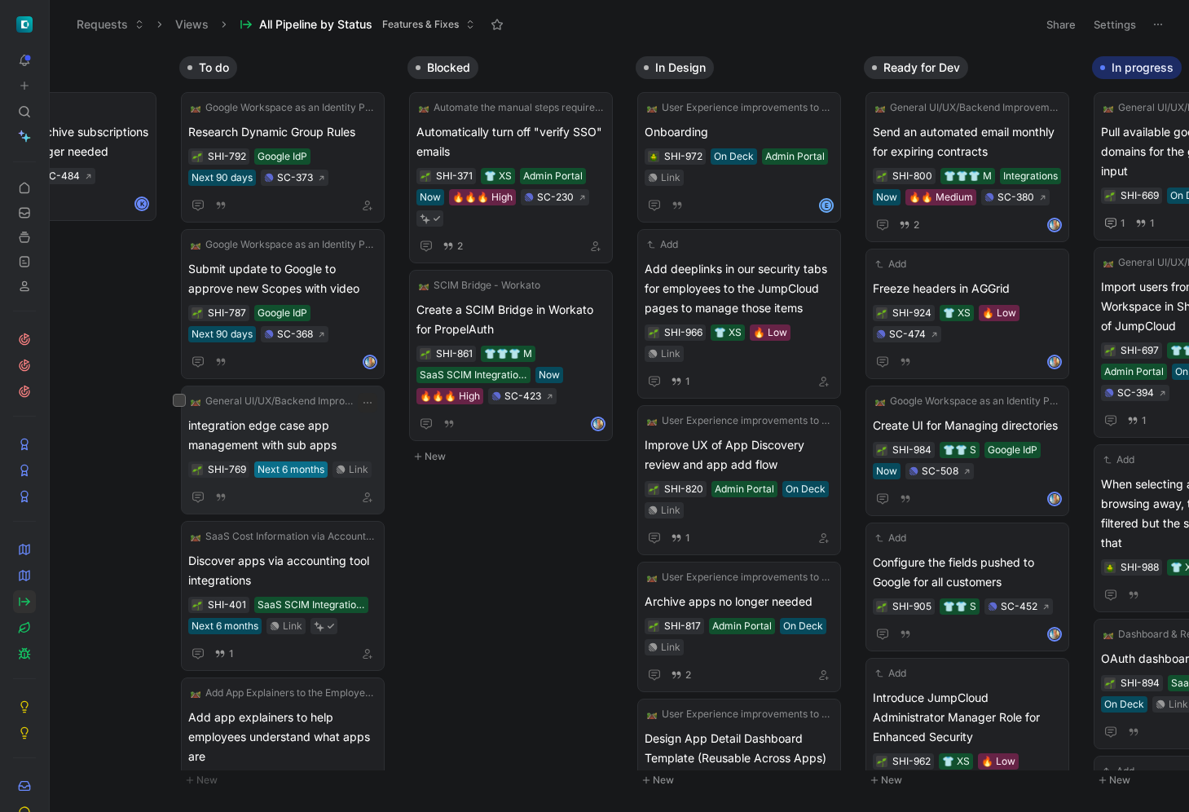
scroll to position [33, 0]
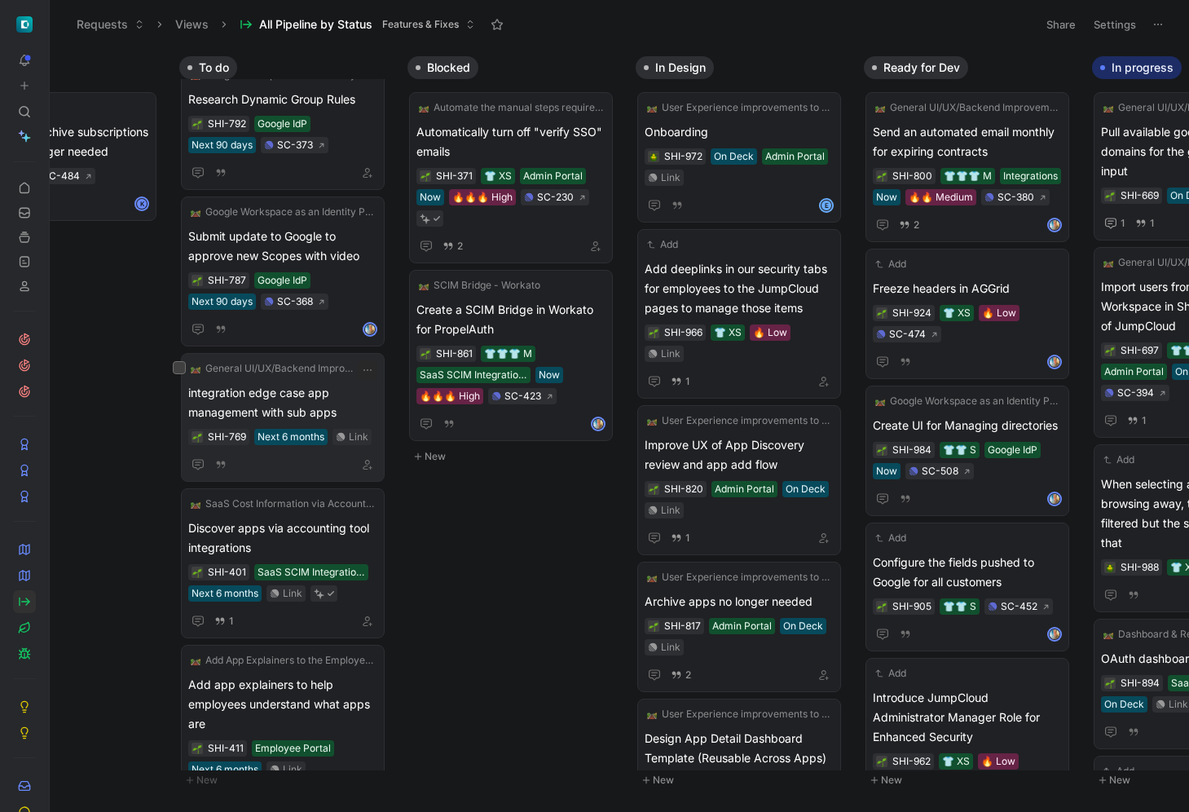
click at [298, 407] on span "integration edge case app management with sub apps" at bounding box center [282, 402] width 189 height 39
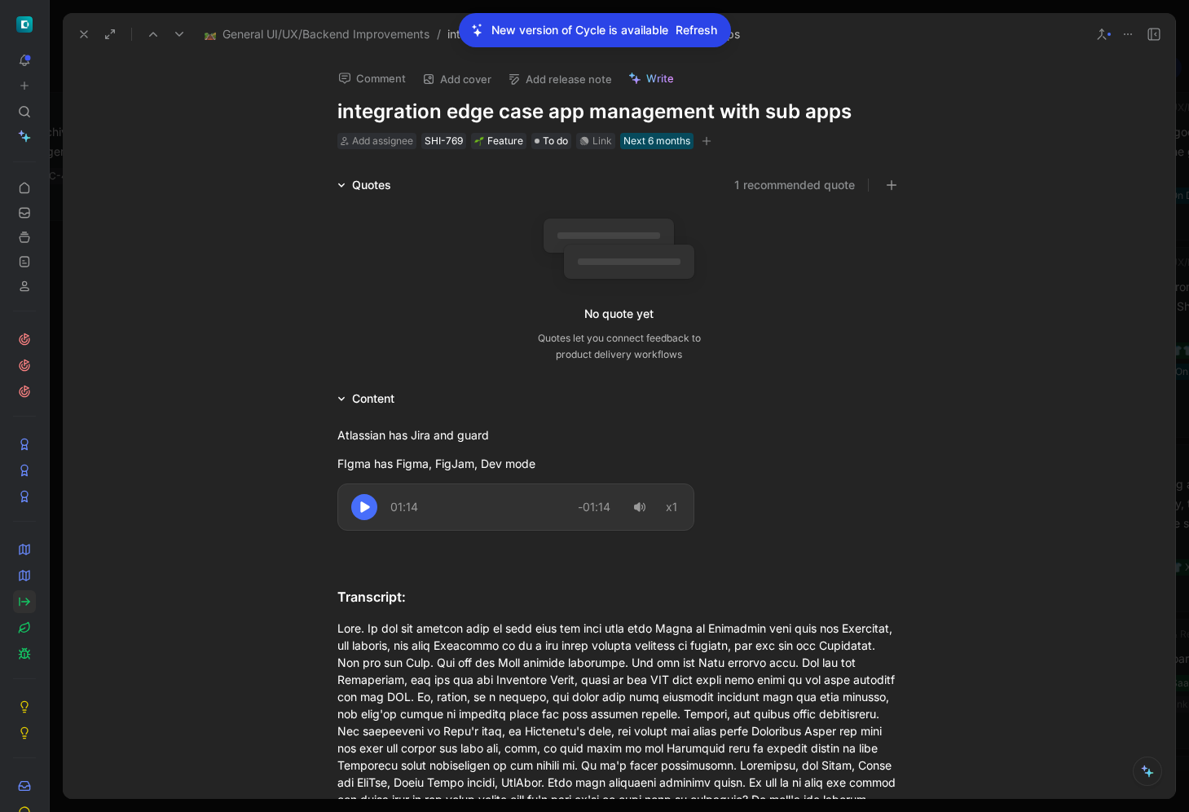
click at [682, 32] on span "Refresh" at bounding box center [697, 30] width 42 height 20
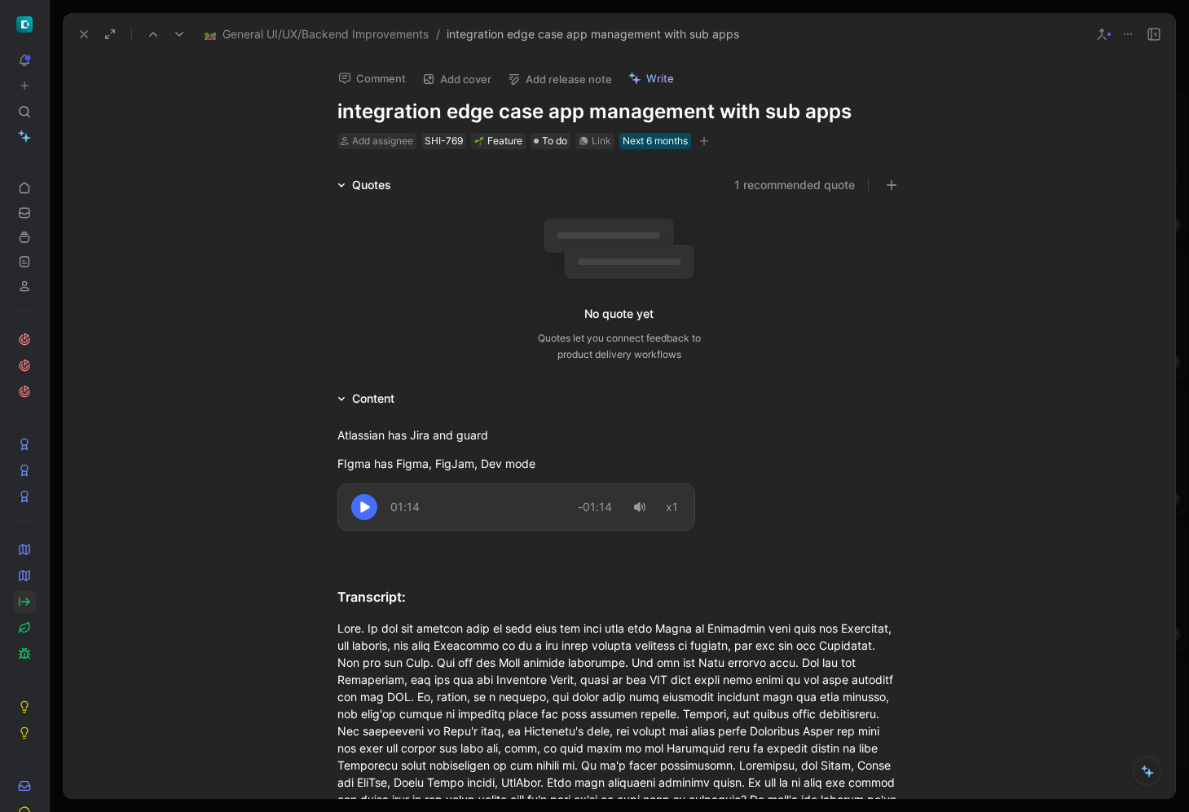
click at [87, 35] on icon at bounding box center [83, 34] width 13 height 13
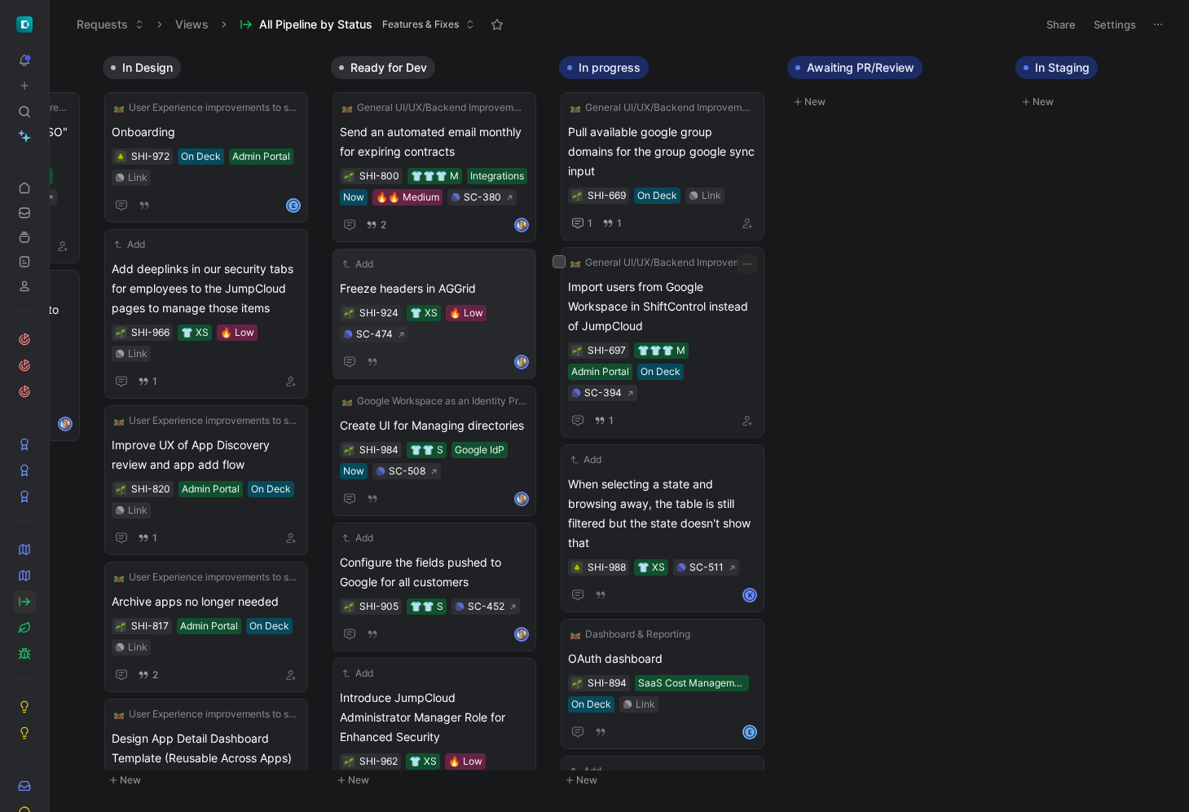
scroll to position [0, 664]
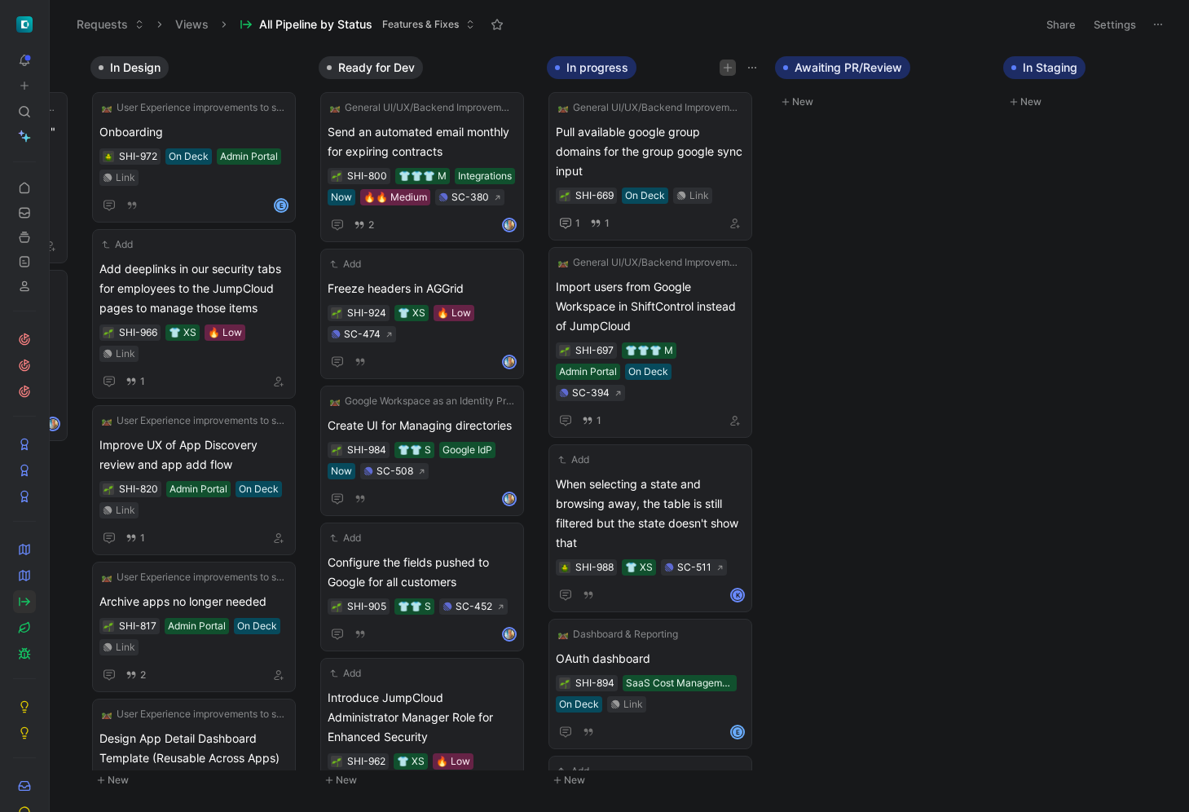
click at [728, 66] on icon "button" at bounding box center [728, 68] width 10 height 10
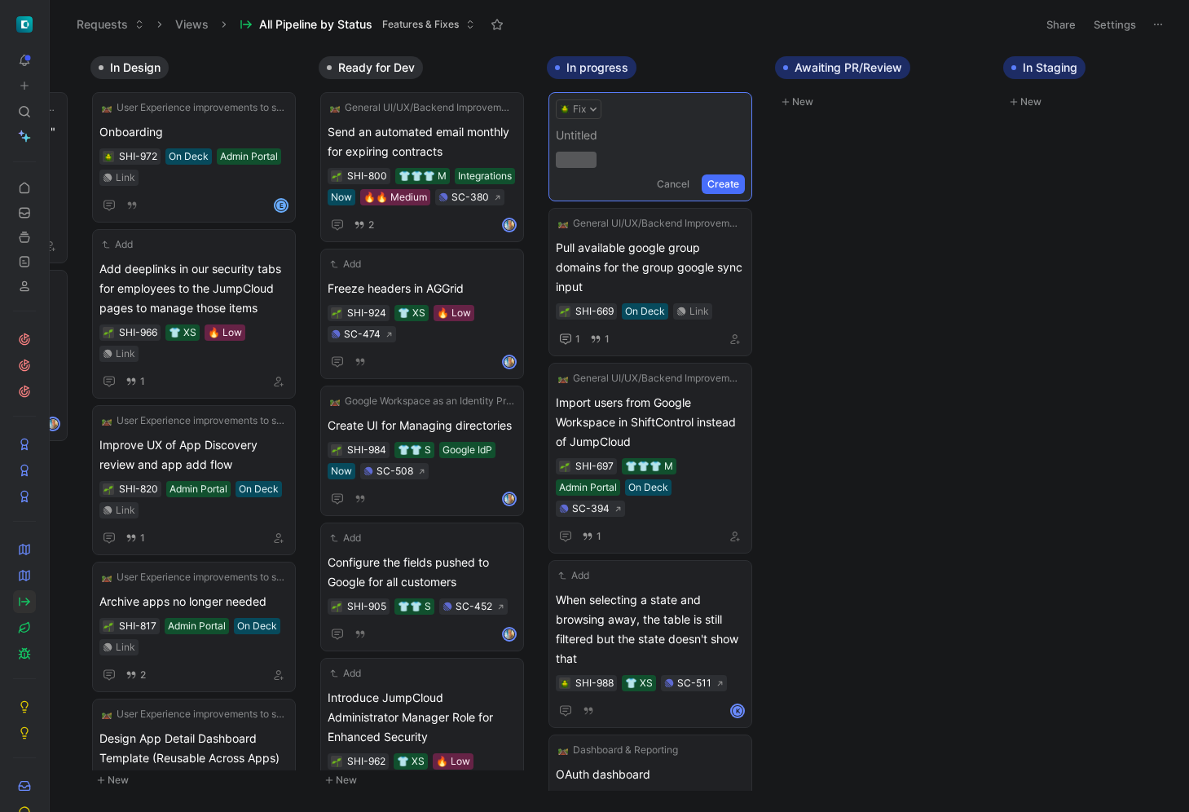
click at [580, 97] on div "Fix Untitled Cancel Create" at bounding box center [651, 146] width 204 height 109
click at [583, 111] on button "Fix" at bounding box center [579, 109] width 46 height 20
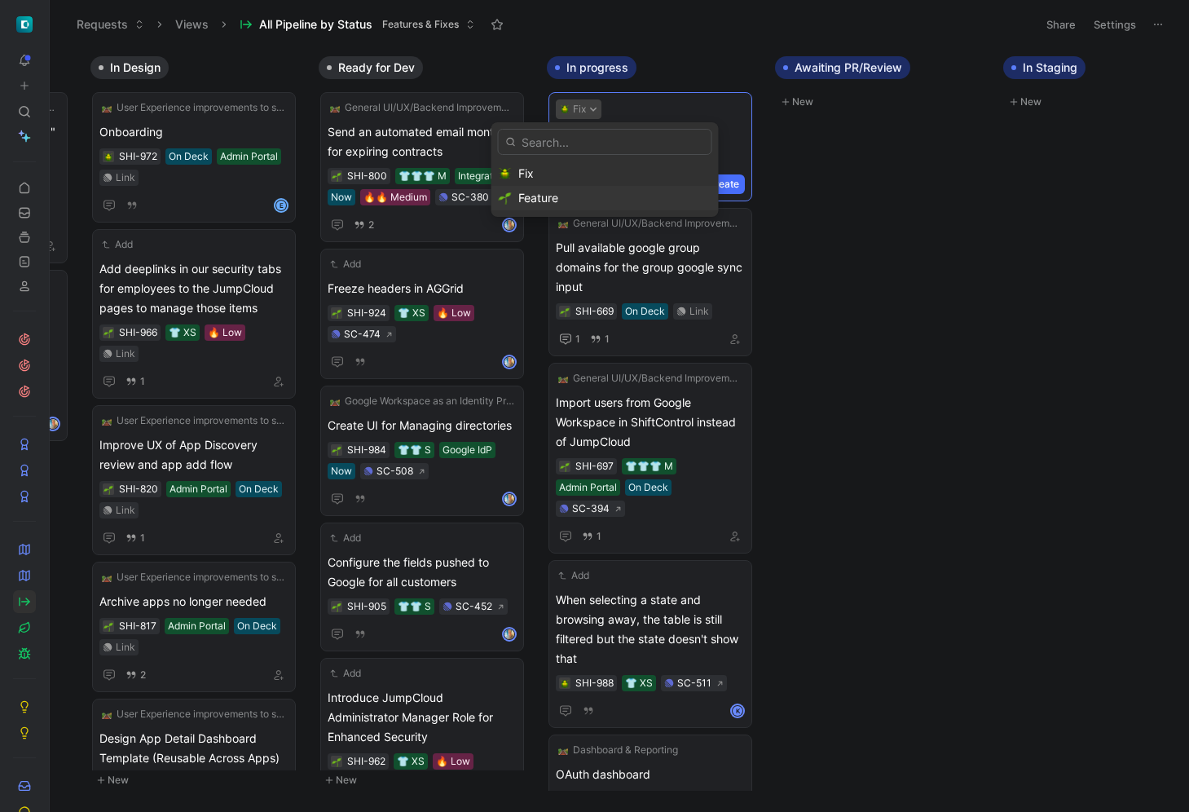
click at [554, 196] on span "Feature" at bounding box center [538, 198] width 40 height 14
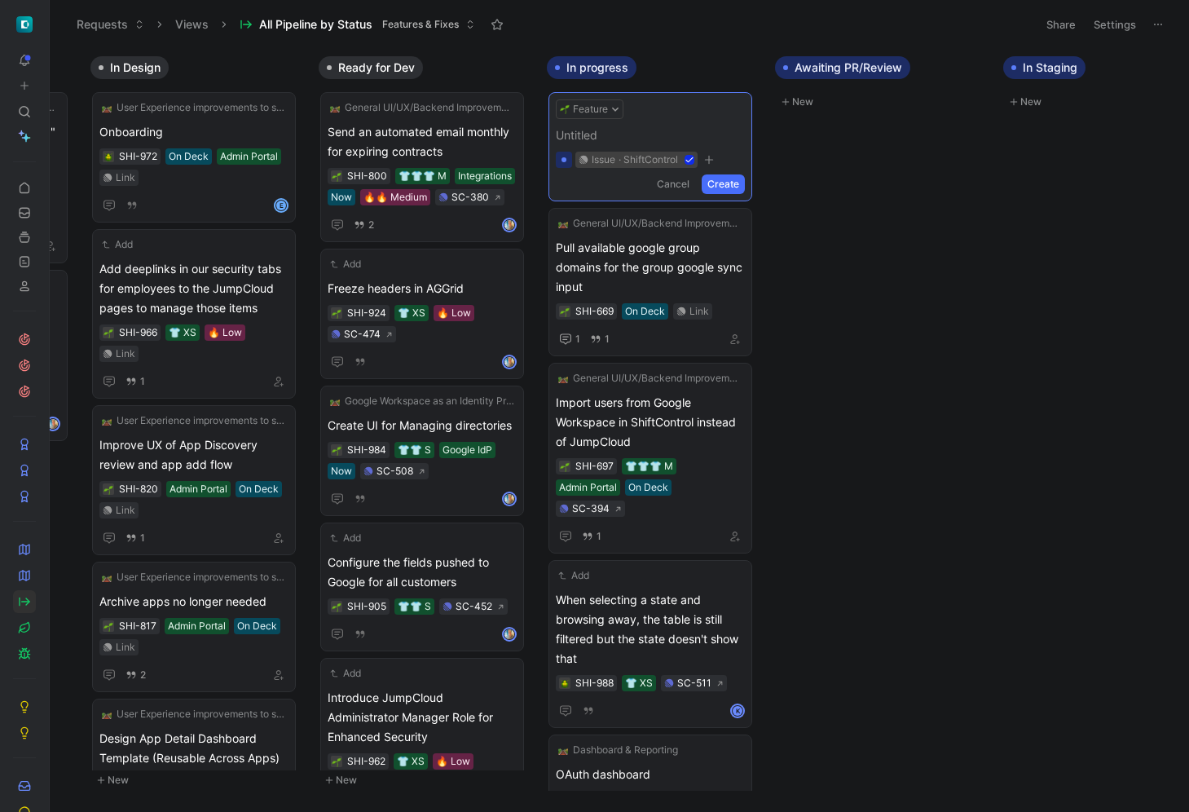
drag, startPoint x: 654, startPoint y: 132, endPoint x: 611, endPoint y: 132, distance: 43.2
click at [605, 132] on span at bounding box center [650, 136] width 189 height 20
click at [637, 132] on span at bounding box center [650, 136] width 189 height 20
click at [613, 135] on span "Create taggable groups" at bounding box center [650, 136] width 189 height 20
click at [882, 201] on body "To pick up a draggable item, press the space bar. While dragging, use the arrow…" at bounding box center [594, 406] width 1189 height 812
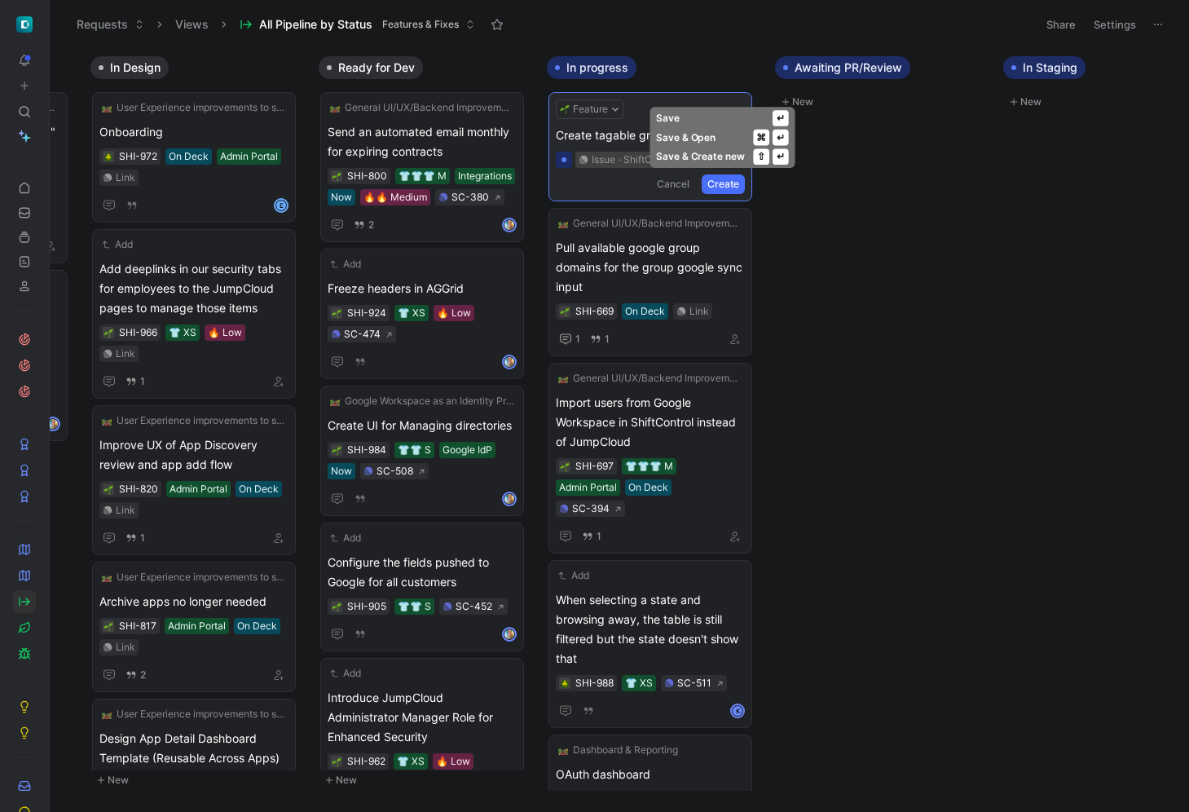
click at [721, 184] on button "Create" at bounding box center [723, 184] width 43 height 20
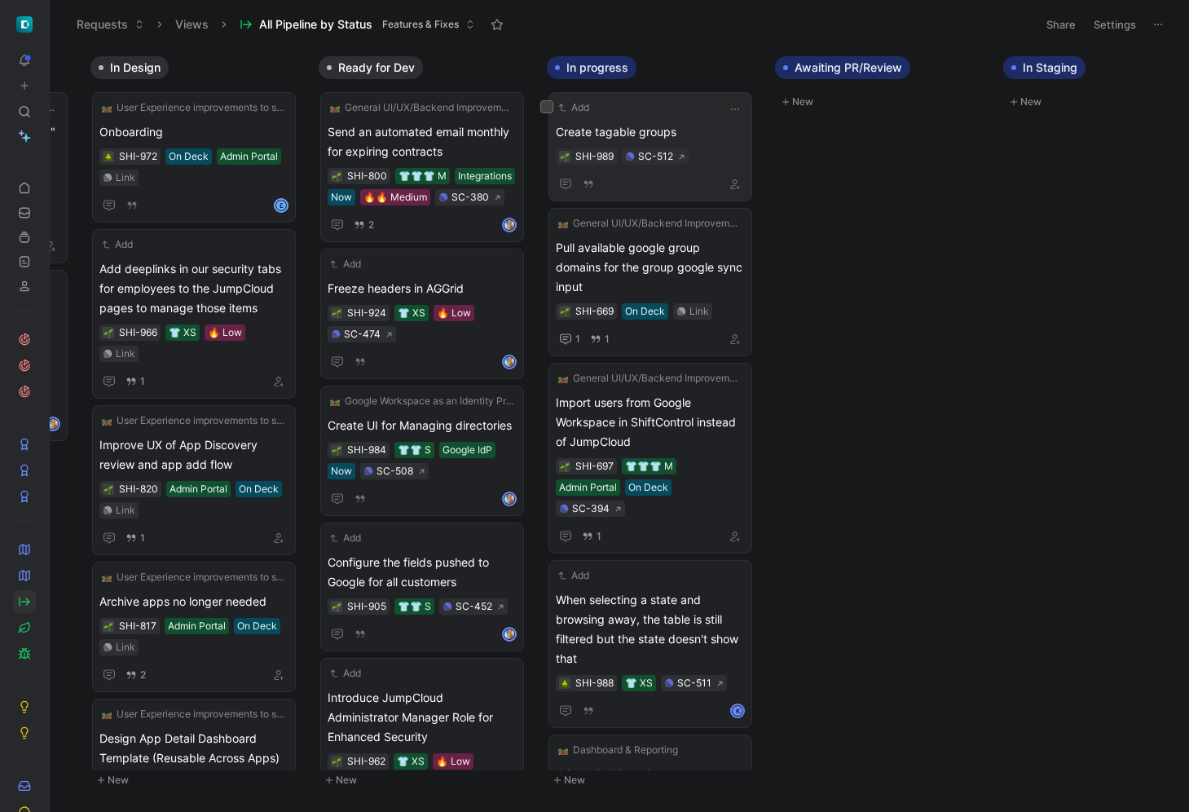
click at [653, 131] on span "Create tagable groups" at bounding box center [650, 132] width 189 height 20
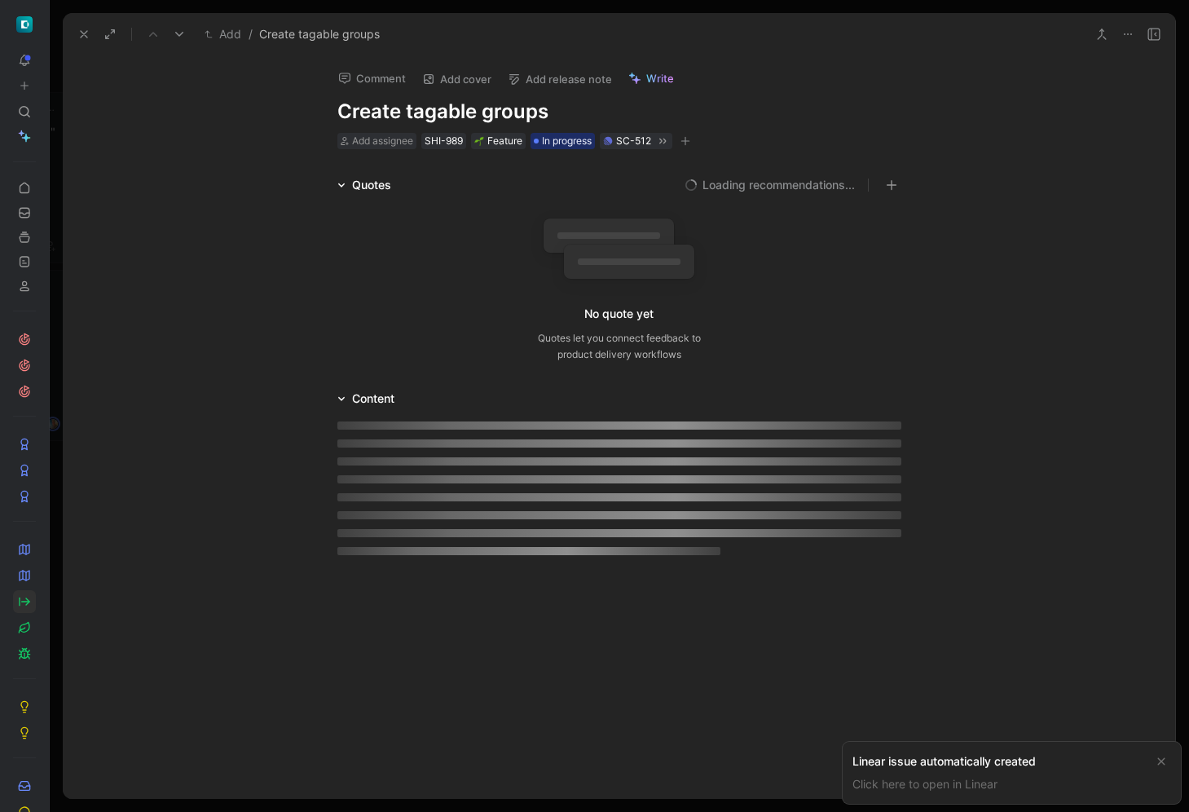
click at [478, 108] on h1 "Create tagable groups" at bounding box center [619, 112] width 564 height 26
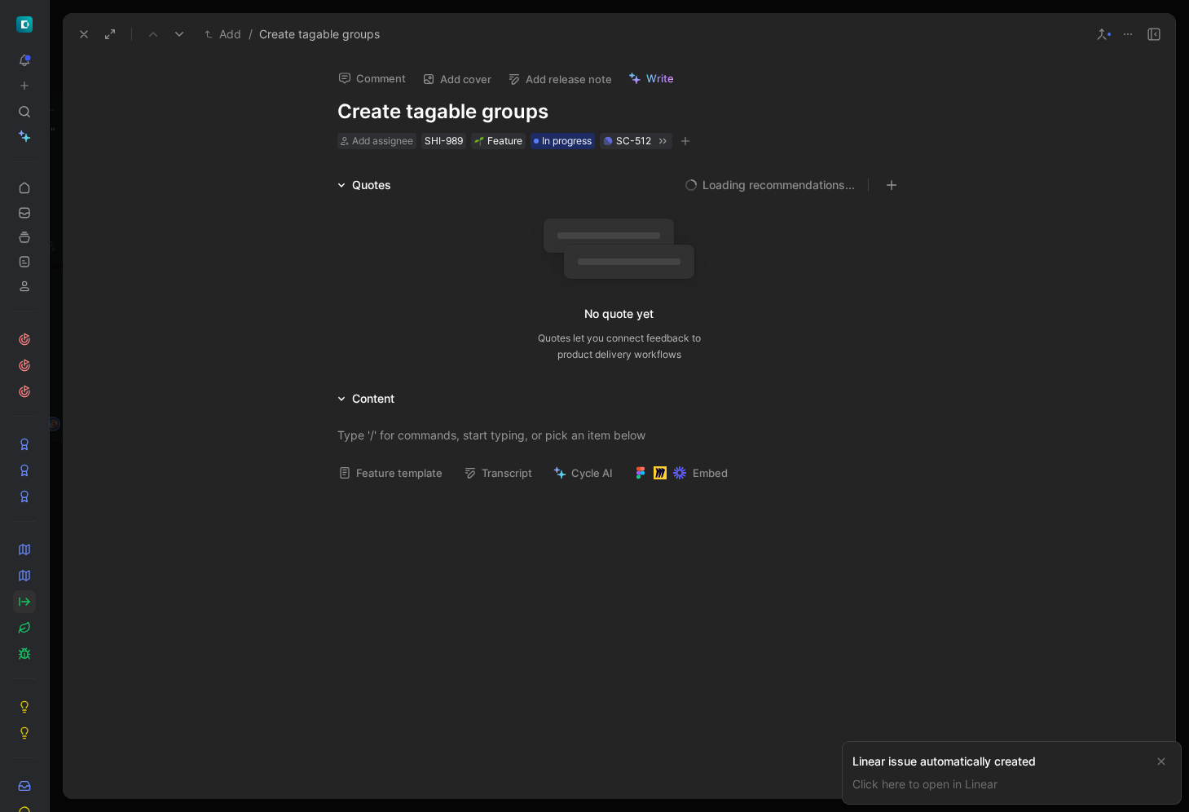
click at [459, 106] on h1 "Create tagable groups" at bounding box center [619, 112] width 564 height 26
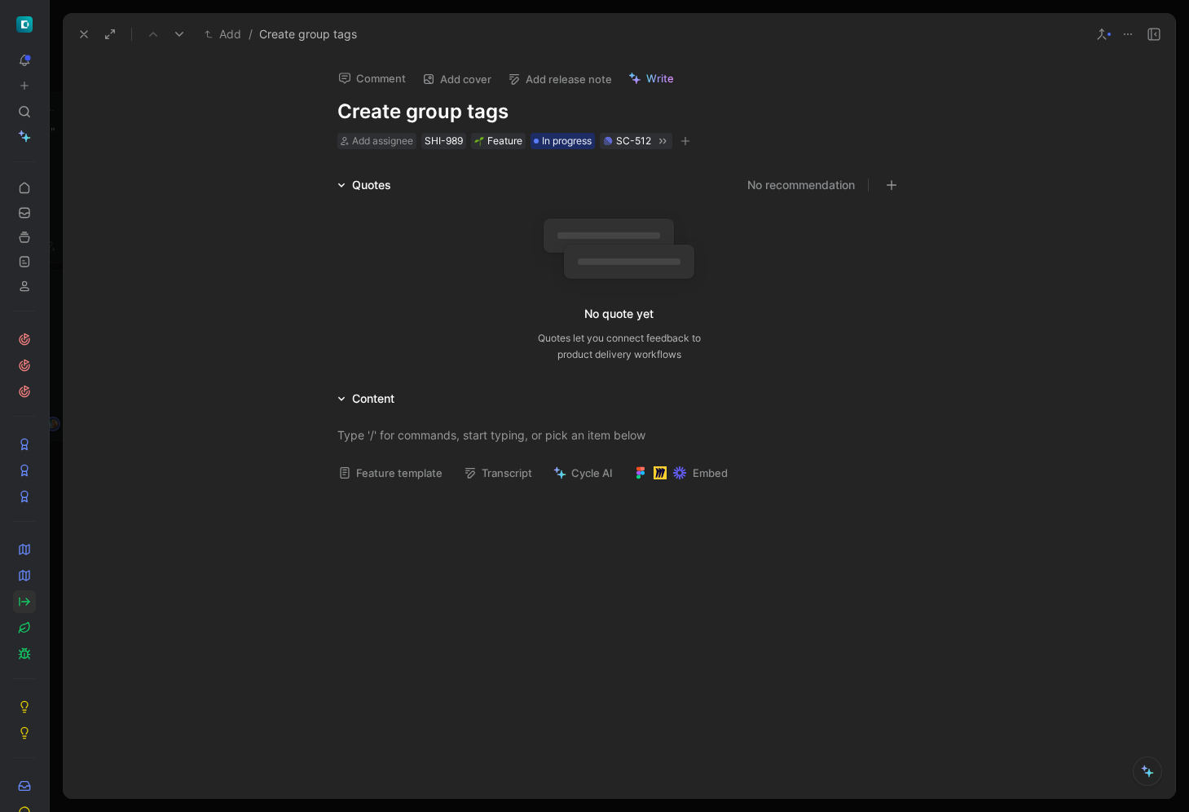
click at [421, 501] on div at bounding box center [619, 617] width 1113 height 244
click at [412, 473] on button "Feature template" at bounding box center [390, 472] width 119 height 23
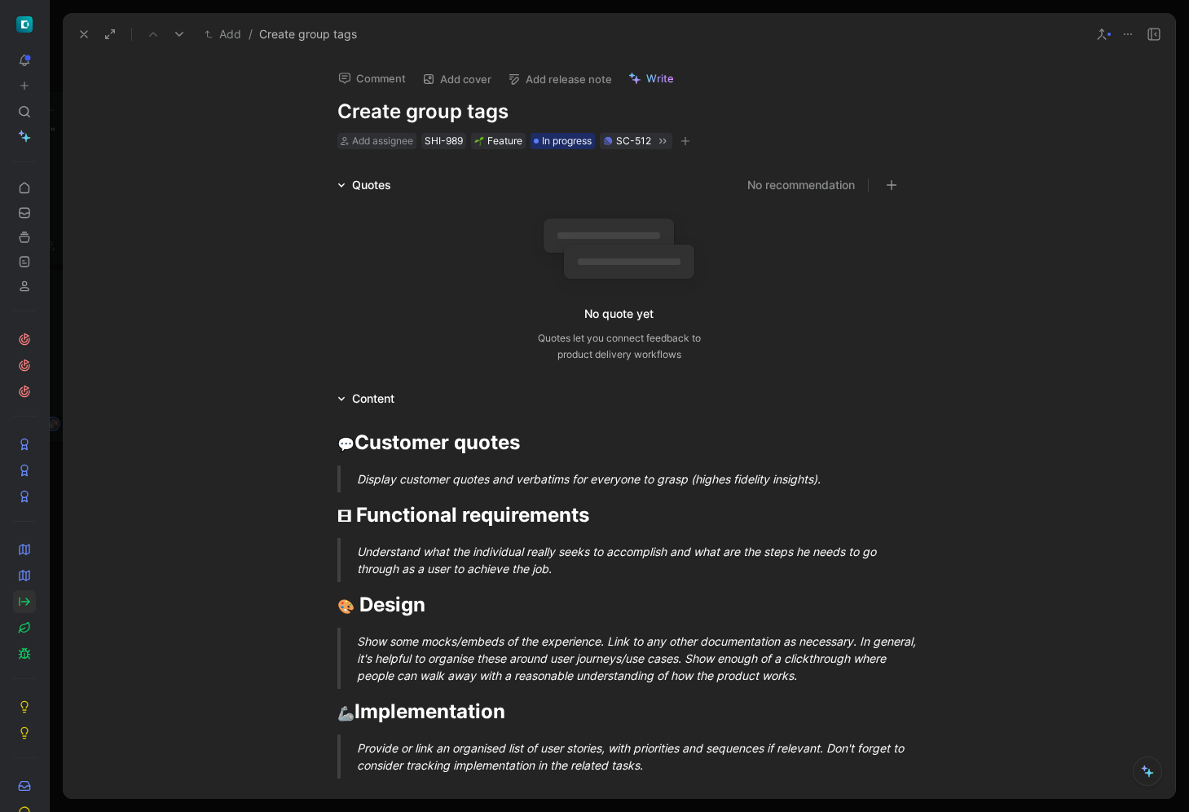
click at [536, 464] on div "💬 Customer quotes Display customer quotes and verbatims for everyone to grasp (…" at bounding box center [619, 599] width 1113 height 383
drag, startPoint x: 836, startPoint y: 482, endPoint x: 324, endPoint y: 483, distance: 511.9
click at [324, 483] on blockquote "Display customer quotes and verbatims for everyone to grasp (highes fidelity in…" at bounding box center [620, 478] width 626 height 27
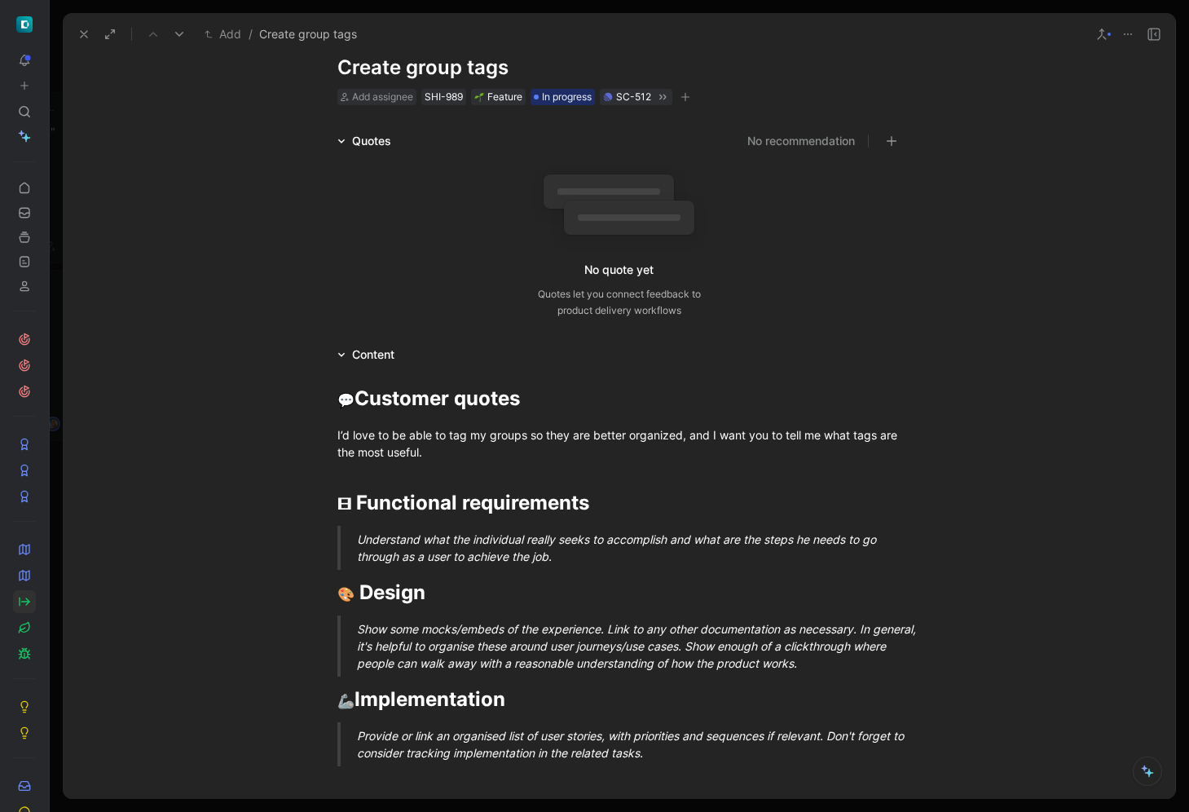
scroll to position [107, 0]
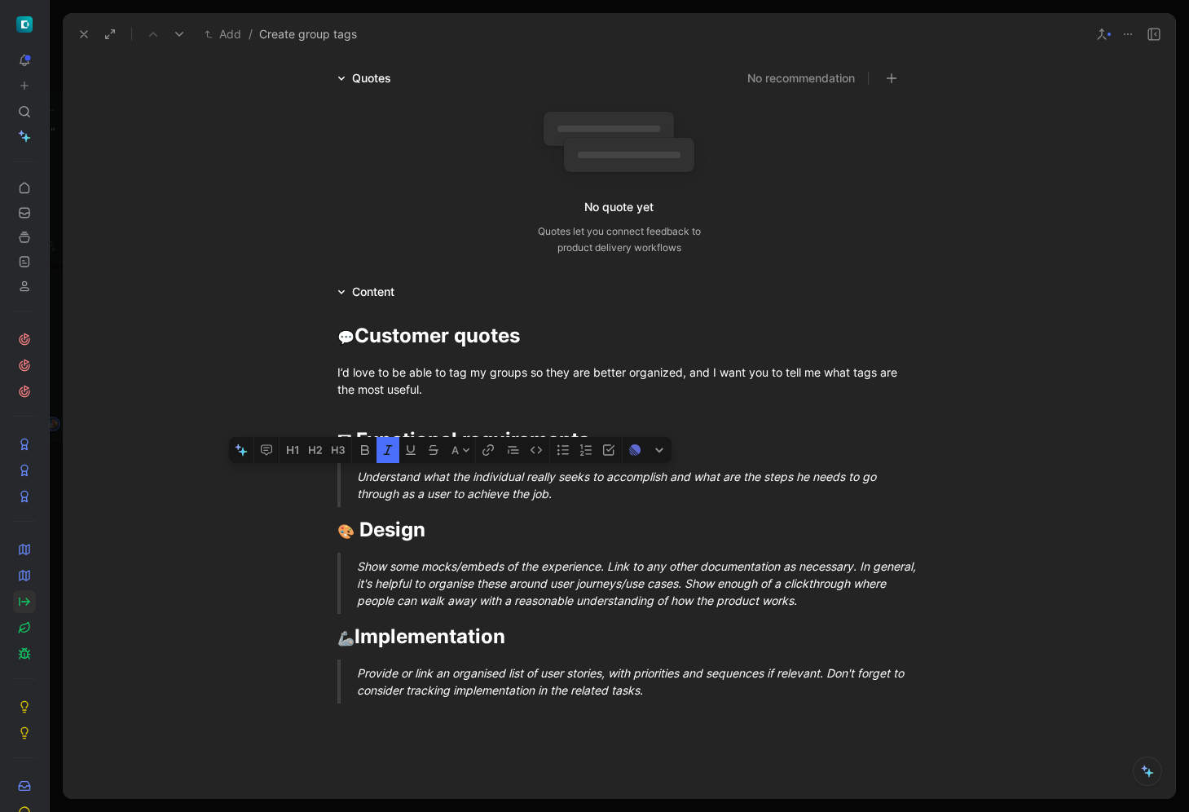
drag, startPoint x: 554, startPoint y: 494, endPoint x: 301, endPoint y: 470, distance: 254.7
click at [307, 471] on blockquote "Understand what the individual really seeks to accomplish and what are the step…" at bounding box center [620, 485] width 626 height 44
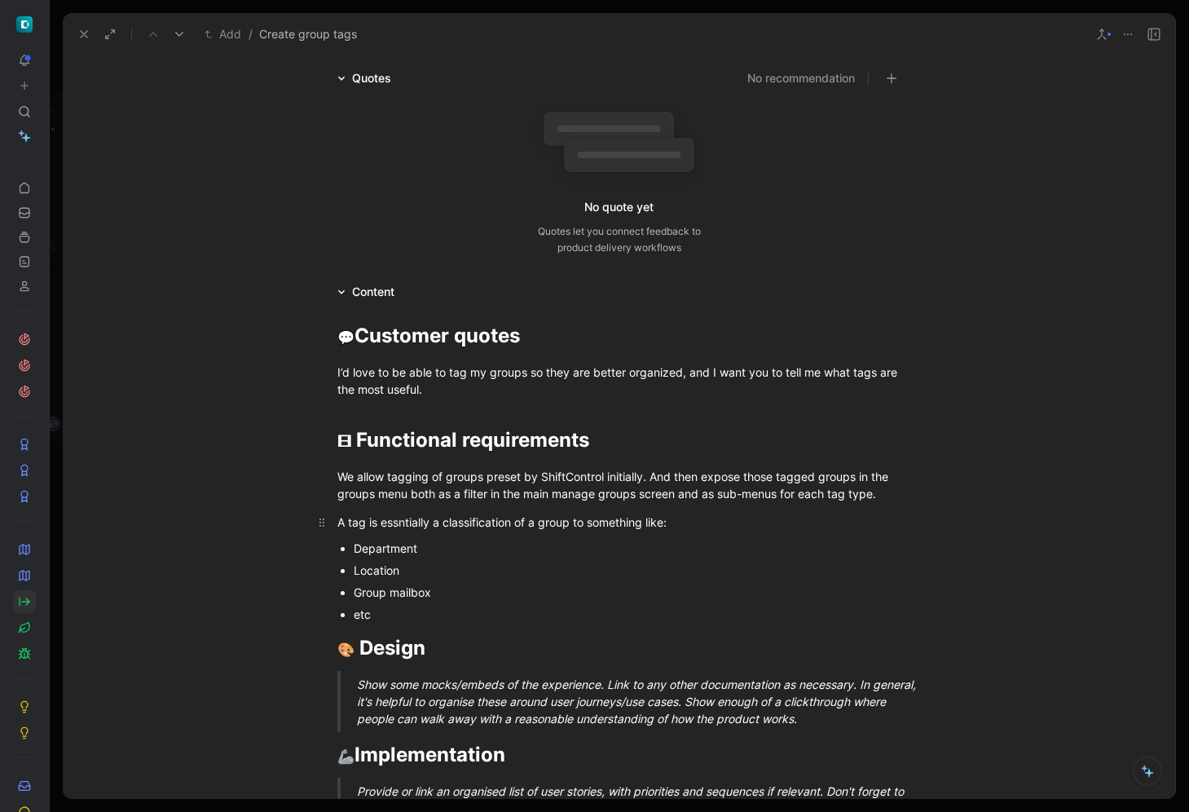
click at [411, 530] on div "A tag is essntially a classification of a group to something like:" at bounding box center [619, 522] width 564 height 17
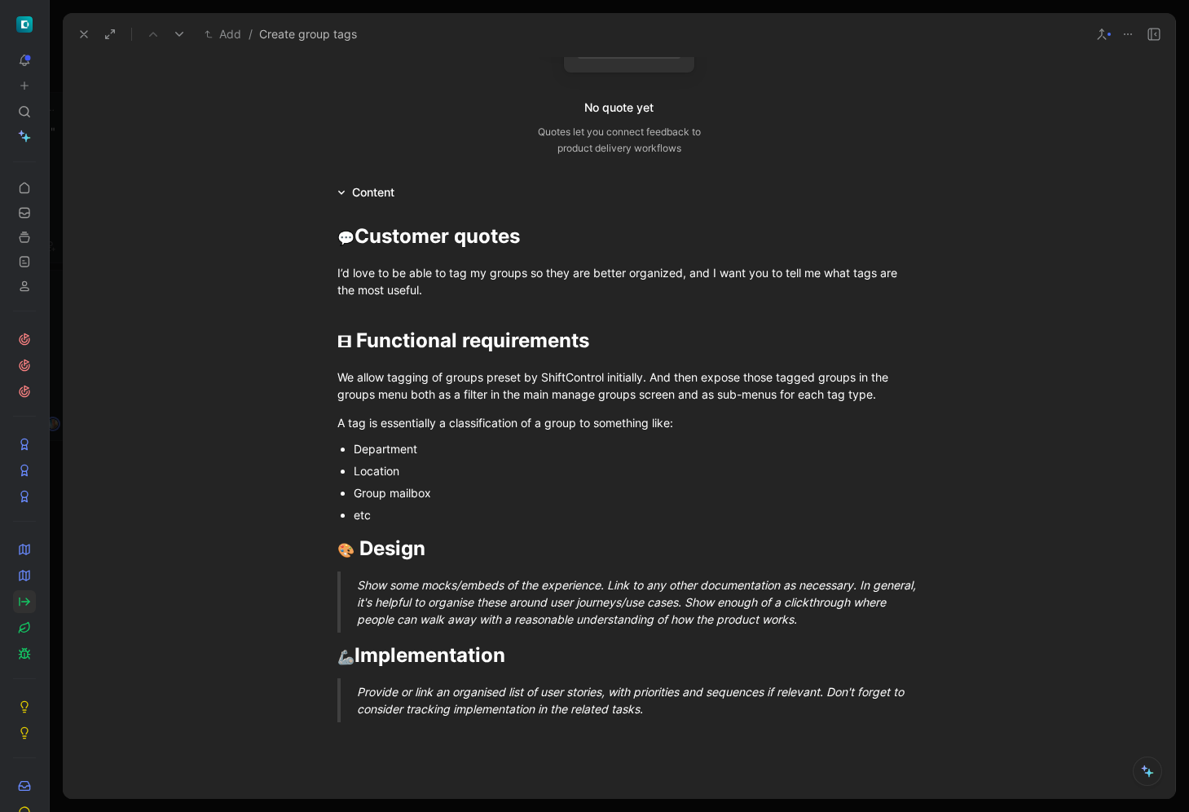
scroll to position [284, 0]
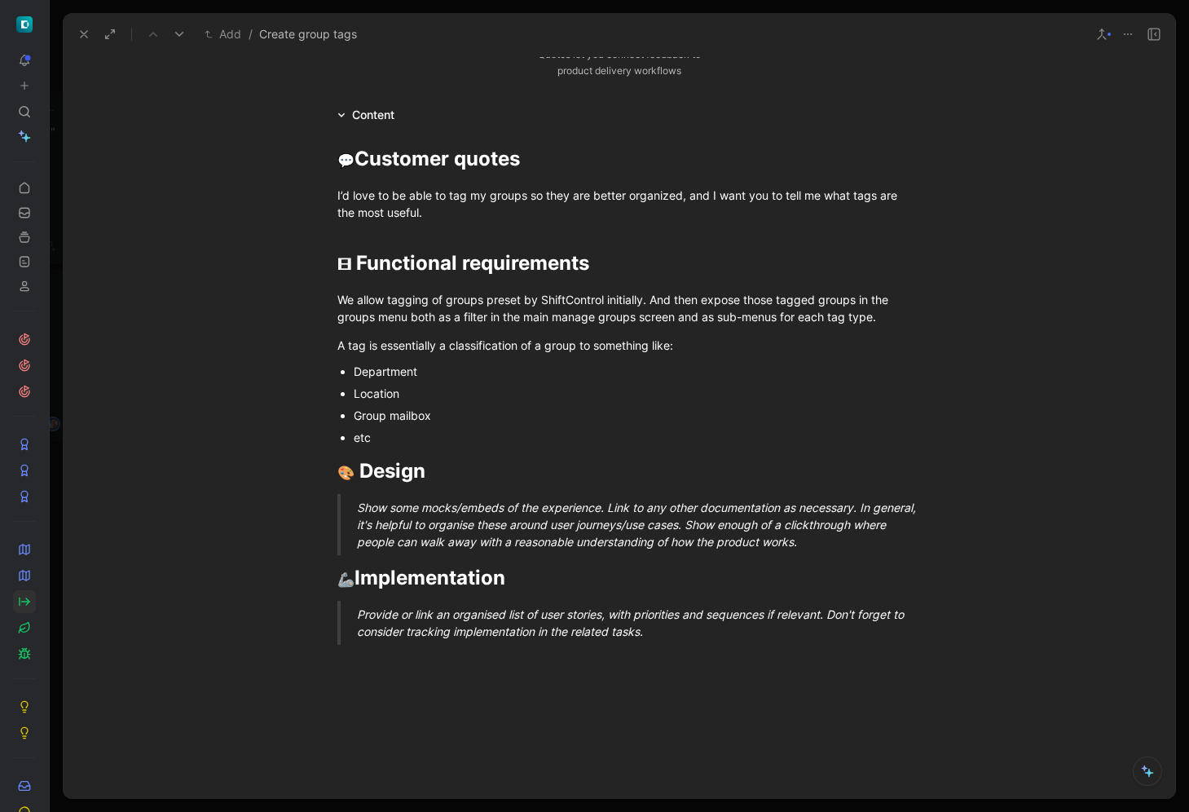
click at [572, 498] on p "Show some mocks/embeds of the experience. Link to any other documentation as ne…" at bounding box center [639, 524] width 564 height 61
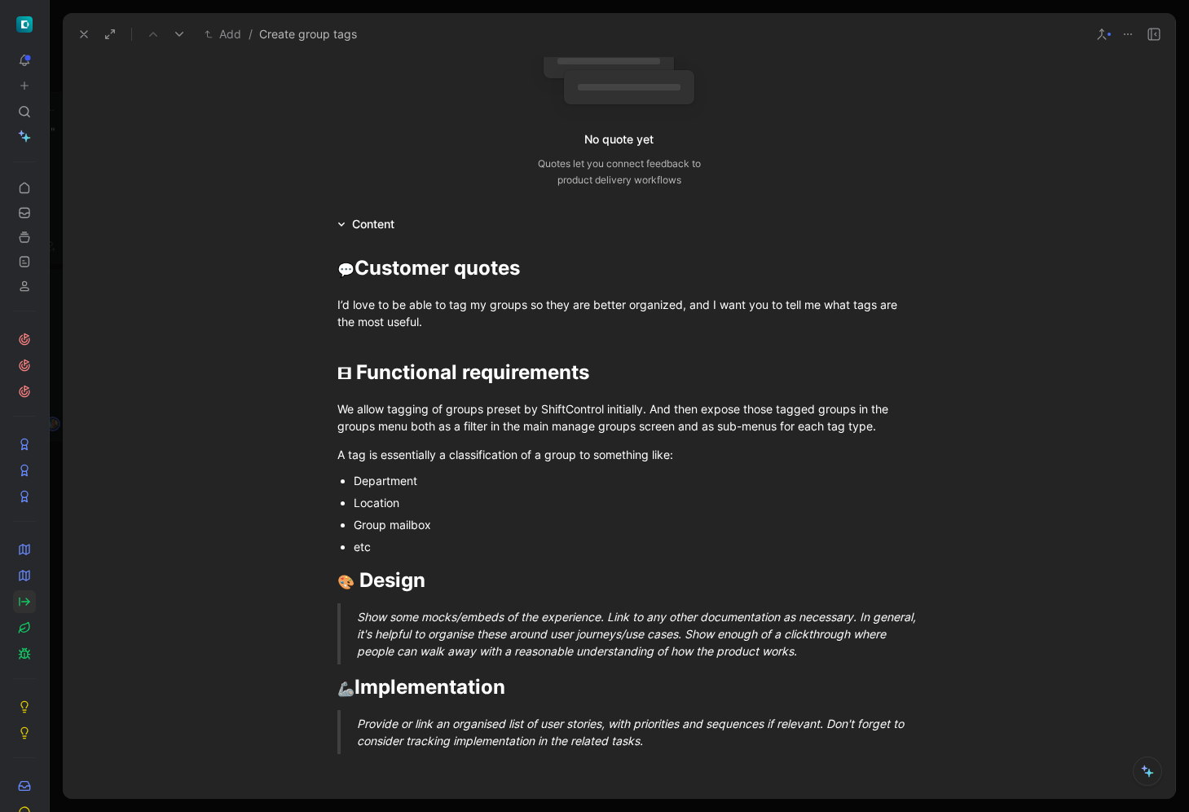
scroll to position [0, 0]
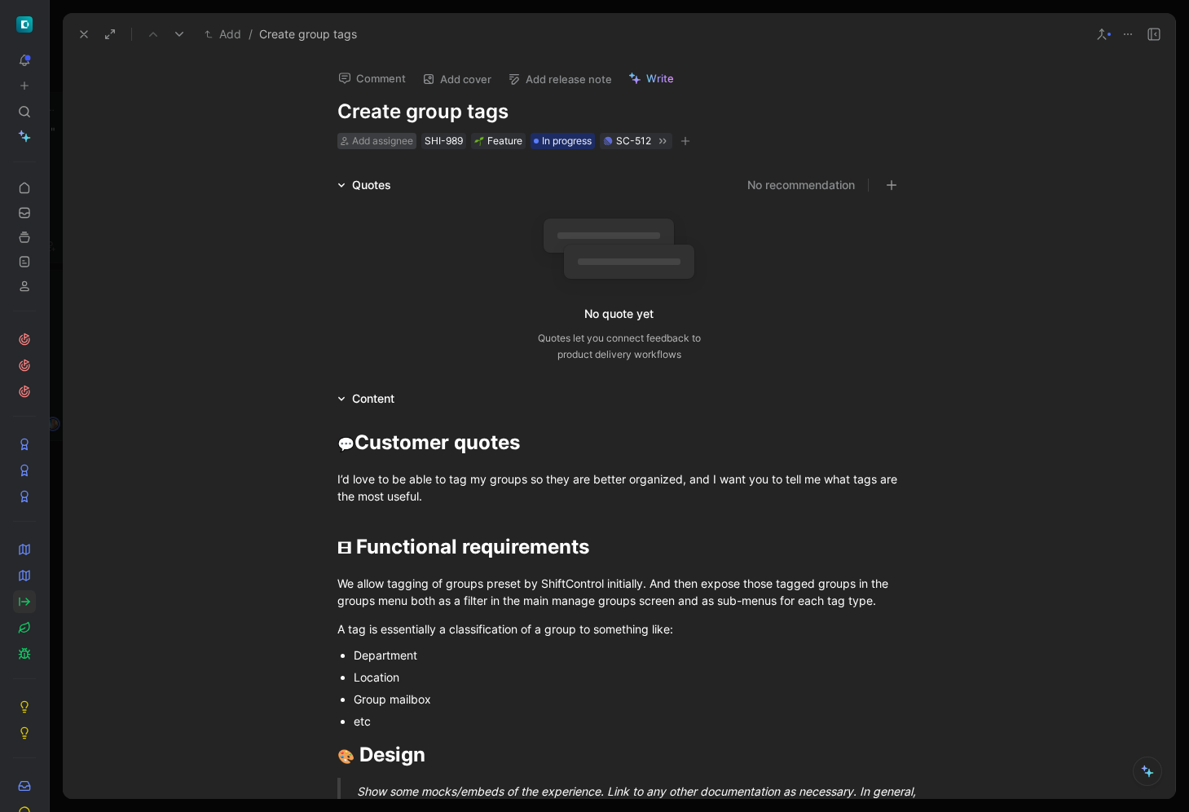
click at [377, 139] on span "Add assignee" at bounding box center [382, 141] width 61 height 12
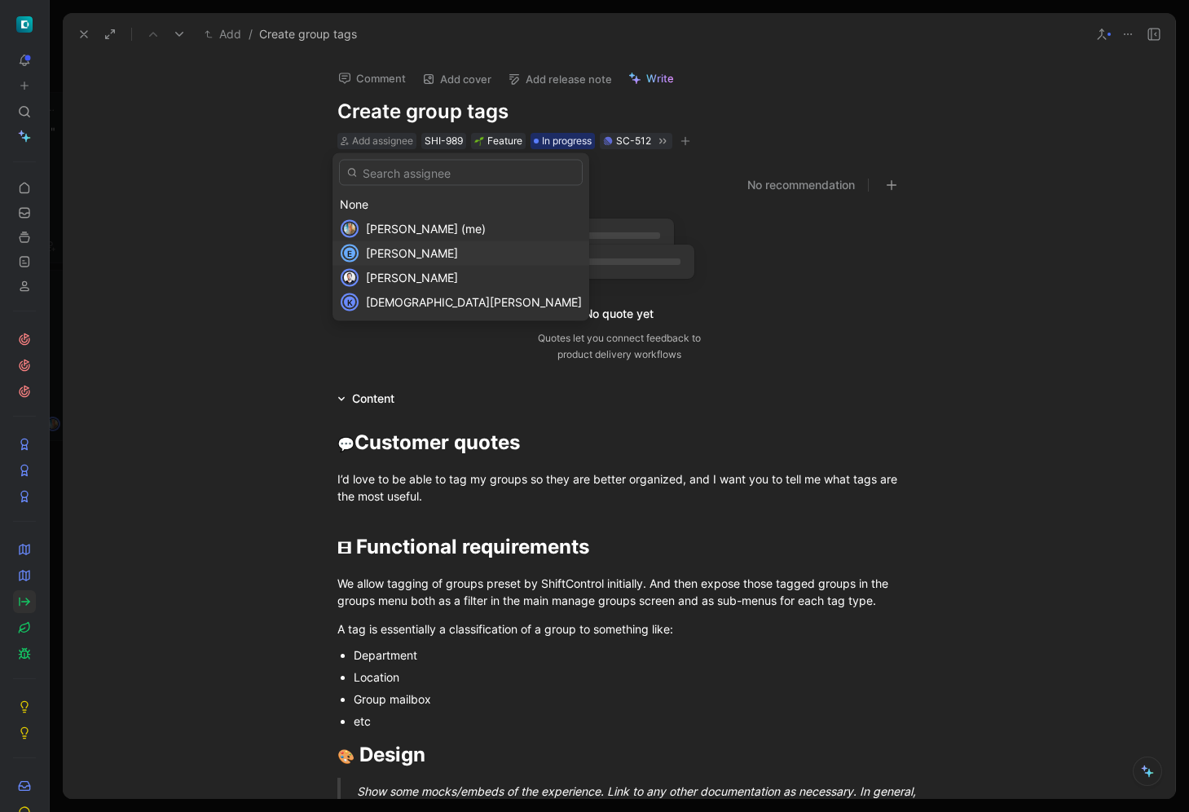
click at [406, 252] on span "[PERSON_NAME]" at bounding box center [412, 253] width 92 height 14
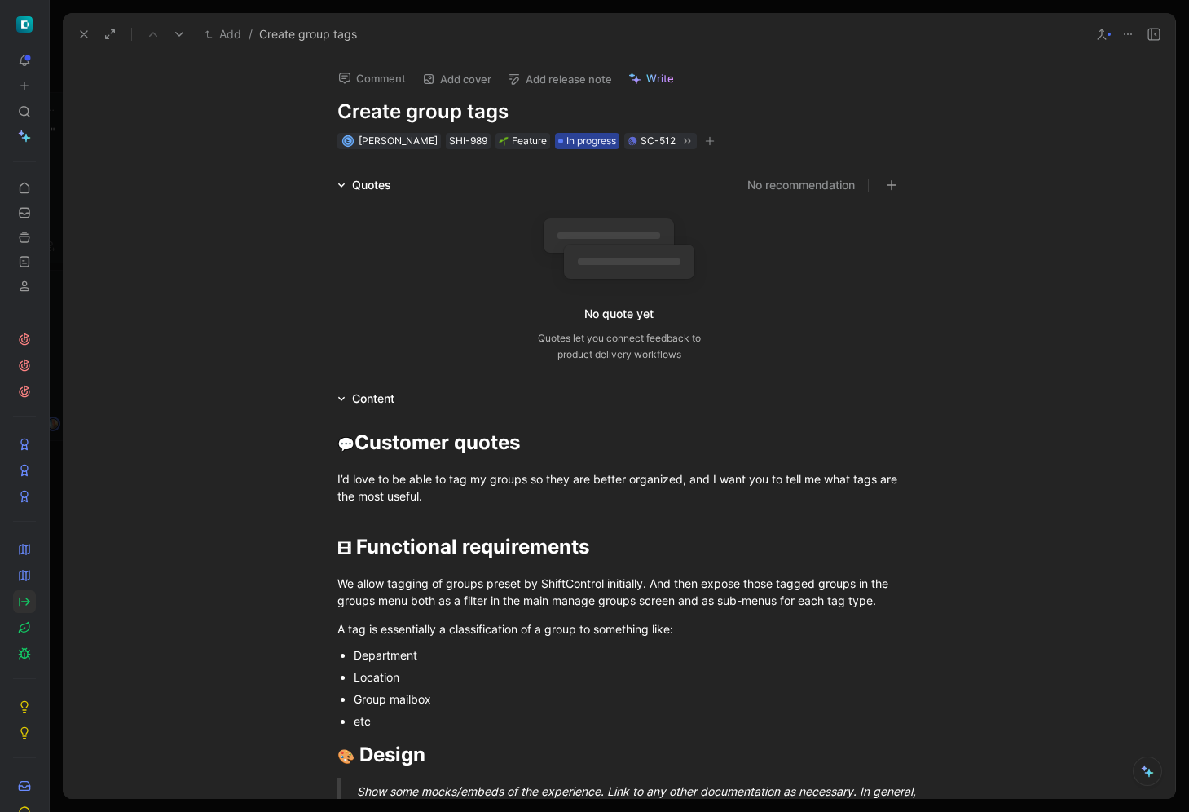
click at [567, 138] on span "In progress" at bounding box center [592, 141] width 50 height 16
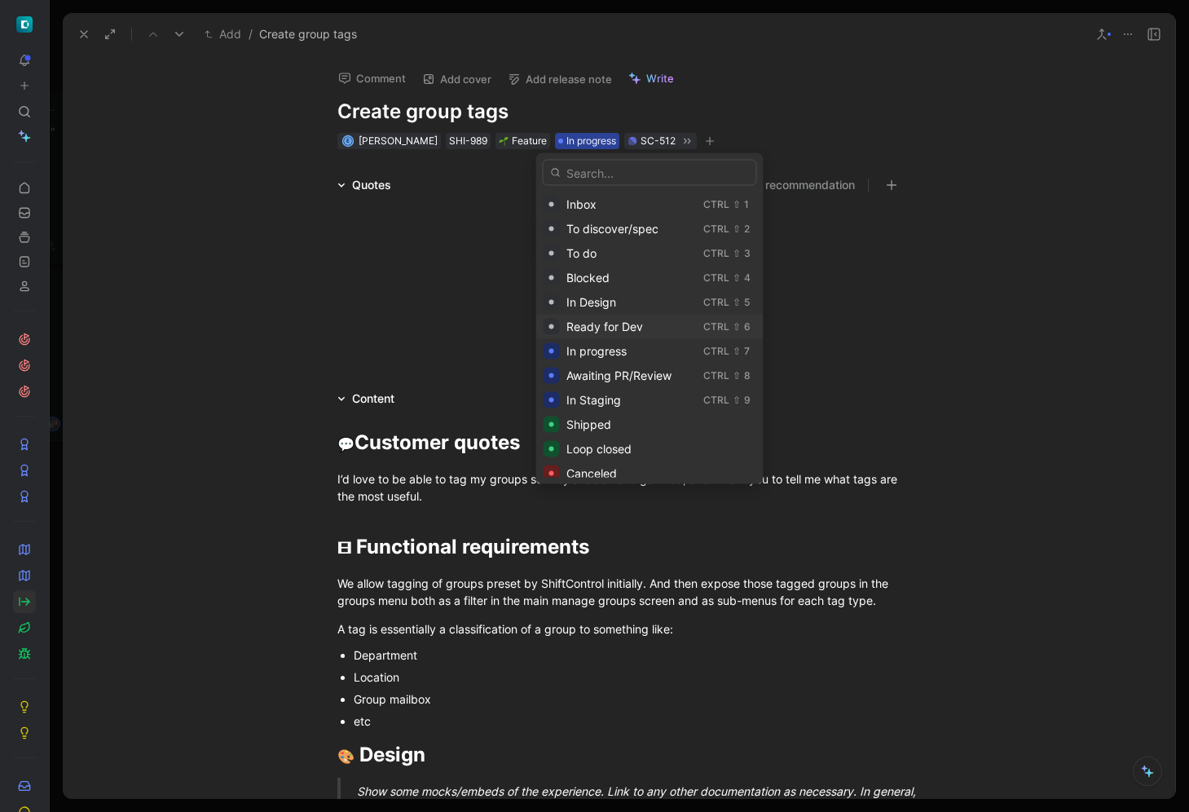
click at [602, 317] on div "Ready for Dev" at bounding box center [632, 327] width 130 height 20
click at [567, 141] on span "Ready for Dev" at bounding box center [599, 141] width 65 height 16
click at [586, 302] on span "In Design" at bounding box center [592, 302] width 50 height 14
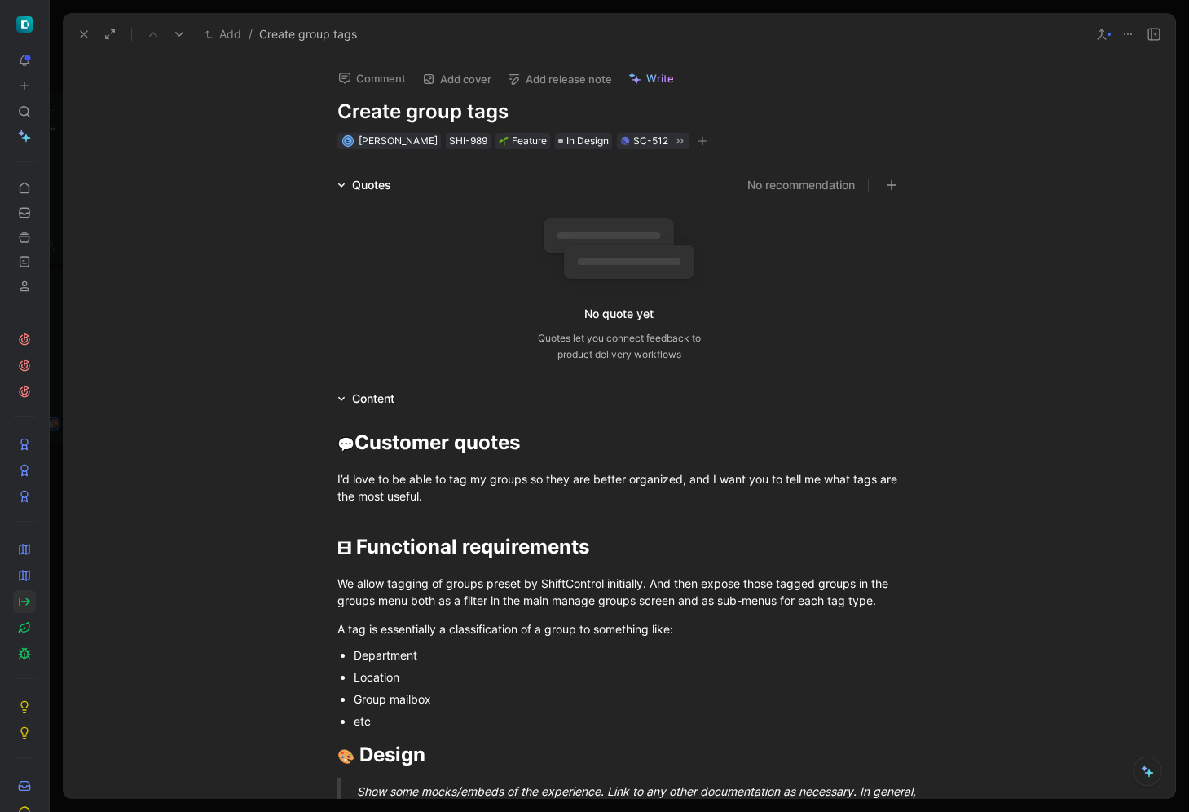
click at [884, 313] on div "No quote yet Quotes let you connect feedback to product delivery workflows" at bounding box center [619, 285] width 564 height 155
click at [85, 34] on use at bounding box center [84, 34] width 7 height 7
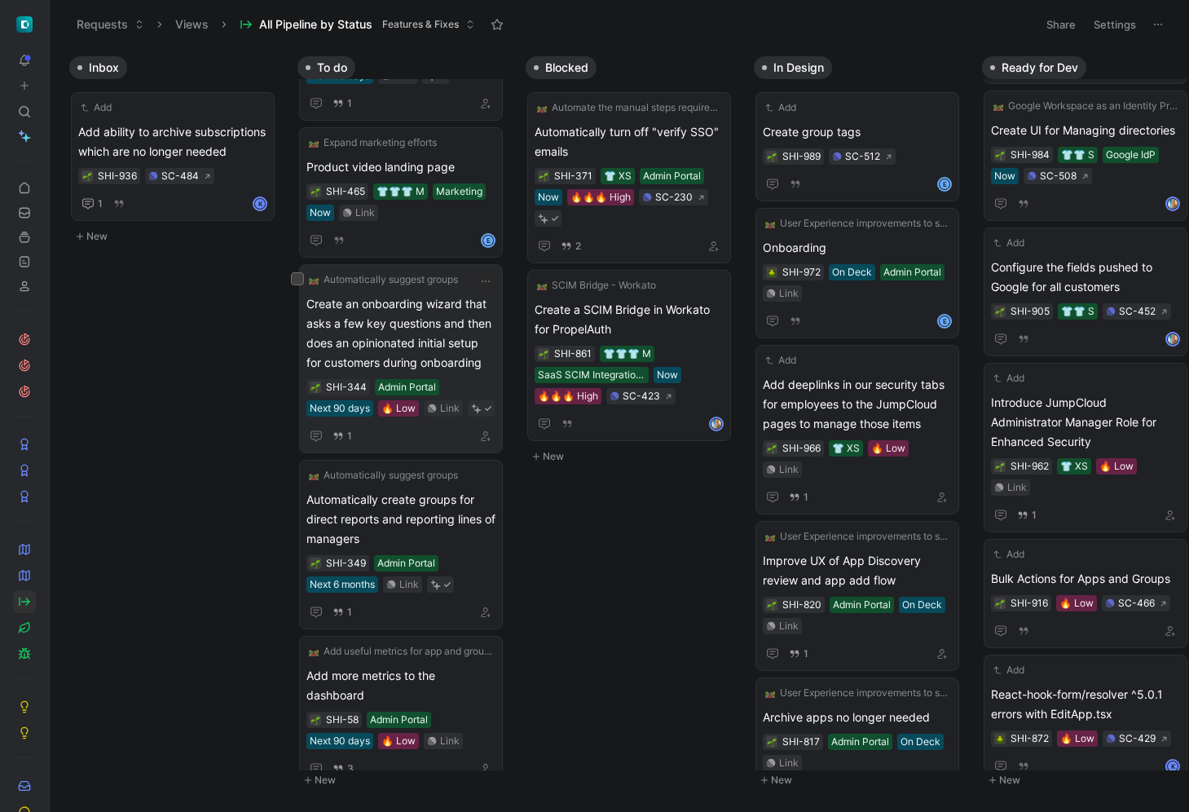
scroll to position [1730, 0]
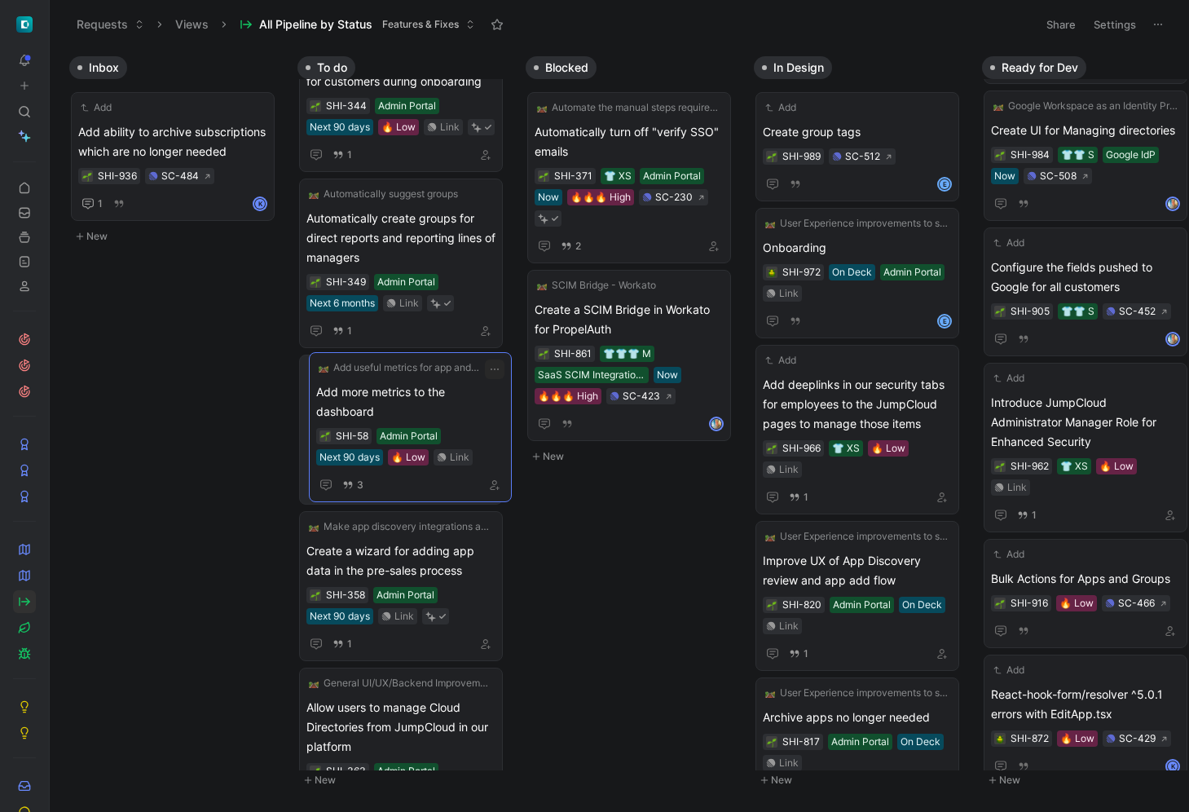
drag, startPoint x: 411, startPoint y: 411, endPoint x: 421, endPoint y: 408, distance: 11.1
click at [421, 405] on span "Add more metrics to the dashboard" at bounding box center [401, 404] width 189 height 39
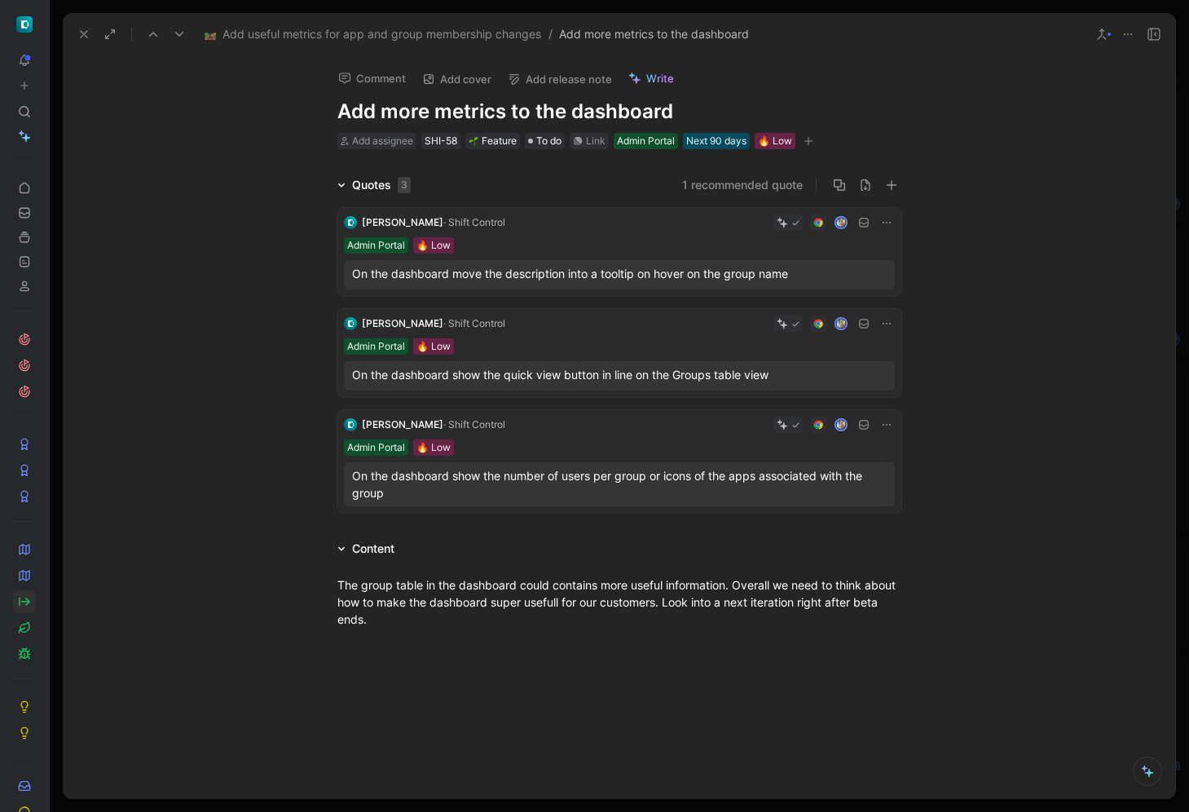
scroll to position [295, 0]
click at [82, 33] on use at bounding box center [84, 34] width 7 height 7
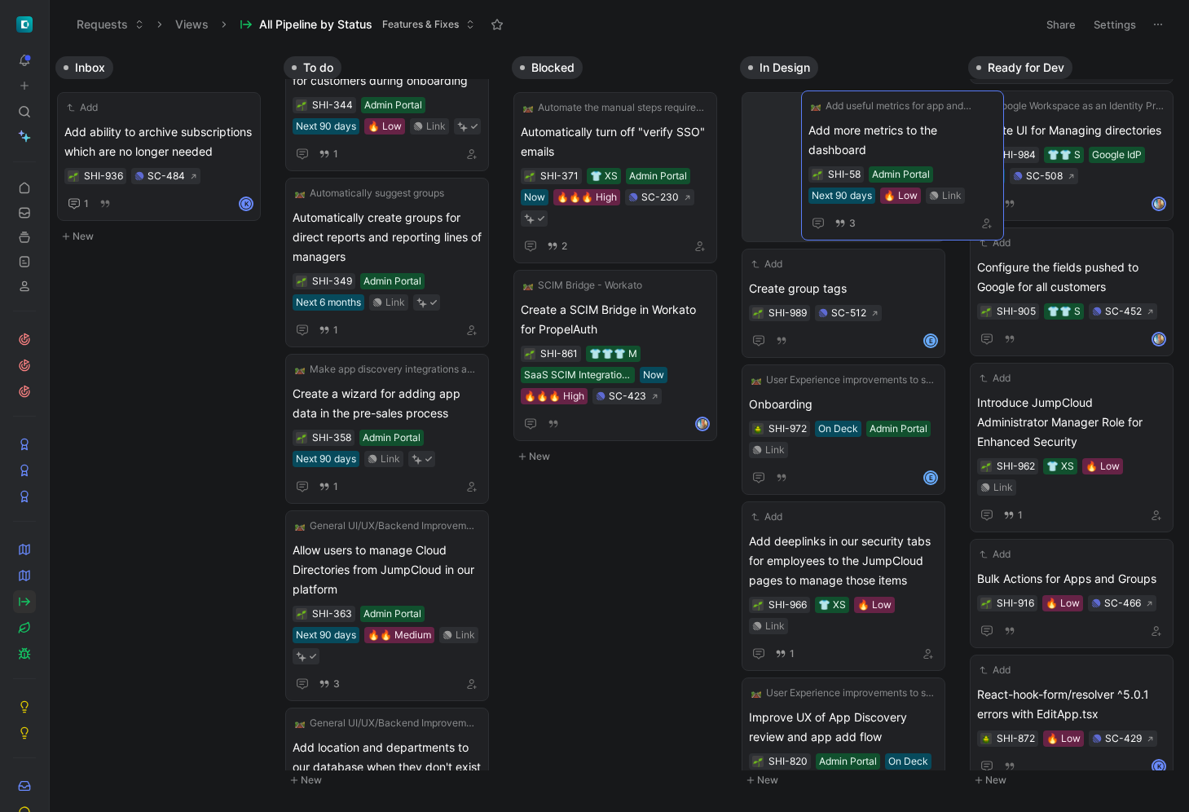
scroll to position [281, 0]
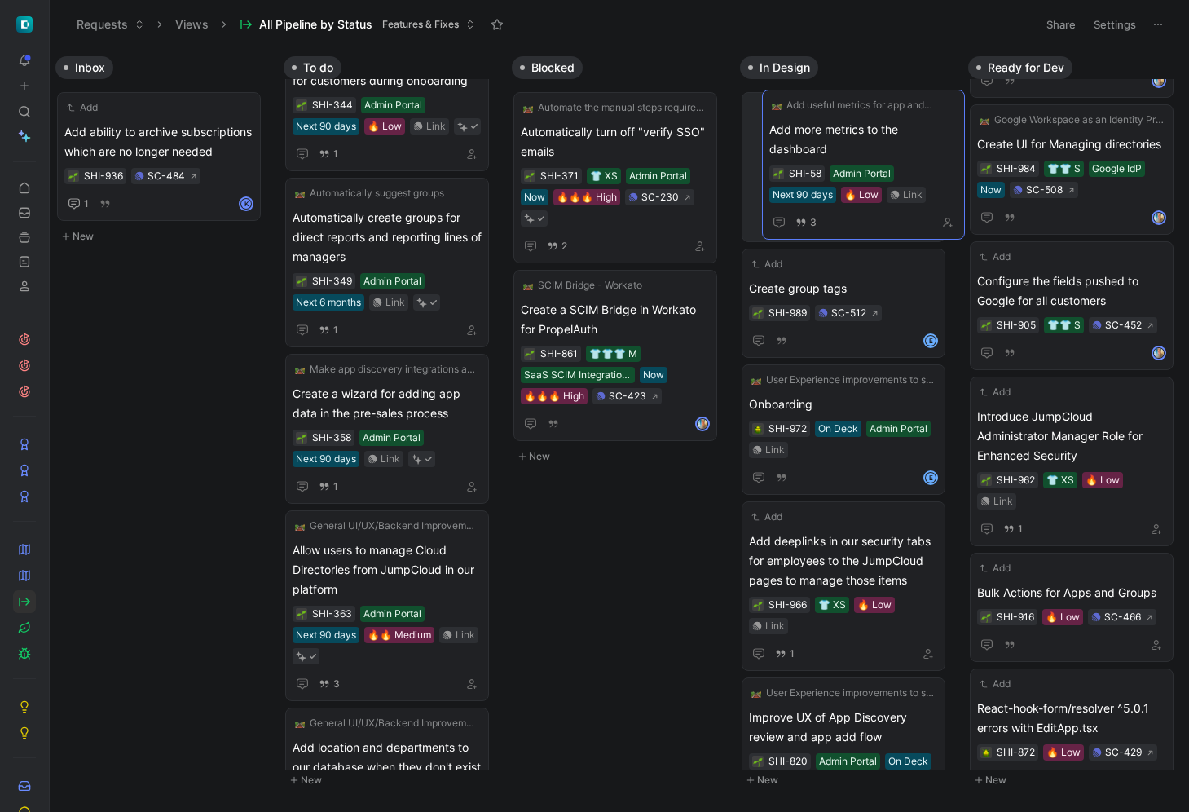
drag, startPoint x: 381, startPoint y: 405, endPoint x: 838, endPoint y: 143, distance: 527.3
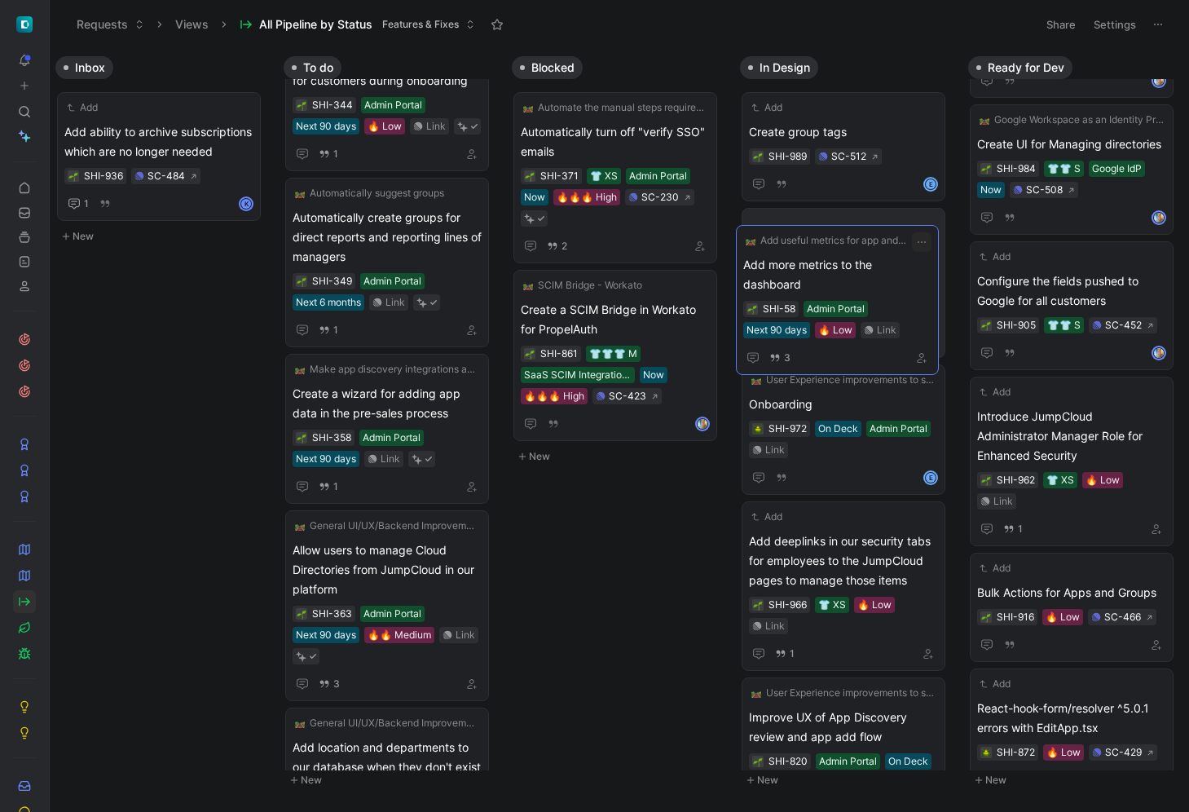
drag, startPoint x: 843, startPoint y: 136, endPoint x: 837, endPoint y: 269, distance: 133.0
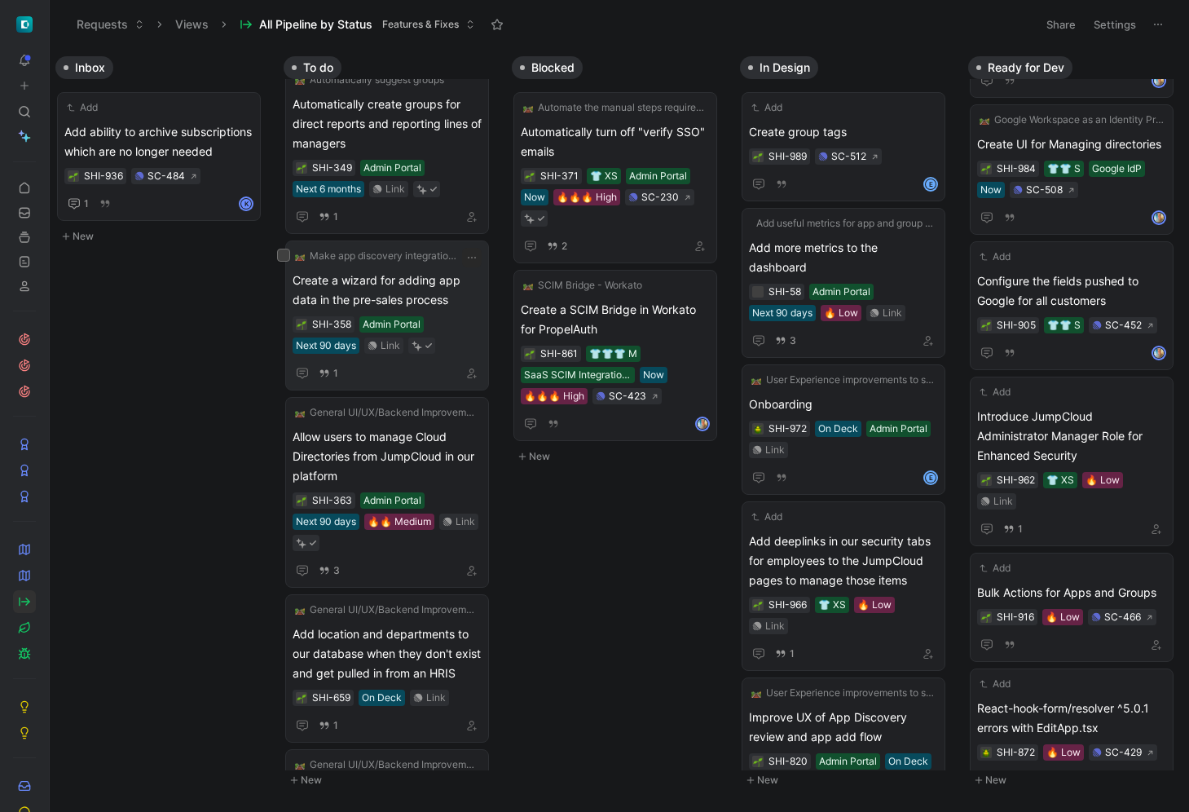
scroll to position [1813, 0]
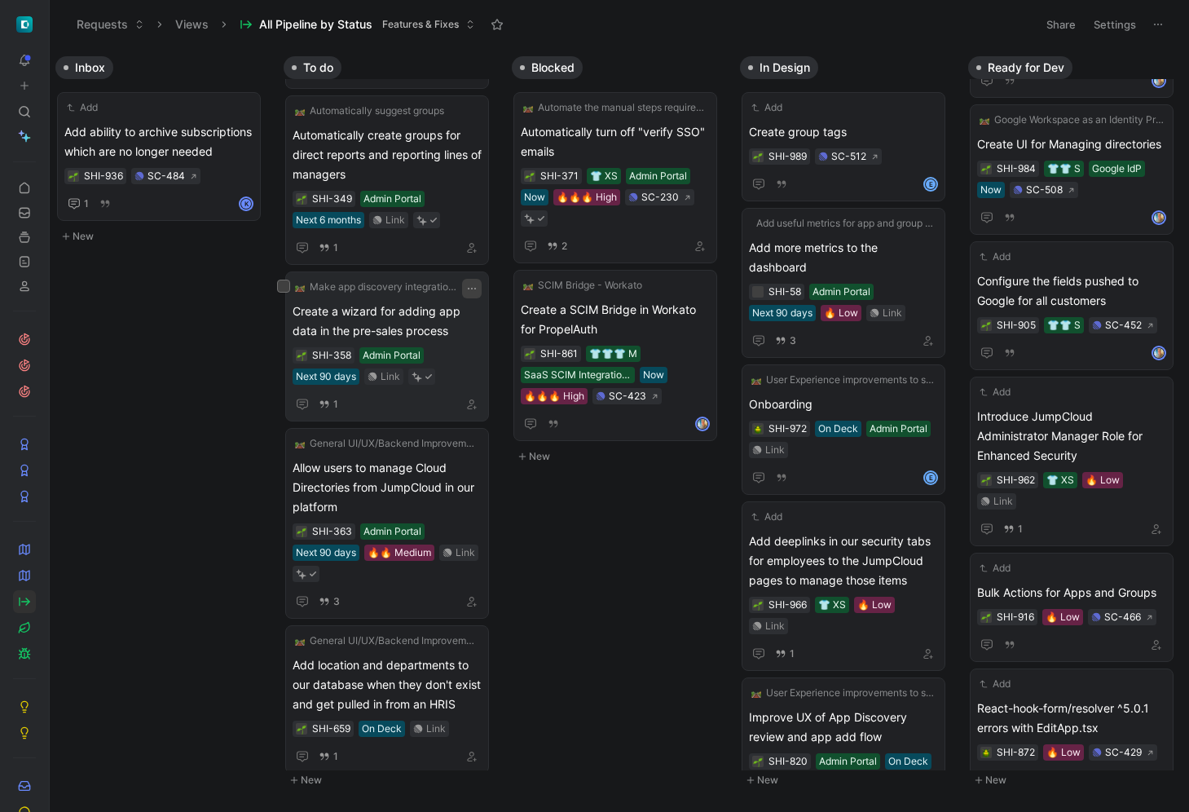
click at [469, 289] on icon "button" at bounding box center [471, 288] width 13 height 13
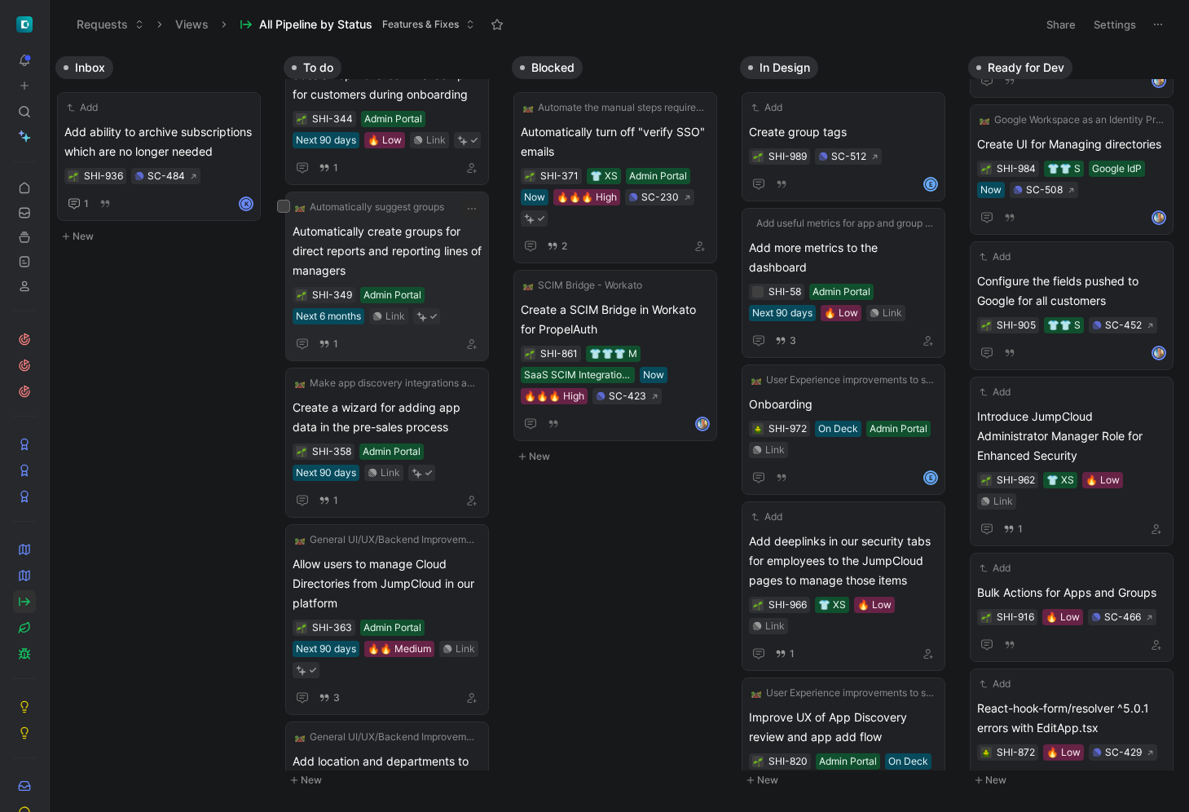
scroll to position [1709, 0]
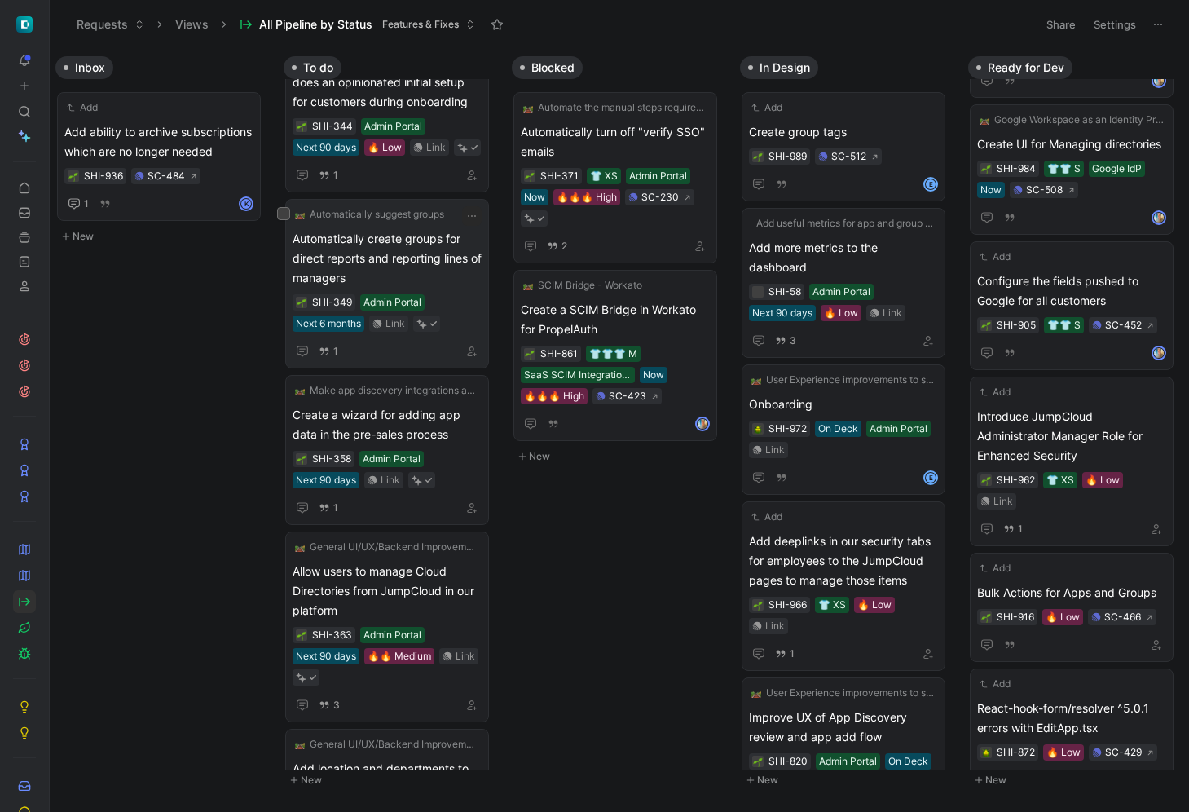
click at [432, 245] on span "Automatically create groups for direct reports and reporting lines of managers" at bounding box center [387, 258] width 189 height 59
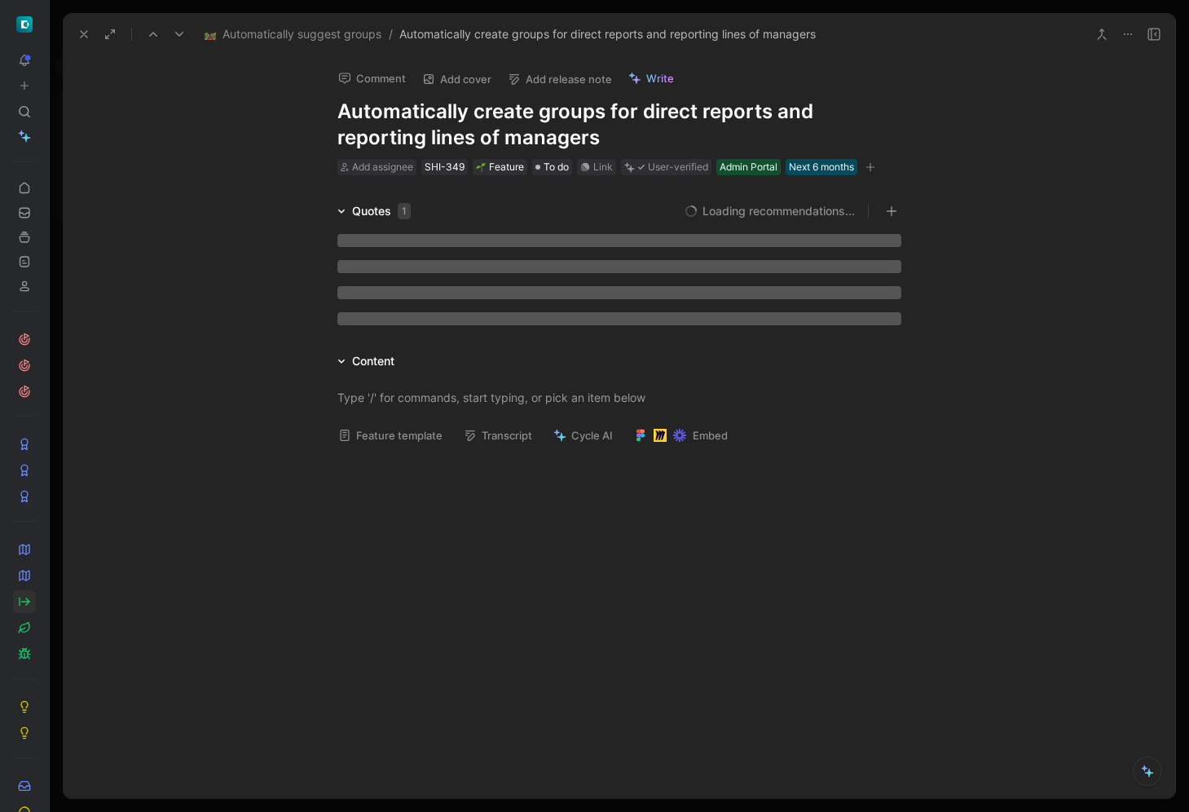
click at [351, 84] on button "Comment" at bounding box center [372, 78] width 82 height 23
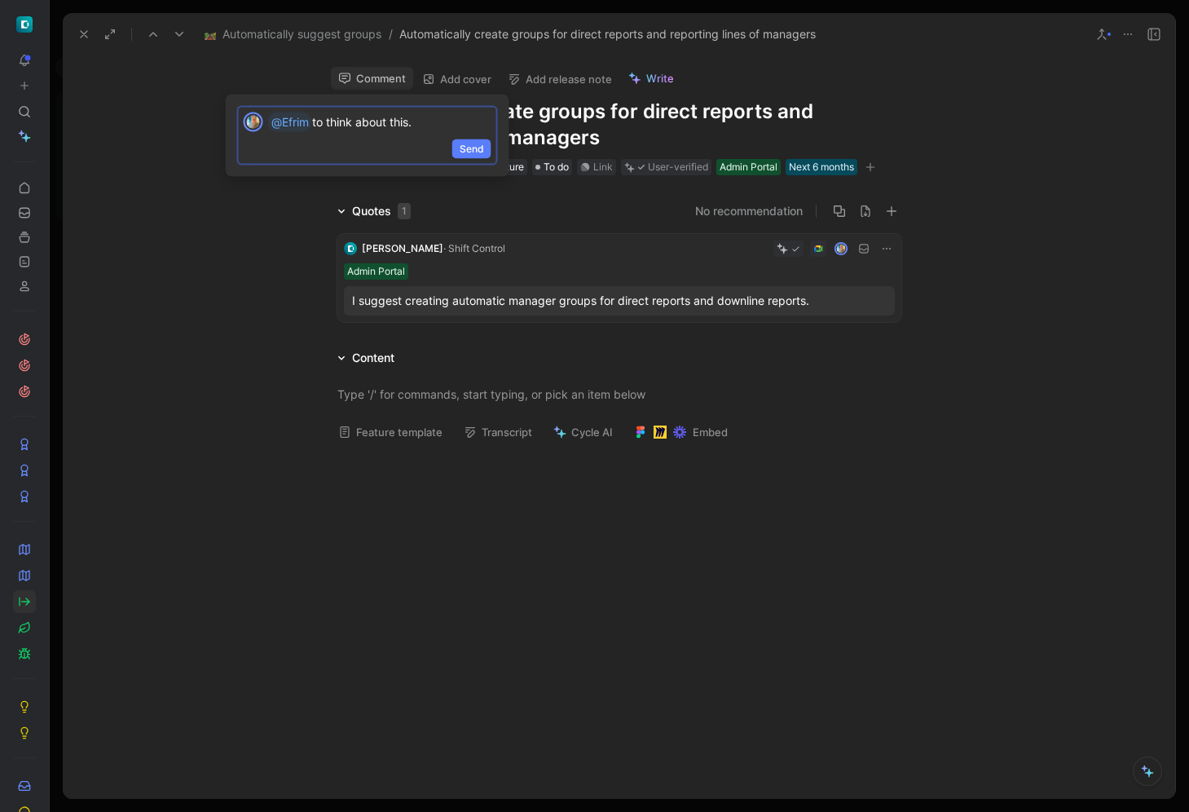
click at [482, 141] on span "Send" at bounding box center [472, 149] width 24 height 16
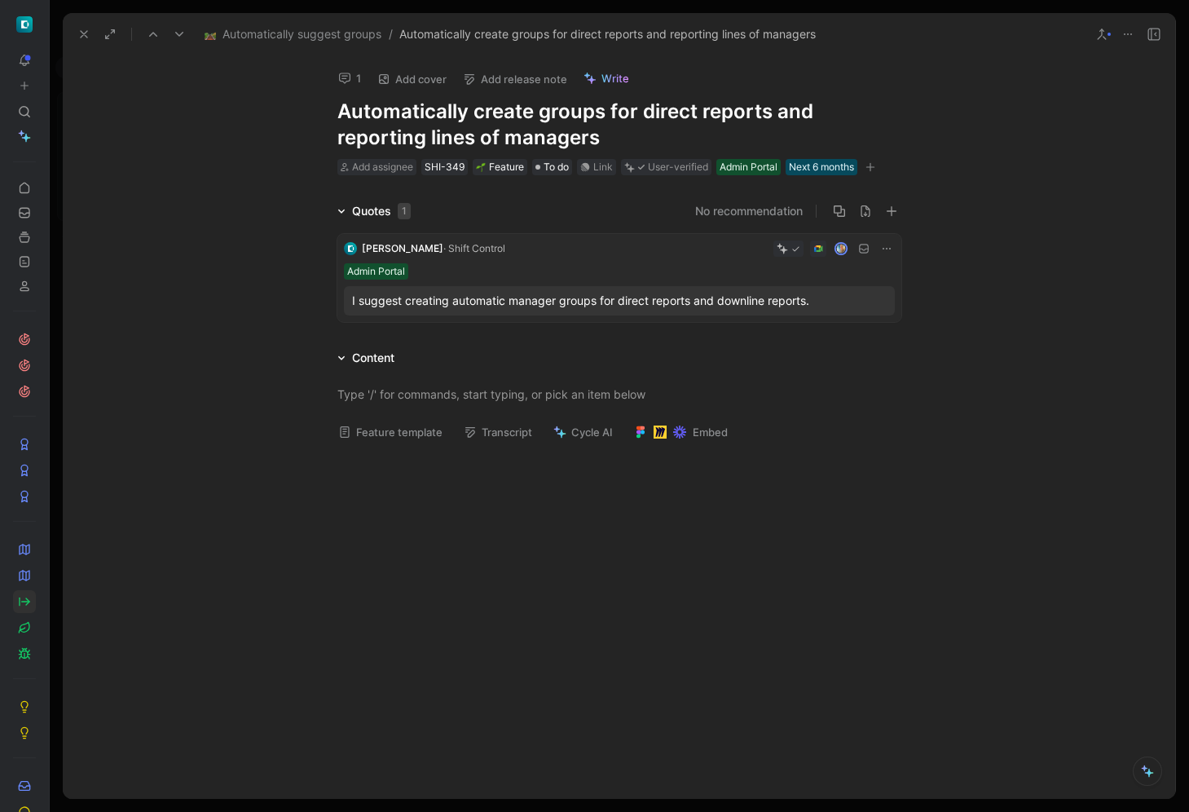
scroll to position [282, 0]
click at [76, 34] on button at bounding box center [84, 34] width 23 height 23
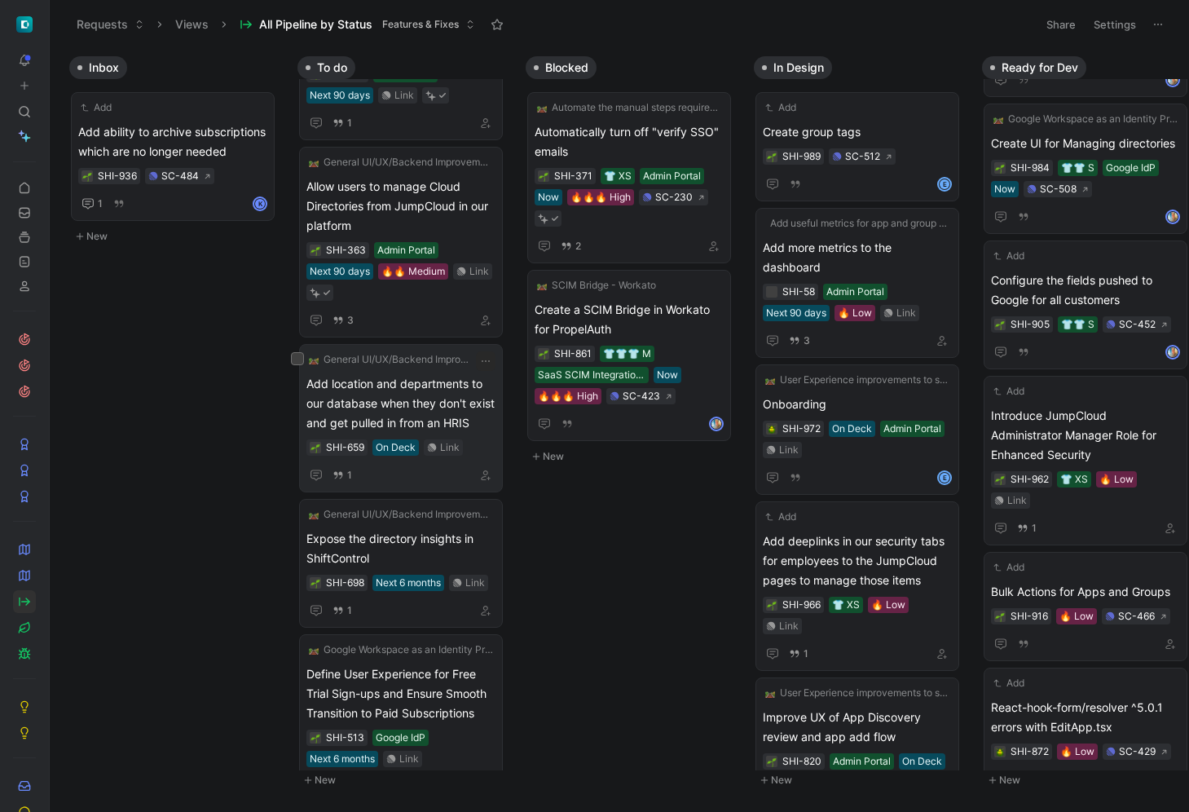
scroll to position [1906, 0]
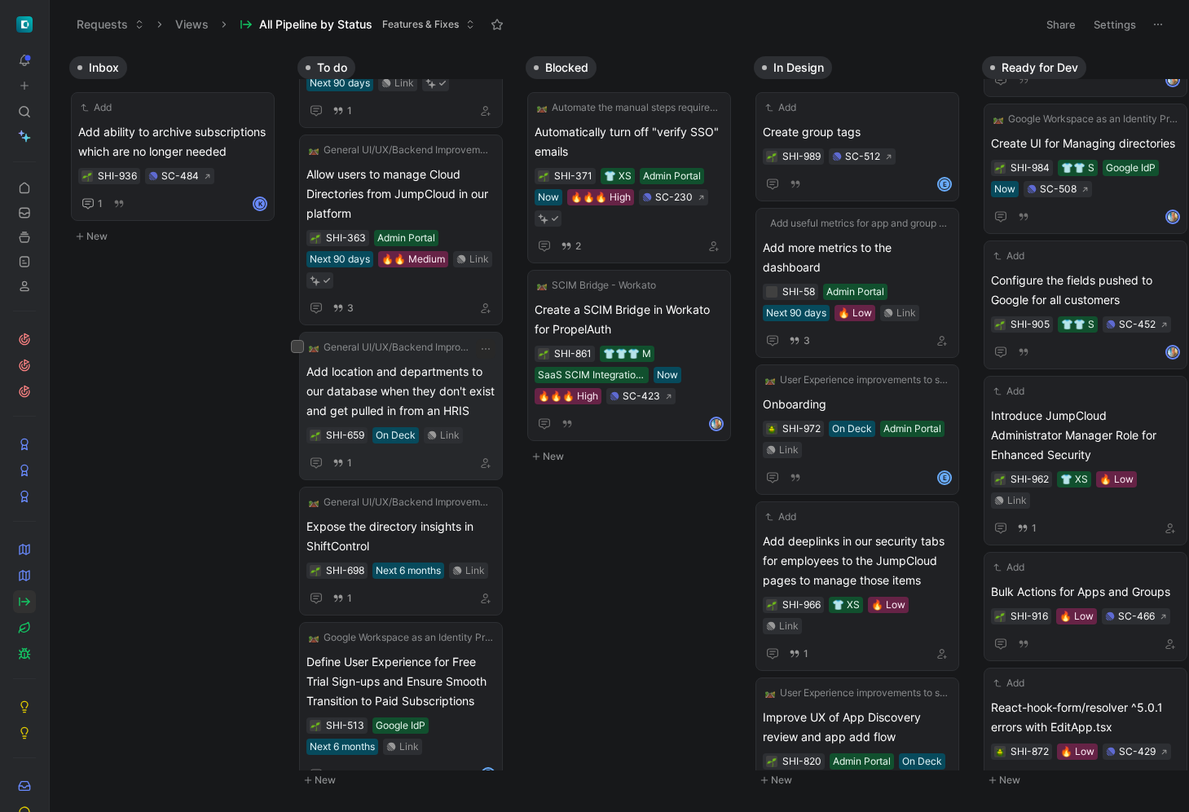
click at [441, 404] on span "Add location and departments to our database when they don't exist and get pull…" at bounding box center [401, 391] width 189 height 59
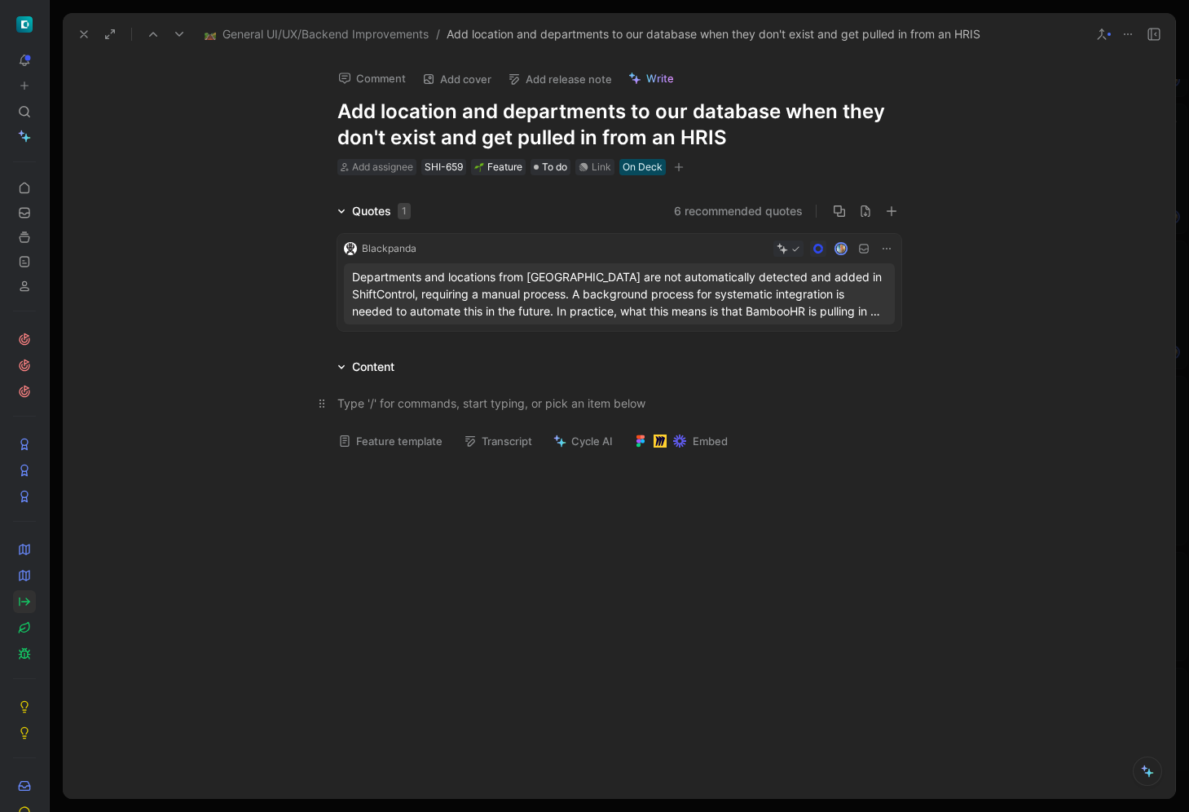
click at [417, 412] on p at bounding box center [620, 403] width 626 height 27
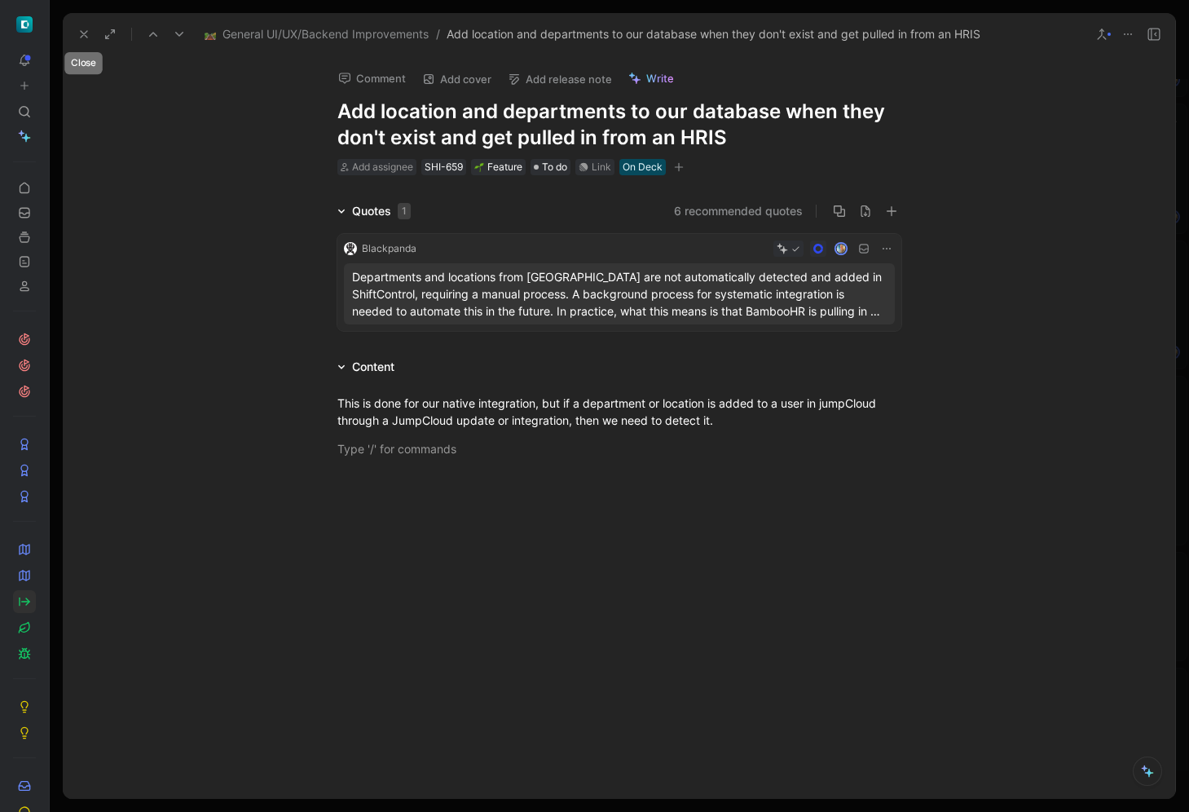
click at [88, 37] on icon at bounding box center [83, 34] width 13 height 13
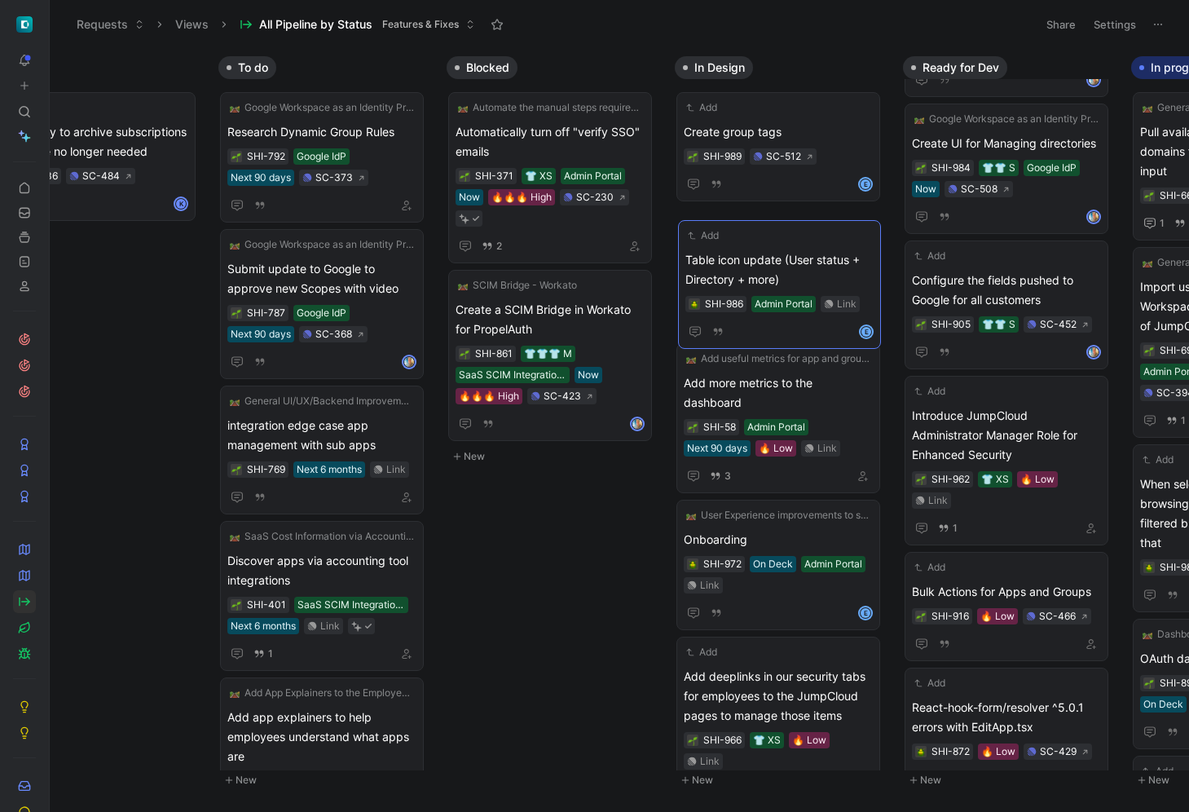
drag, startPoint x: 795, startPoint y: 527, endPoint x: 796, endPoint y: 244, distance: 282.9
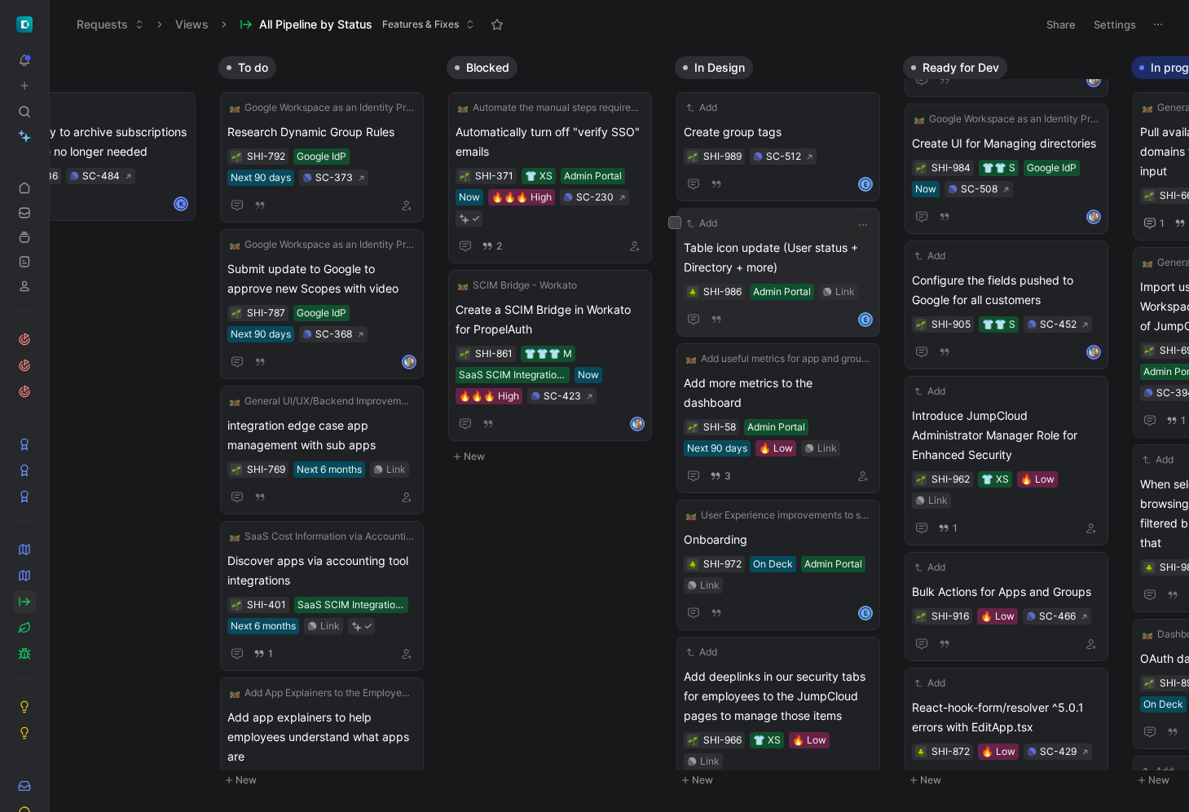
click at [811, 269] on span "Table icon update (User status + Directory + more)" at bounding box center [778, 257] width 189 height 39
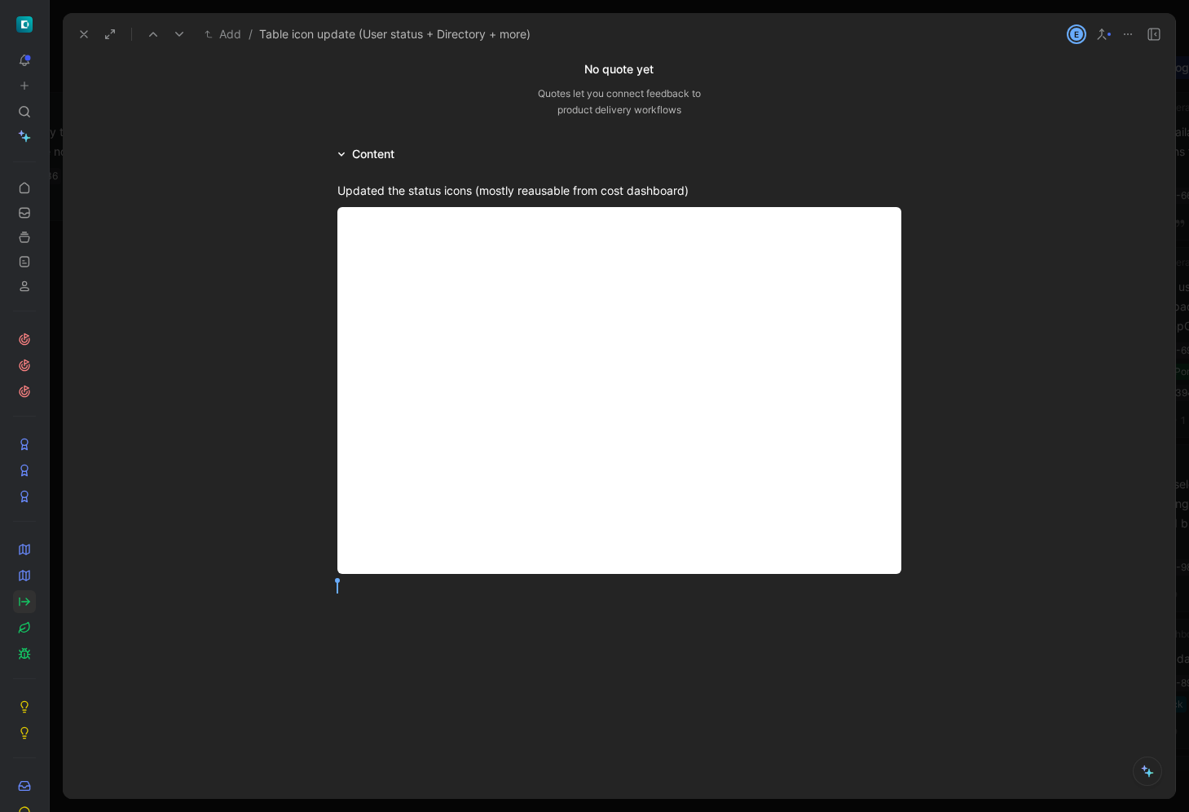
scroll to position [267, 0]
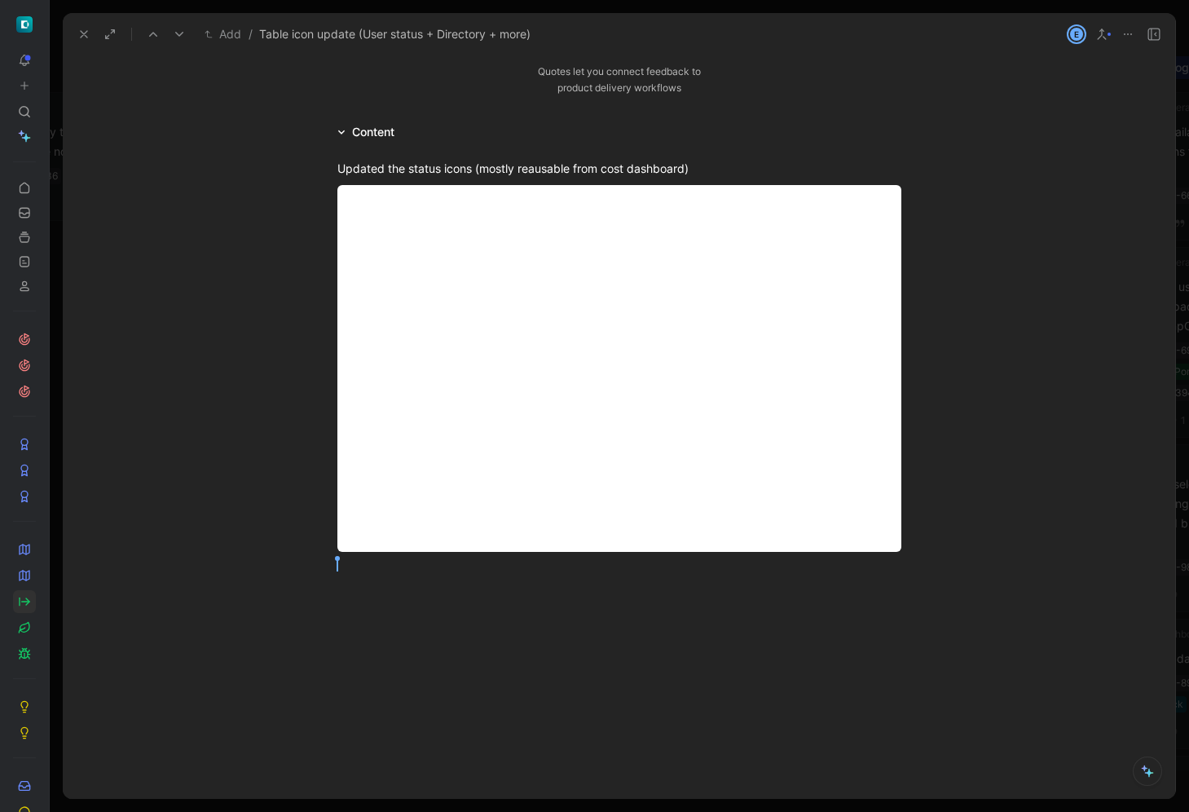
click at [84, 36] on icon at bounding box center [83, 34] width 13 height 13
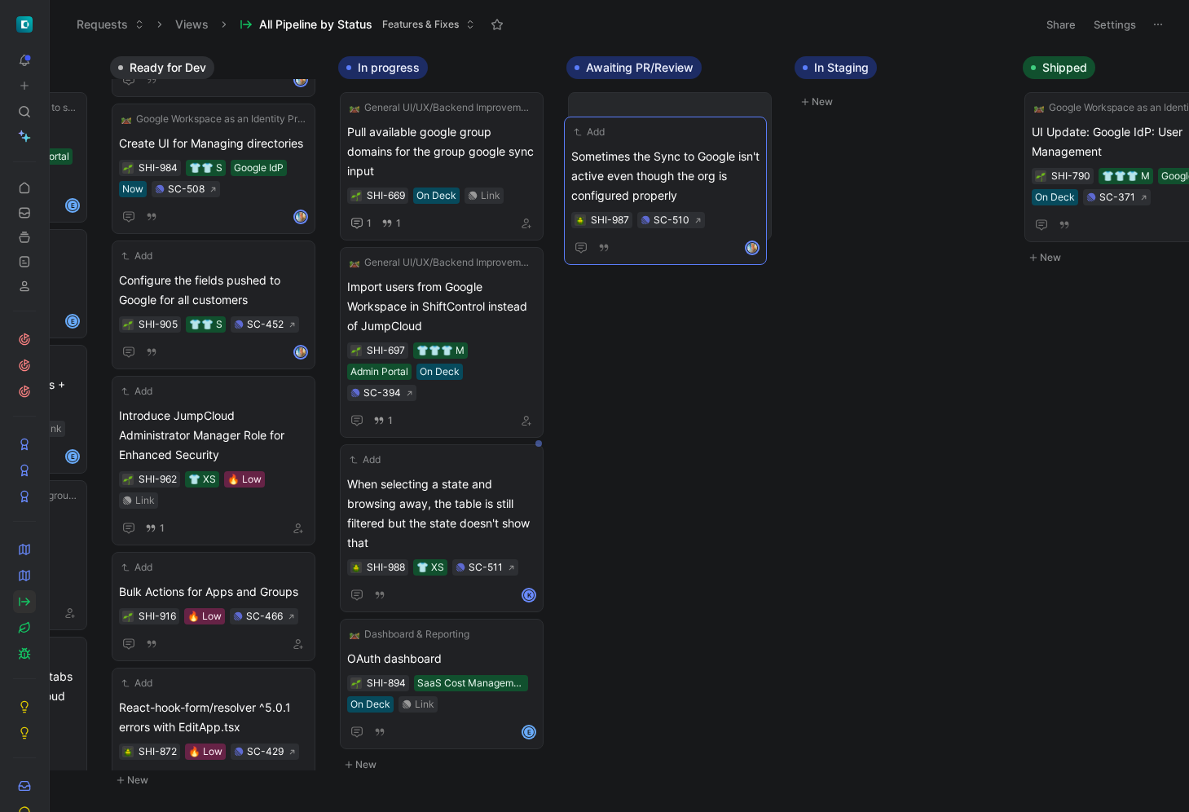
scroll to position [0, 898]
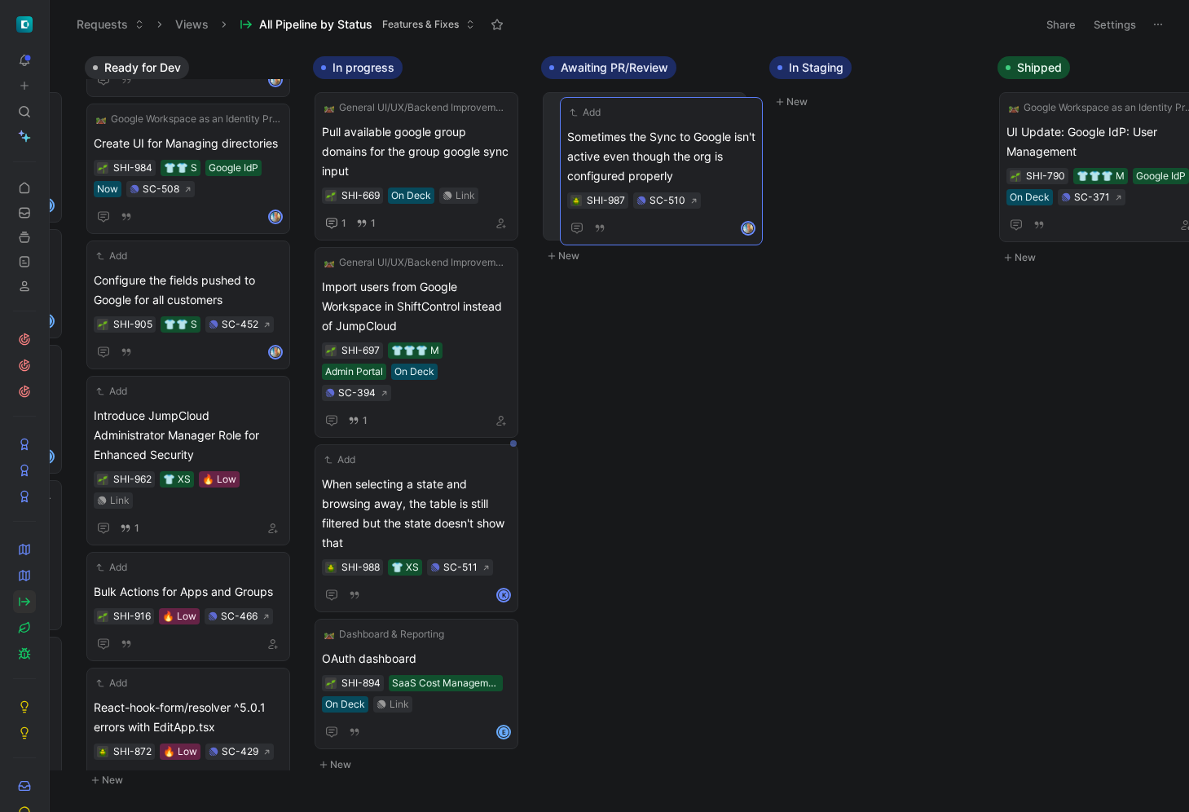
drag, startPoint x: 456, startPoint y: 659, endPoint x: 629, endPoint y: 144, distance: 543.7
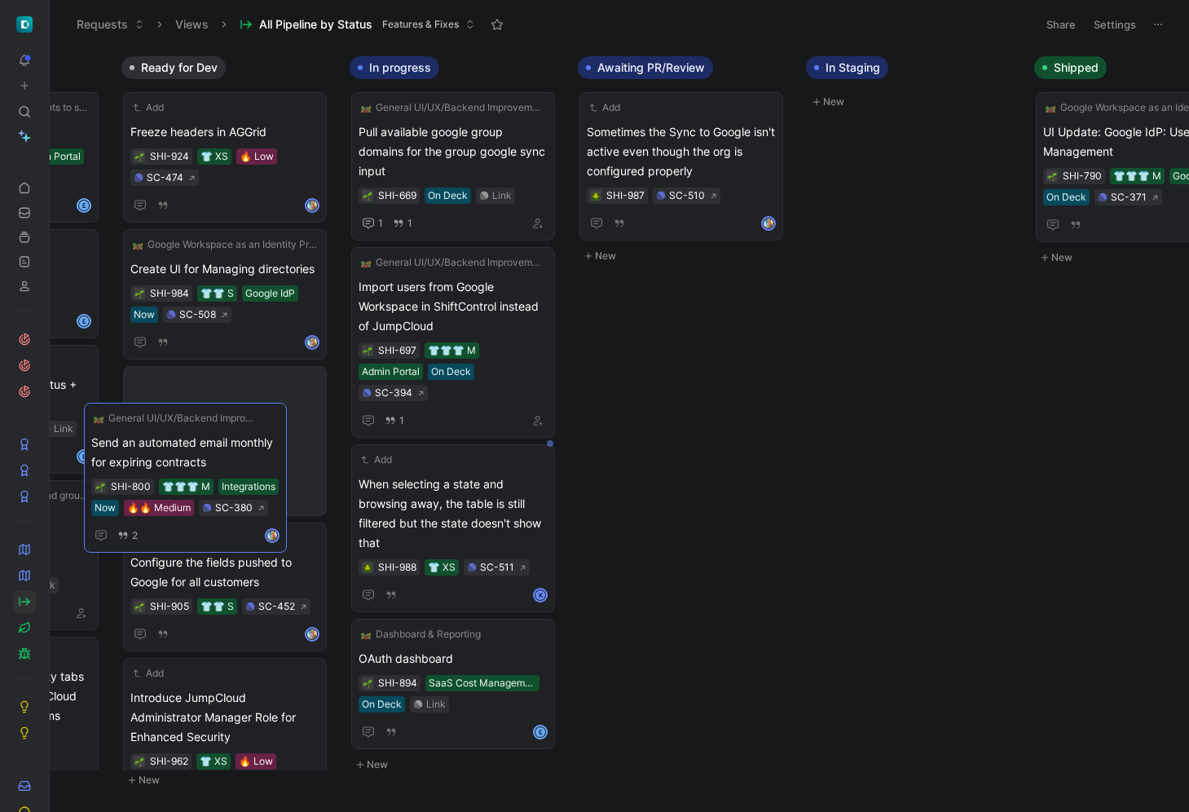
scroll to position [0, 824]
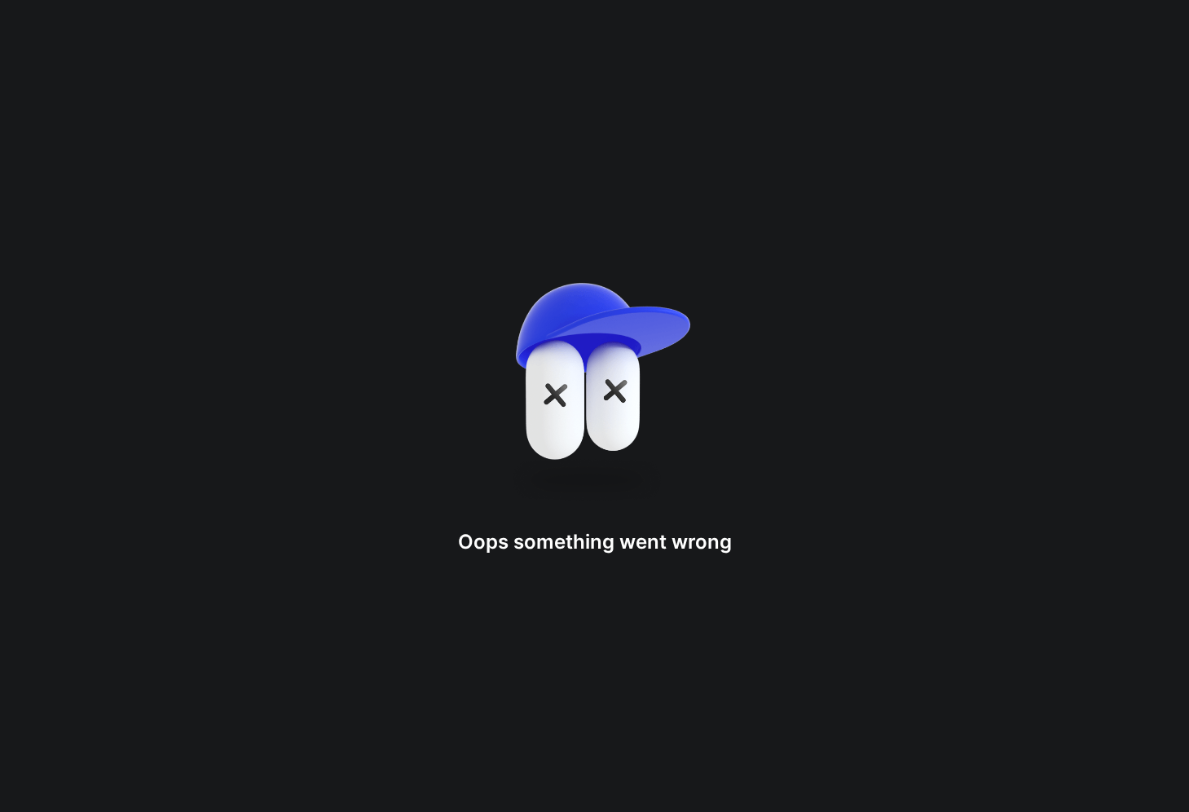
drag, startPoint x: 215, startPoint y: 129, endPoint x: 302, endPoint y: 587, distance: 466.2
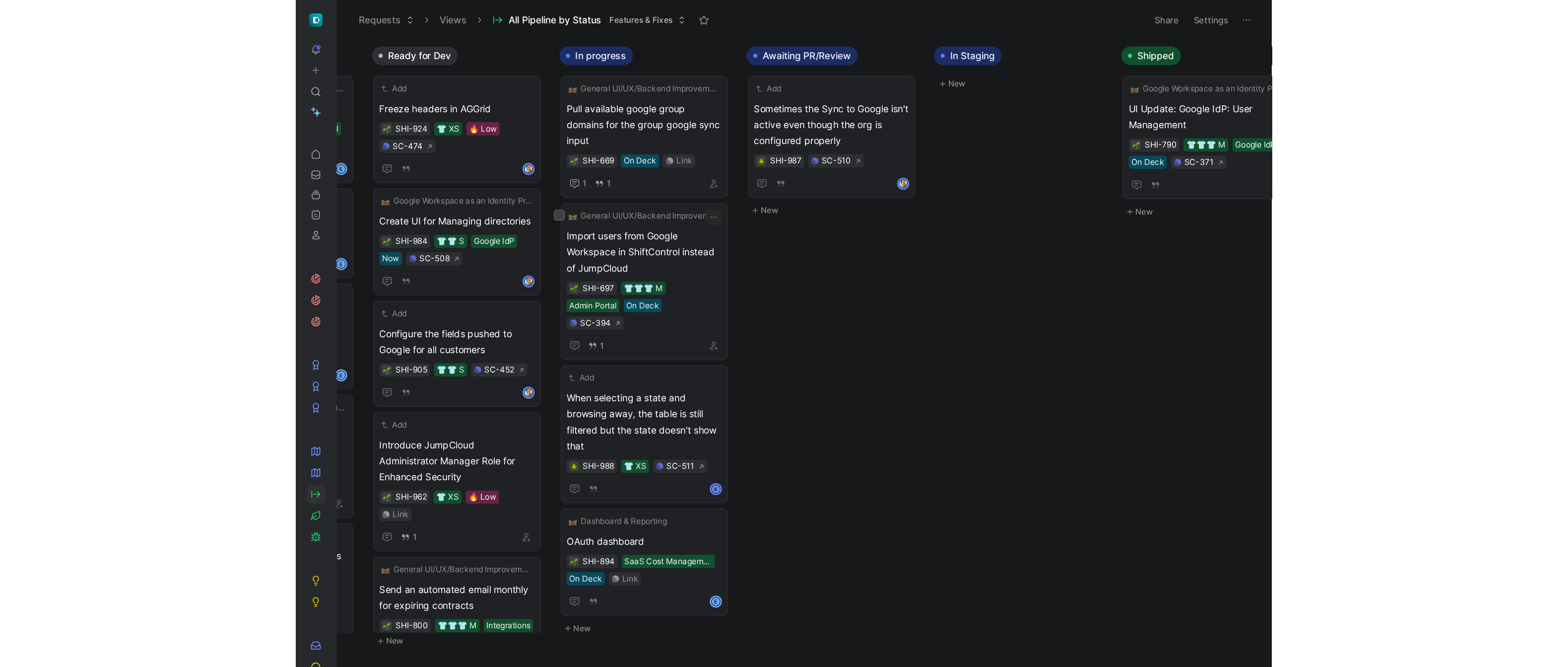
scroll to position [0, 543]
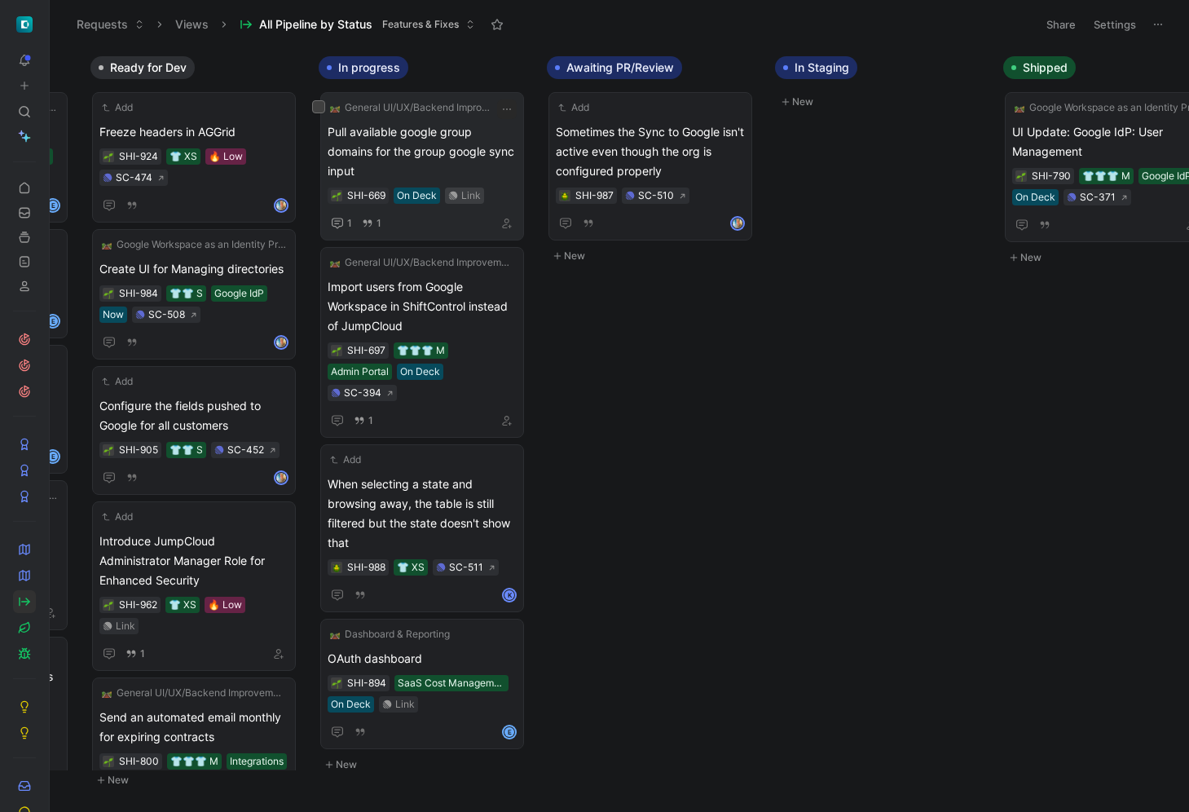
click at [479, 196] on div "Link" at bounding box center [471, 195] width 20 height 16
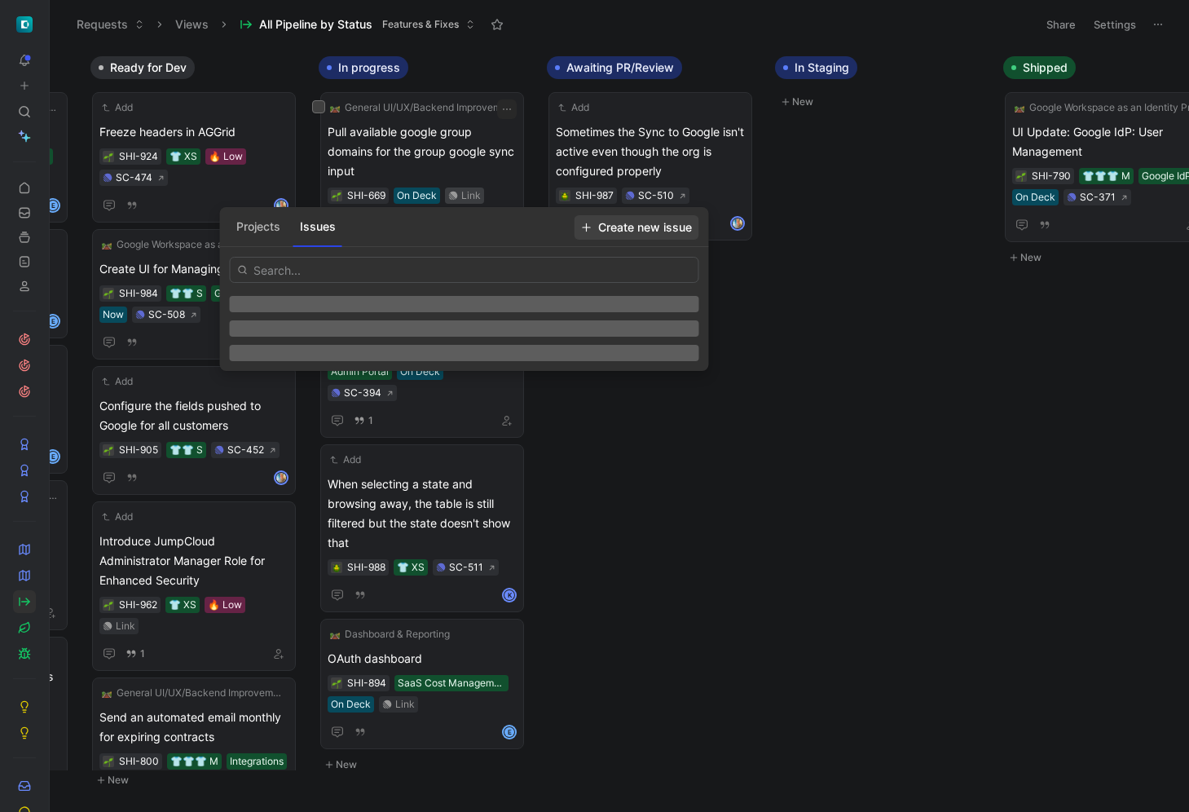
click at [652, 232] on span "Create new issue" at bounding box center [637, 228] width 110 height 20
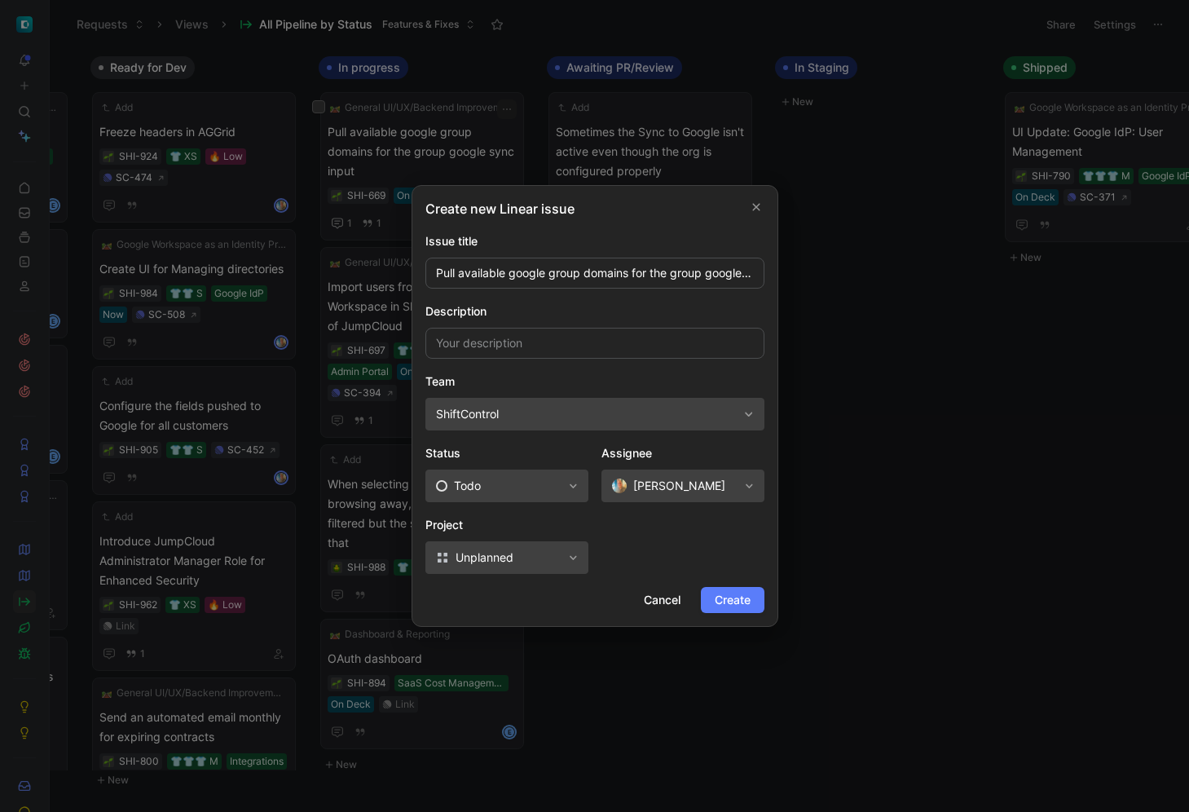
click at [736, 606] on span "Create" at bounding box center [733, 600] width 36 height 20
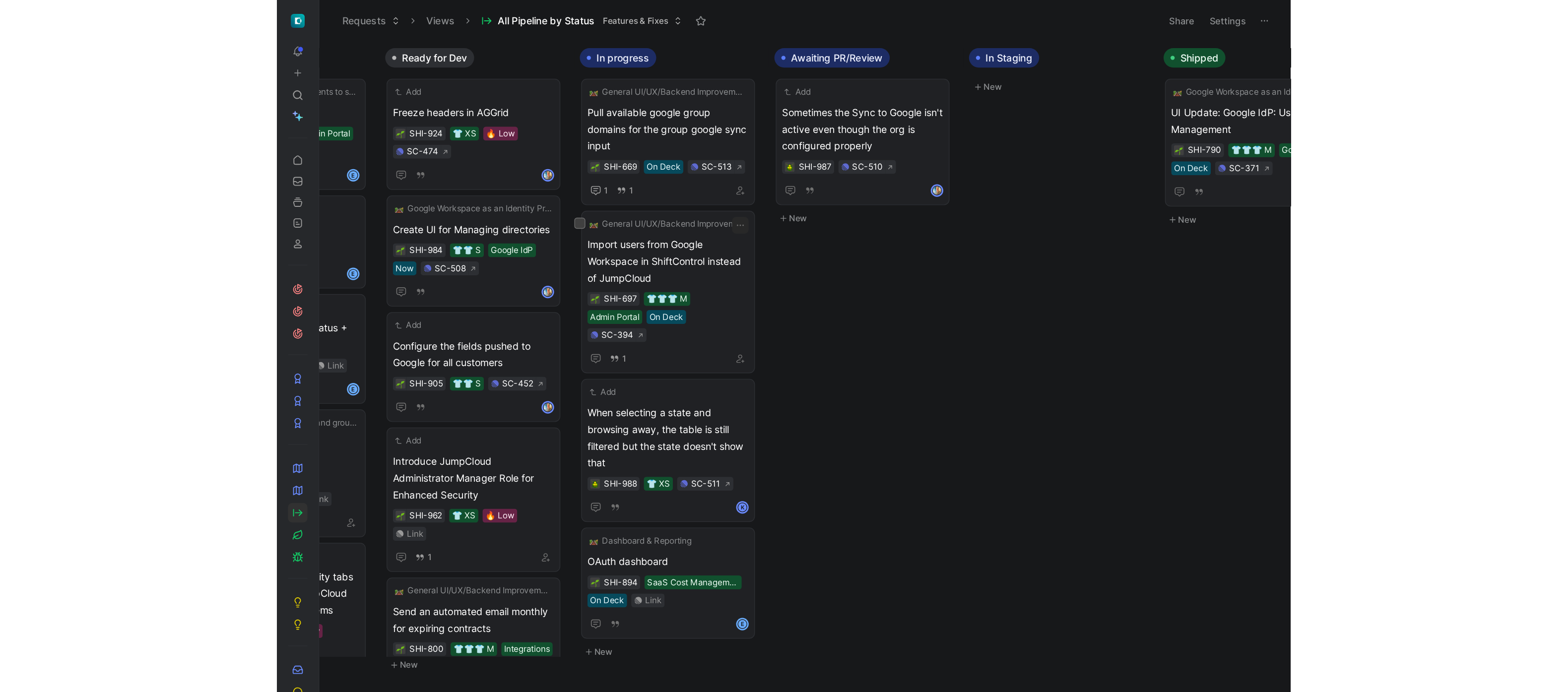
scroll to position [0, 570]
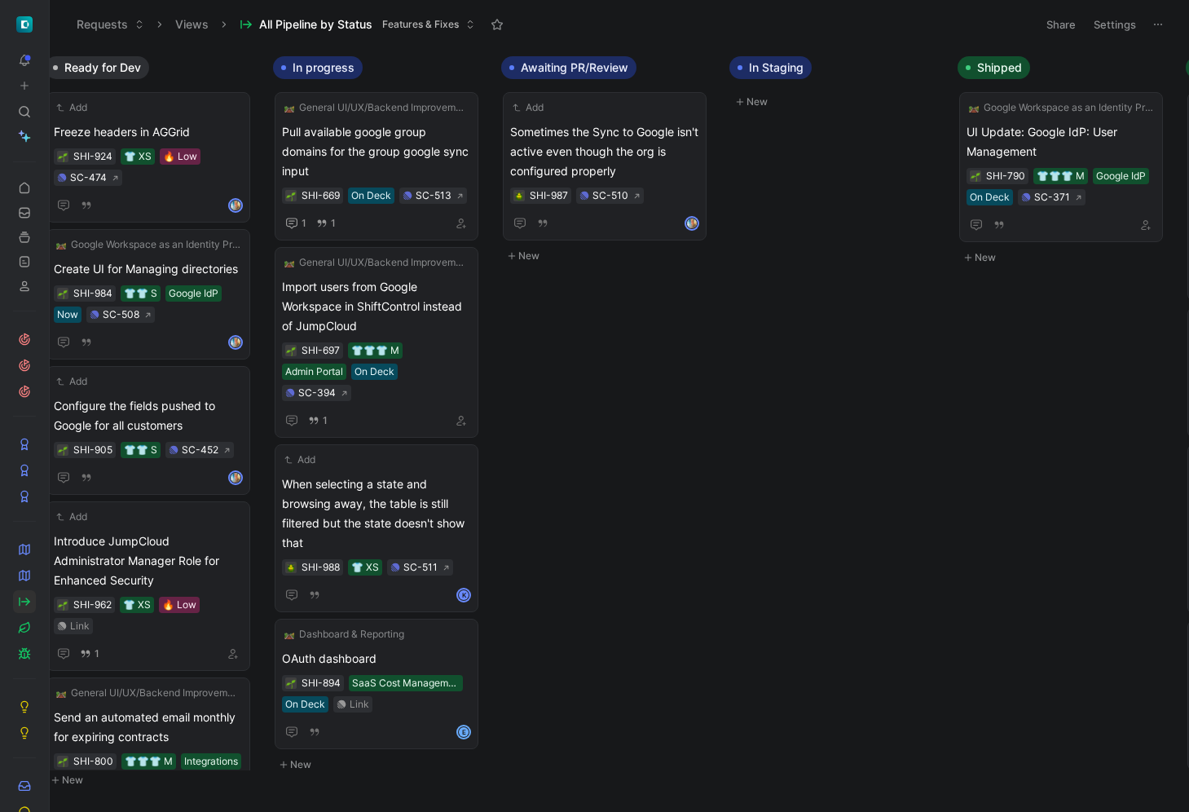
click at [916, 754] on div "Inbox New To do Google Workspace as an Identity Provider (IdP) Integration Rese…" at bounding box center [620, 429] width 1140 height 763
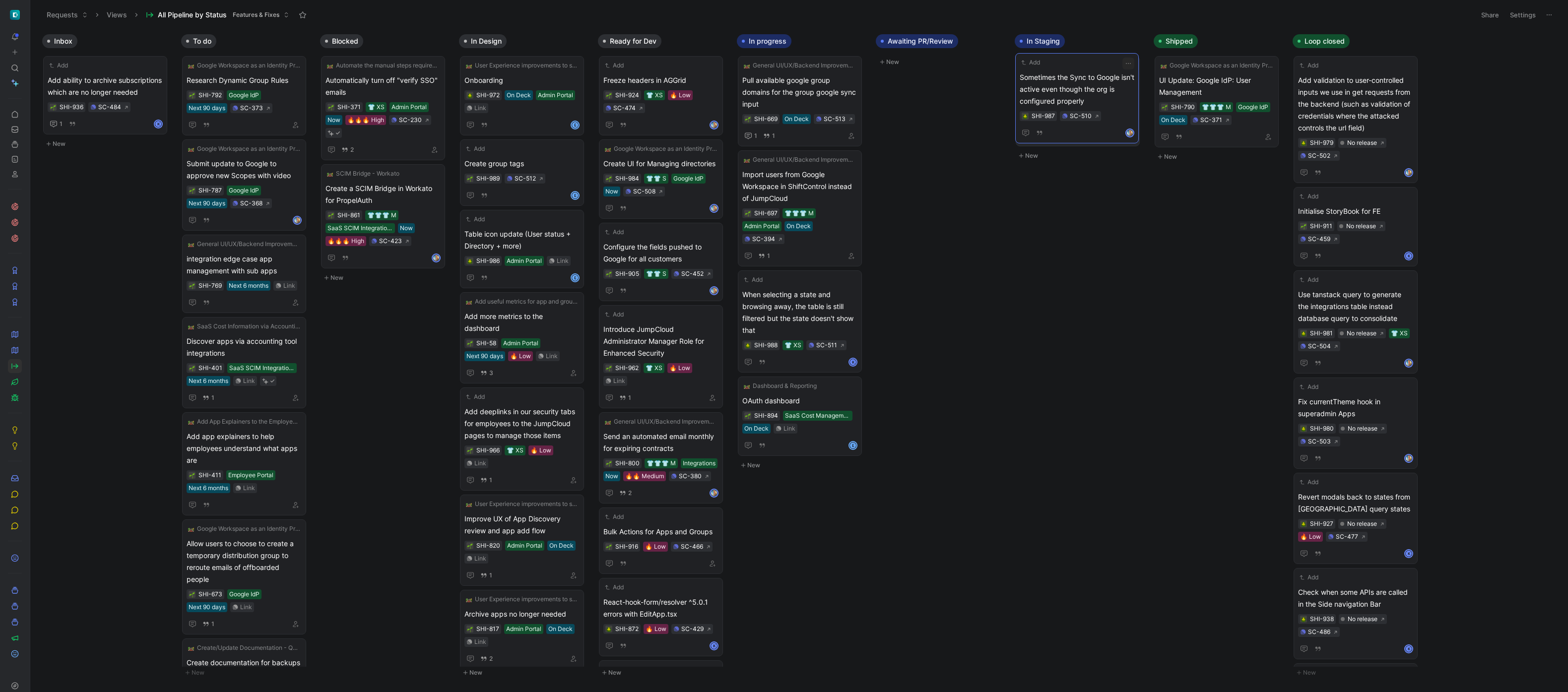
drag, startPoint x: 925, startPoint y: 91, endPoint x: 1063, endPoint y: 88, distance: 138.0
drag, startPoint x: 814, startPoint y: 90, endPoint x: 819, endPoint y: 82, distance: 9.4
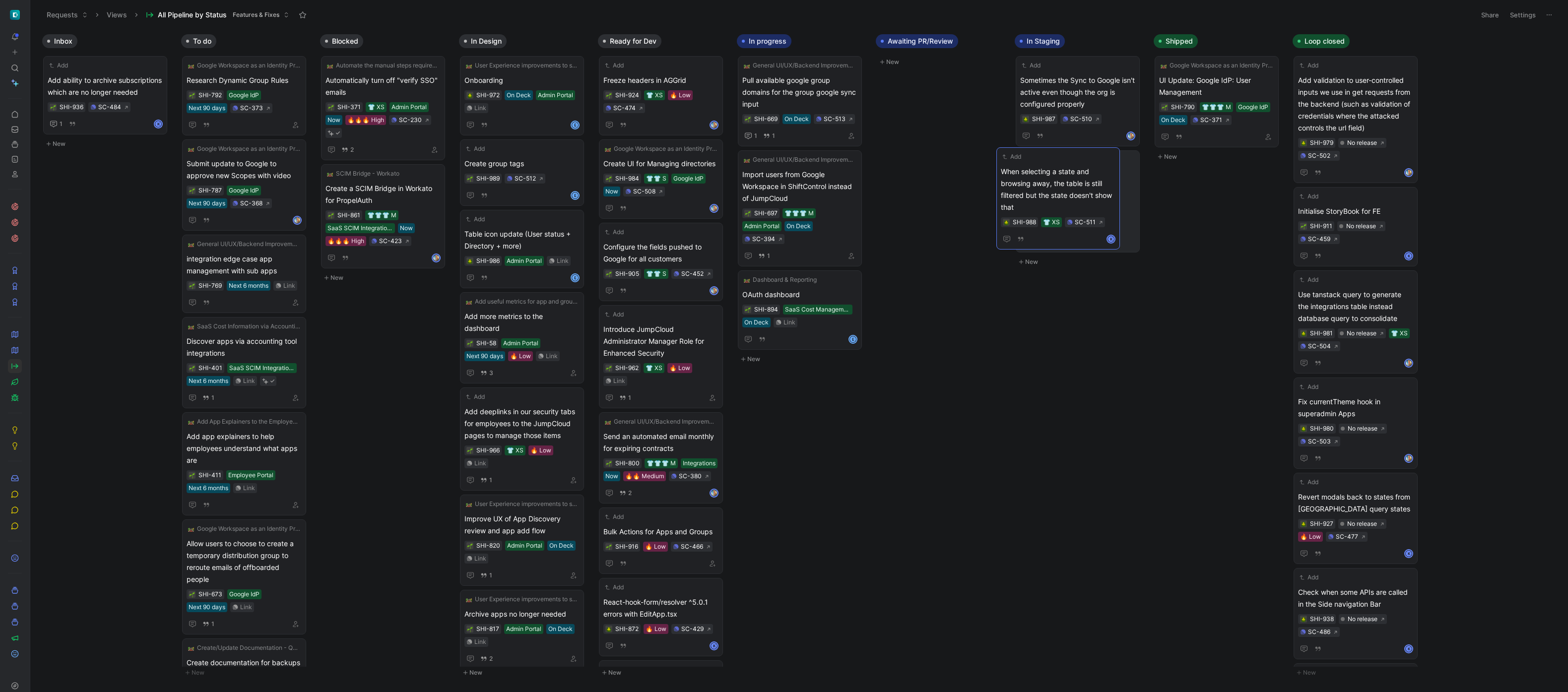
drag, startPoint x: 804, startPoint y: 306, endPoint x: 1065, endPoint y: 183, distance: 288.5
